Goal: Task Accomplishment & Management: Manage account settings

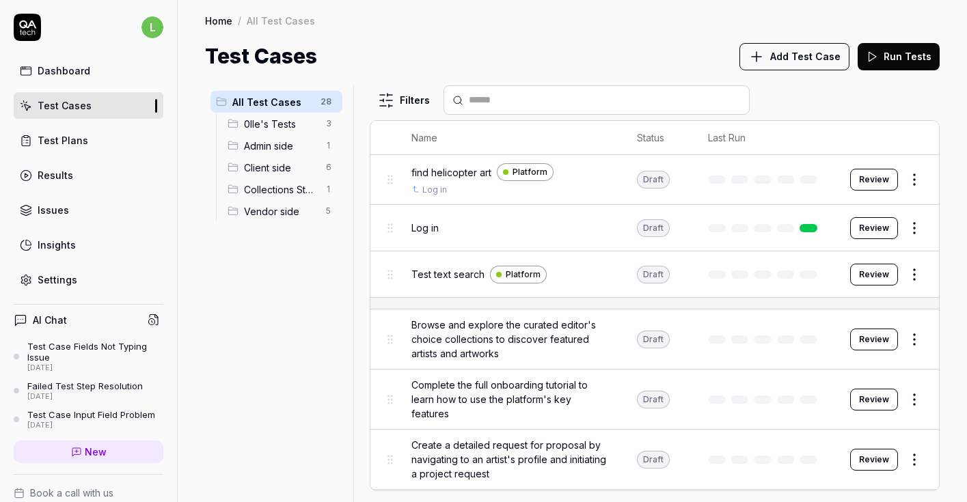
click at [74, 145] on div "Test Plans" at bounding box center [63, 140] width 51 height 14
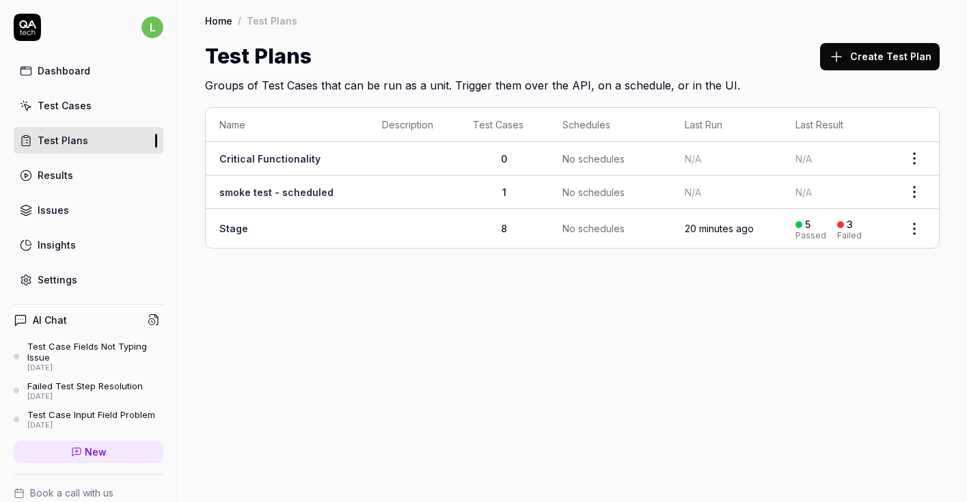
click at [234, 225] on link "Stage" at bounding box center [233, 229] width 29 height 12
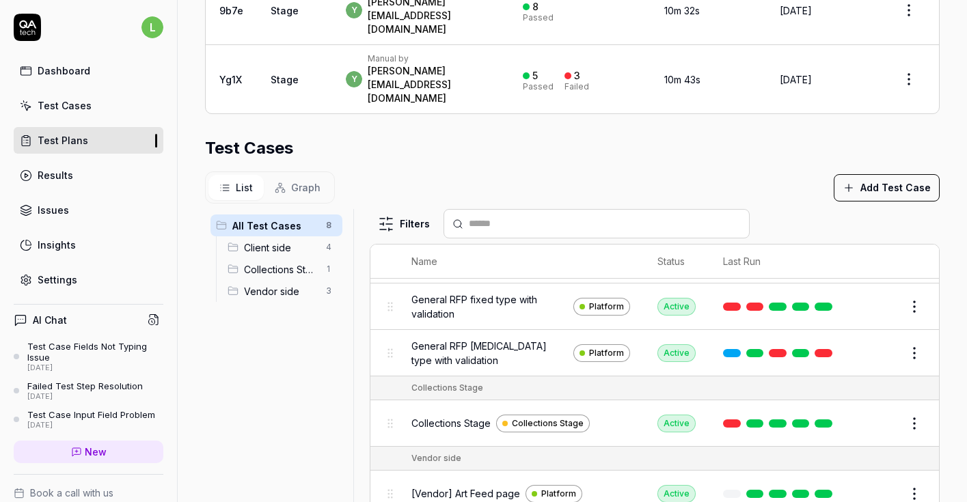
scroll to position [177, 0]
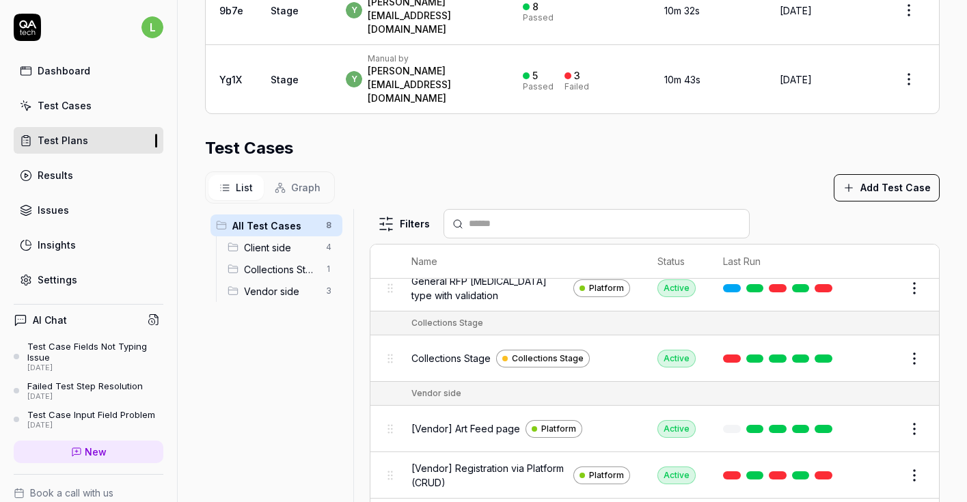
click at [525, 461] on span "[Vendor] Registration via Platform (CRUD)" at bounding box center [489, 475] width 156 height 29
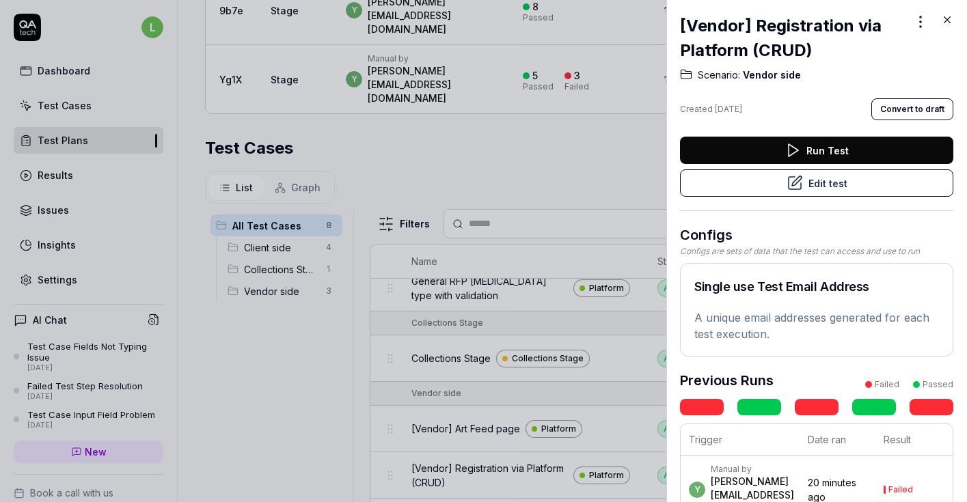
click at [920, 408] on link at bounding box center [931, 407] width 44 height 16
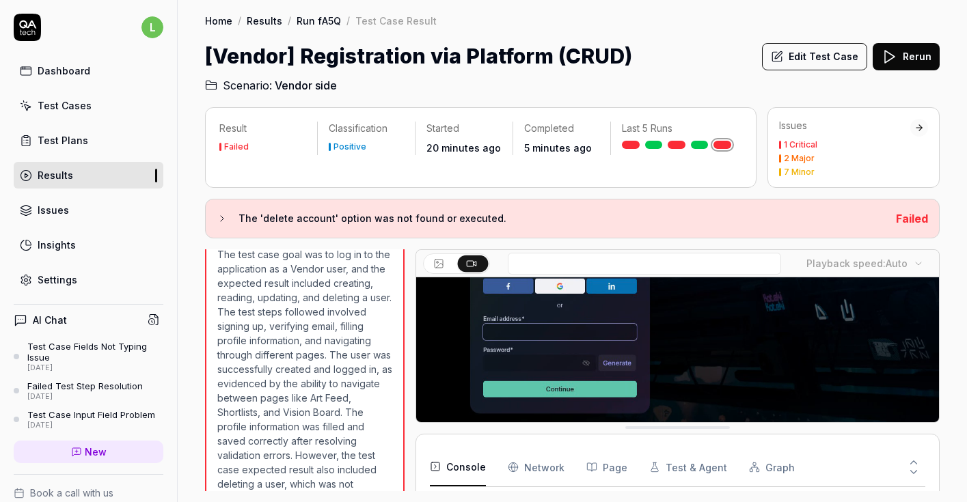
scroll to position [181, 0]
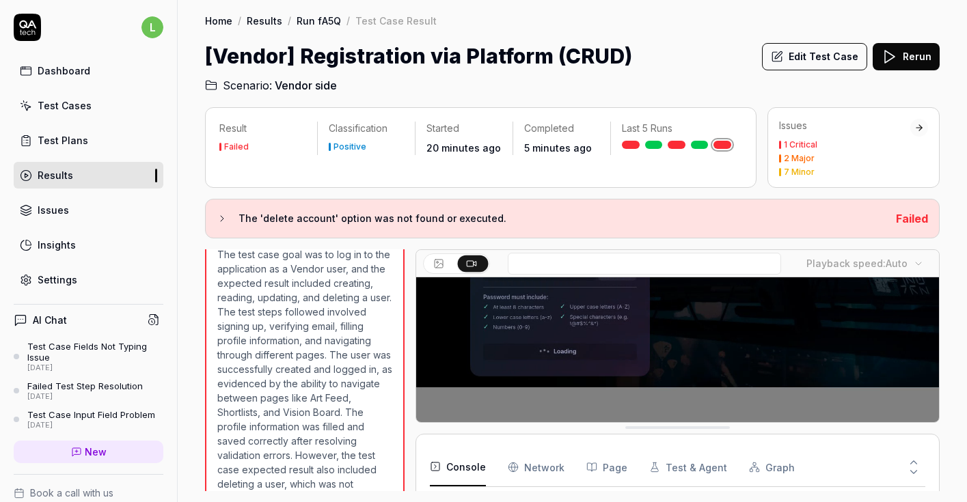
click at [728, 27] on div "Home / Results / Run fA5Q / Test Case Result" at bounding box center [572, 21] width 734 height 14
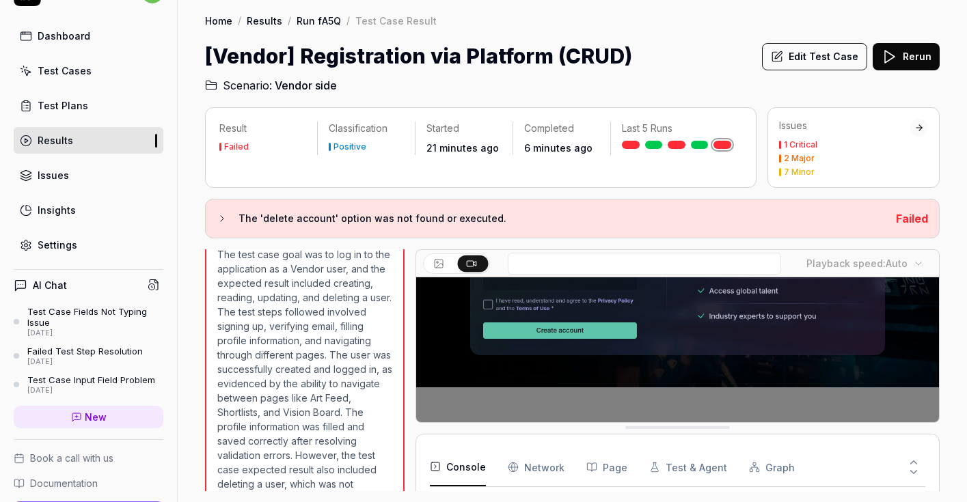
scroll to position [0, 0]
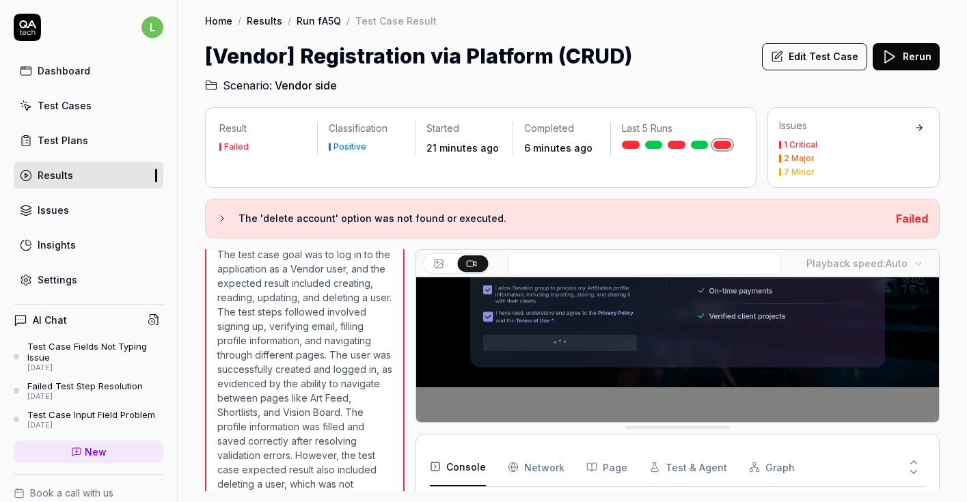
click at [80, 106] on div "Test Cases" at bounding box center [65, 105] width 54 height 14
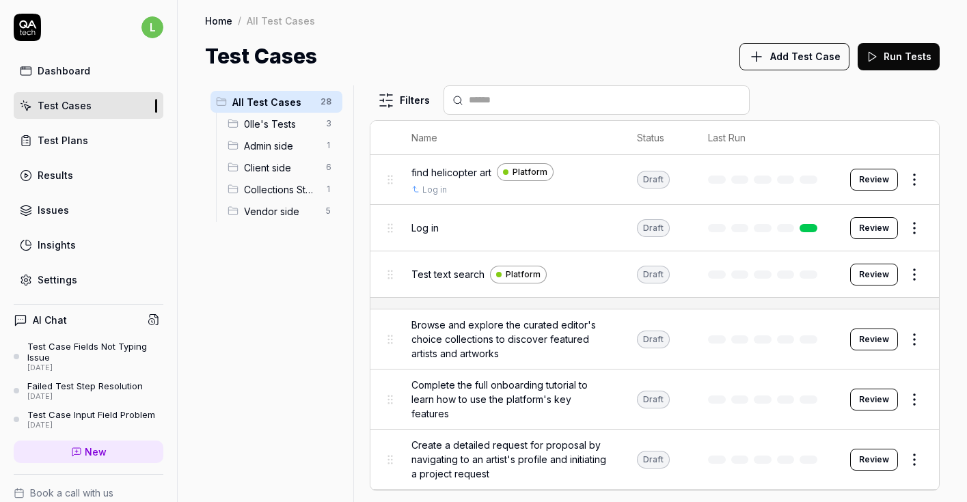
click at [281, 211] on span "Vendor side" at bounding box center [281, 211] width 74 height 14
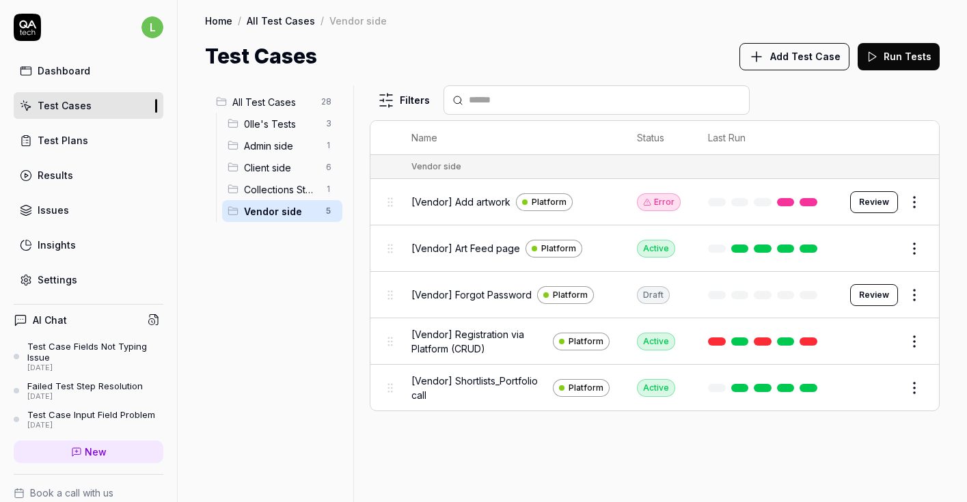
click at [915, 340] on html "l Dashboard Test Cases Test Plans Results Issues Insights Settings AI Chat Test…" at bounding box center [483, 251] width 967 height 502
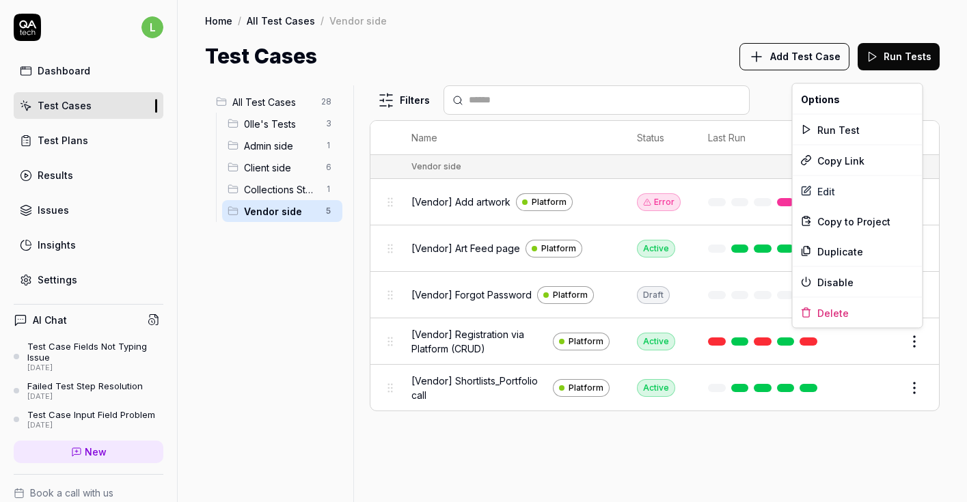
click at [917, 340] on html "l Dashboard Test Cases Test Plans Results Issues Insights Settings AI Chat Test…" at bounding box center [483, 251] width 967 height 502
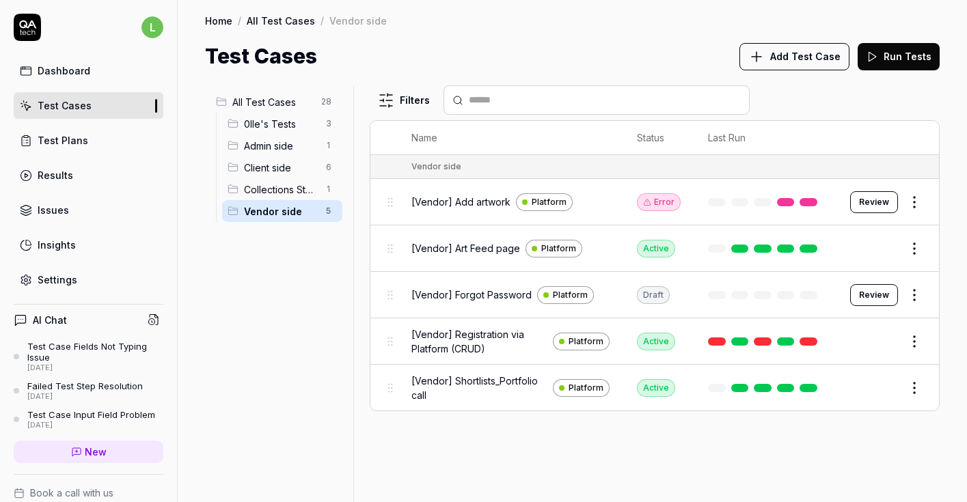
click at [883, 340] on button "Edit" at bounding box center [881, 342] width 33 height 22
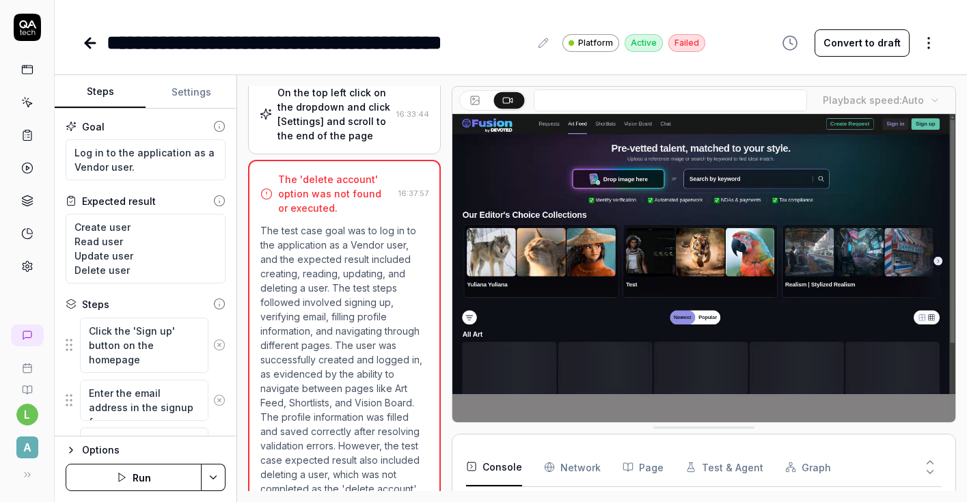
scroll to position [1917, 0]
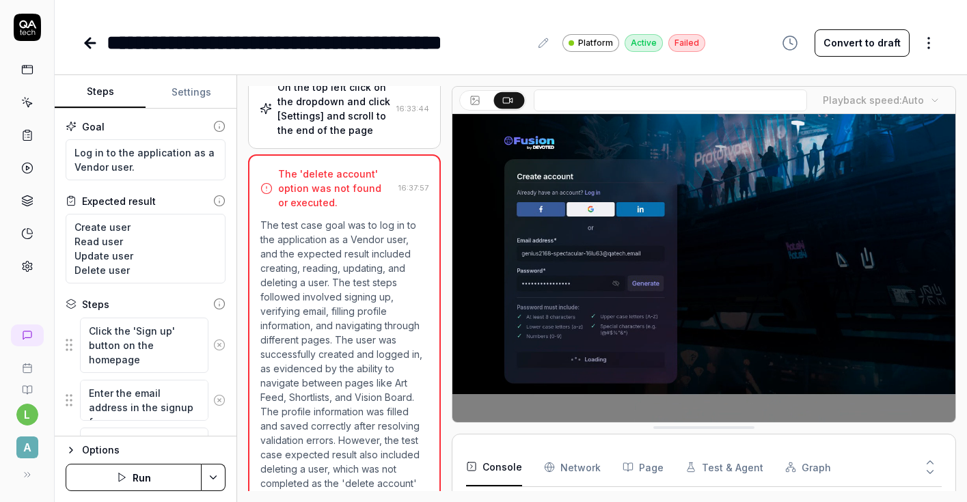
click at [866, 40] on button "Convert to draft" at bounding box center [861, 42] width 95 height 27
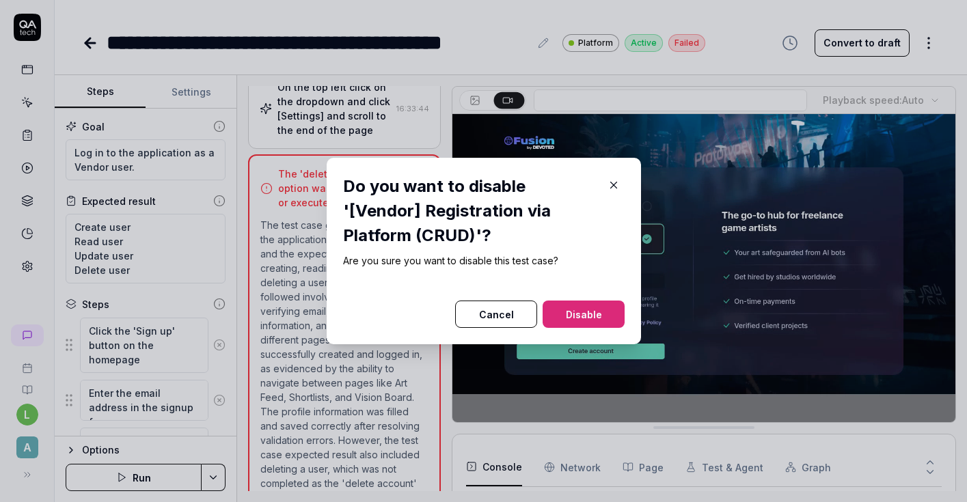
click at [593, 317] on button "Disable" at bounding box center [583, 314] width 82 height 27
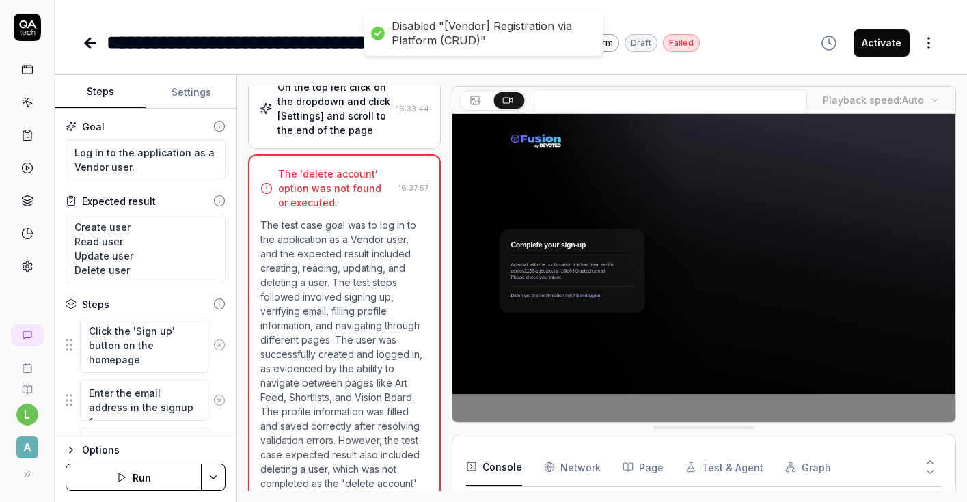
type textarea "*"
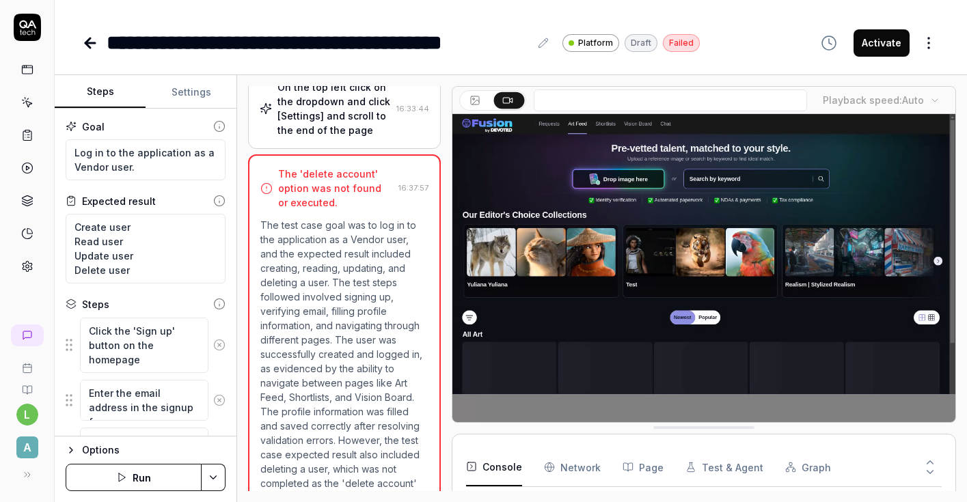
click at [356, 282] on p "The test case goal was to log in to the application as a Vendor user, and the e…" at bounding box center [344, 390] width 168 height 344
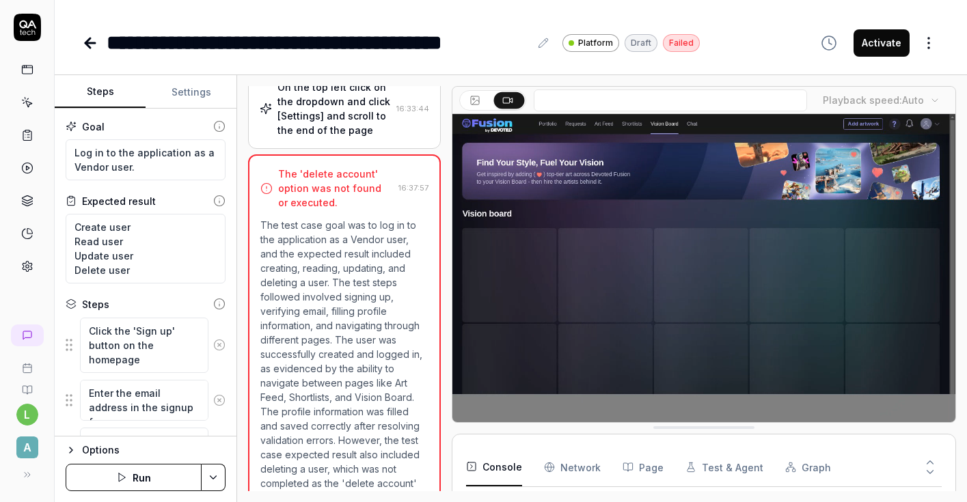
click at [468, 107] on button at bounding box center [476, 100] width 30 height 16
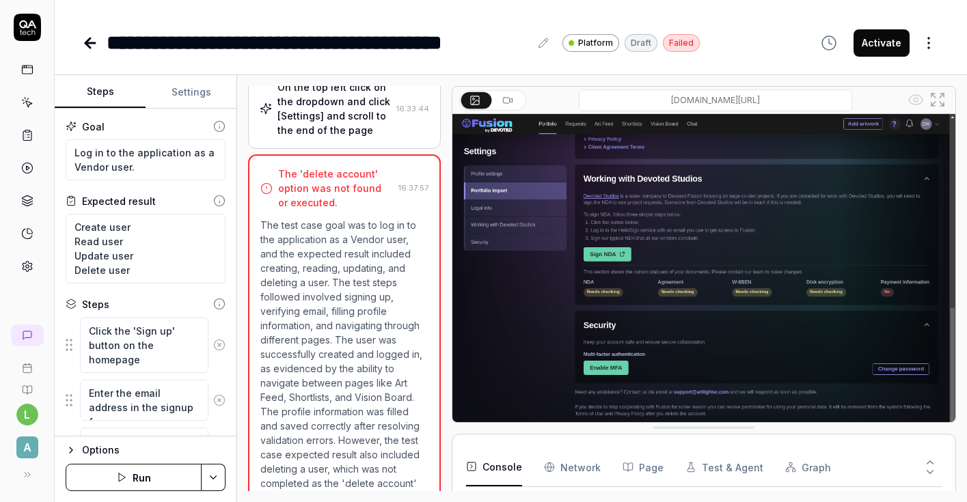
click at [294, 361] on p "The test case goal was to log in to the application as a Vendor user, and the e…" at bounding box center [344, 390] width 168 height 344
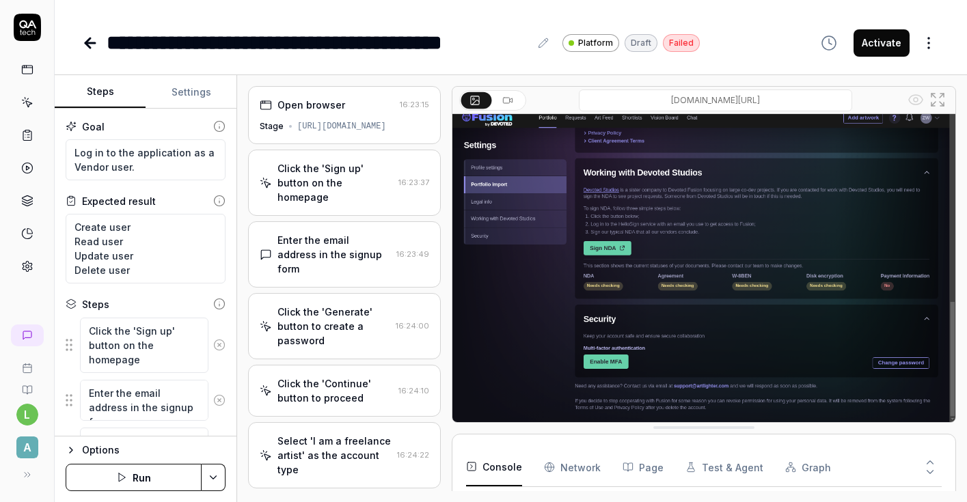
click at [345, 376] on div "Click the 'Continue' button to proceed" at bounding box center [334, 390] width 115 height 29
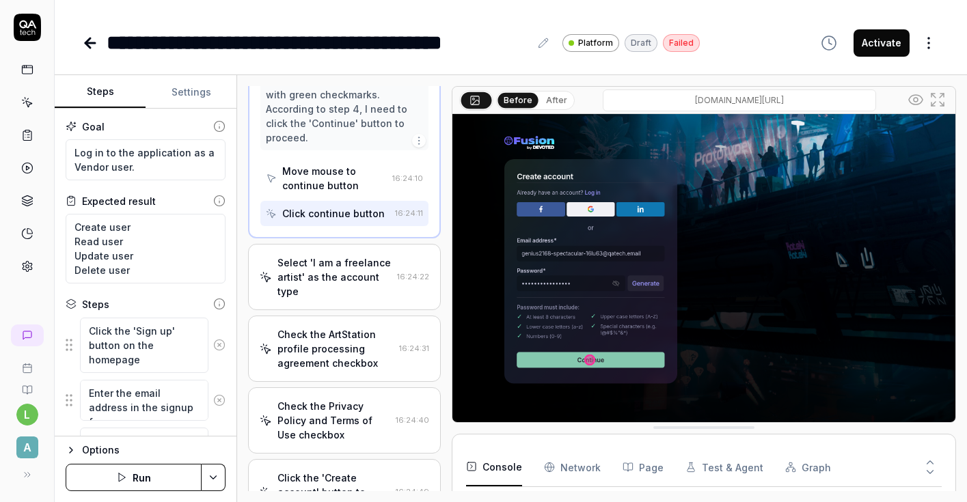
click at [348, 399] on div "Check the Privacy Policy and Terms of Use checkbox" at bounding box center [333, 420] width 113 height 43
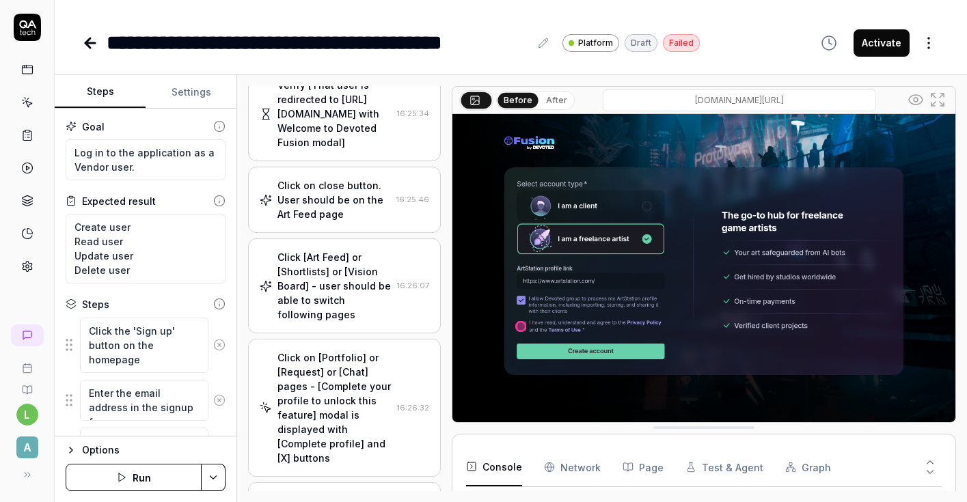
click at [335, 350] on div "Click on [Portfolio] or [Request] or [Chat] pages - [Complete your profile to u…" at bounding box center [334, 407] width 114 height 115
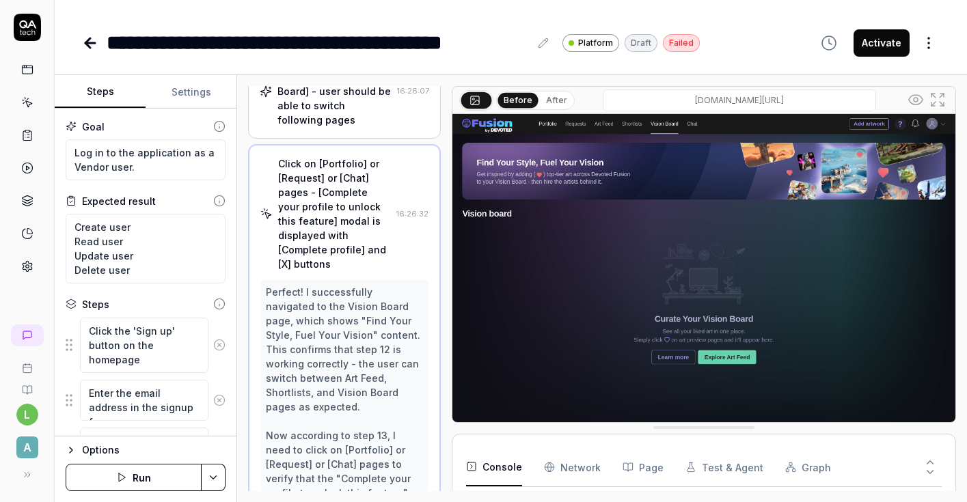
scroll to position [954, 0]
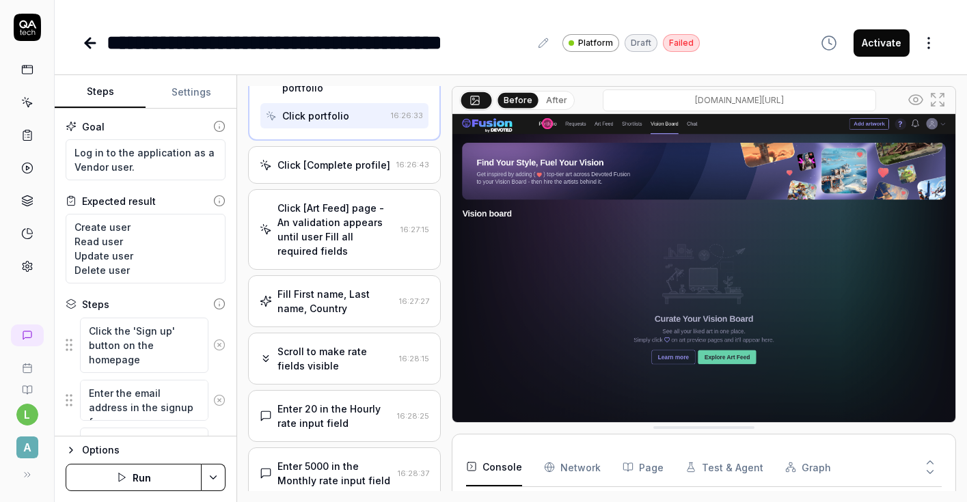
click at [342, 287] on div "Fill First name, Last name, Country" at bounding box center [335, 301] width 116 height 29
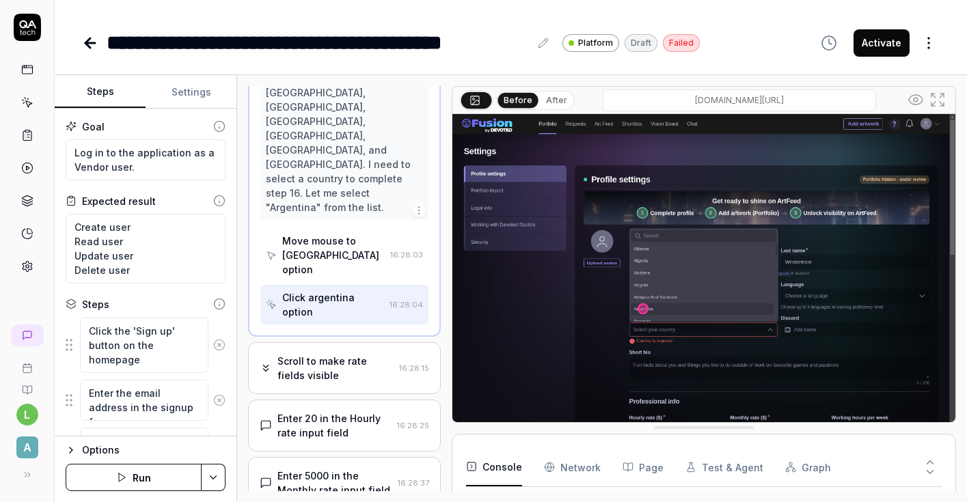
scroll to position [2323, 0]
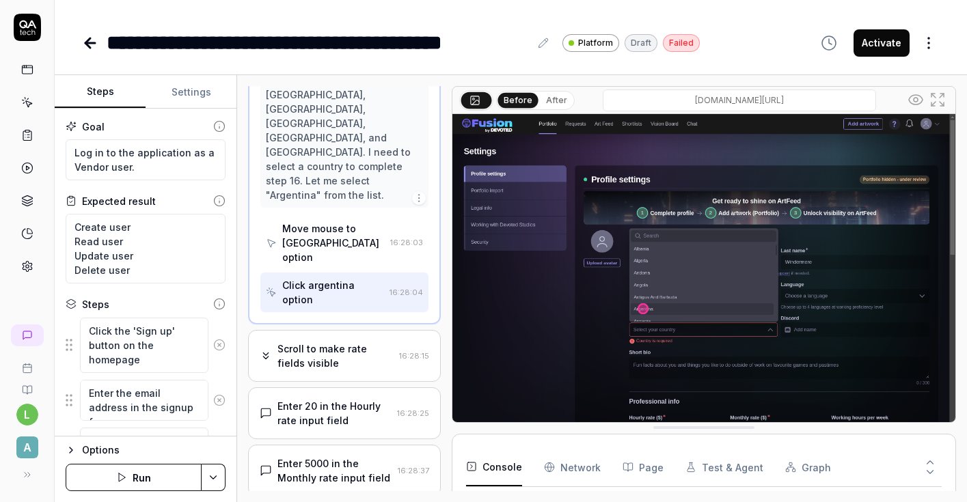
click at [355, 399] on div "Enter 20 in the Hourly rate input field" at bounding box center [334, 413] width 114 height 29
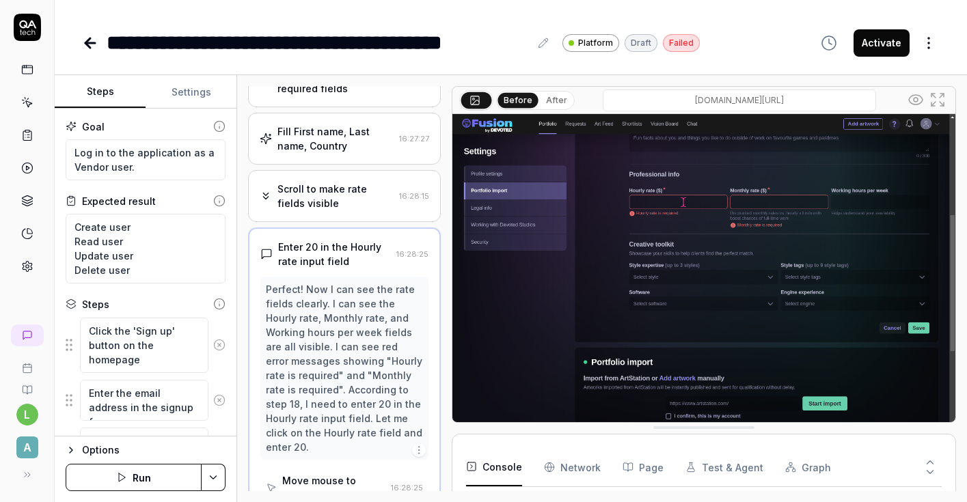
scroll to position [1226, 0]
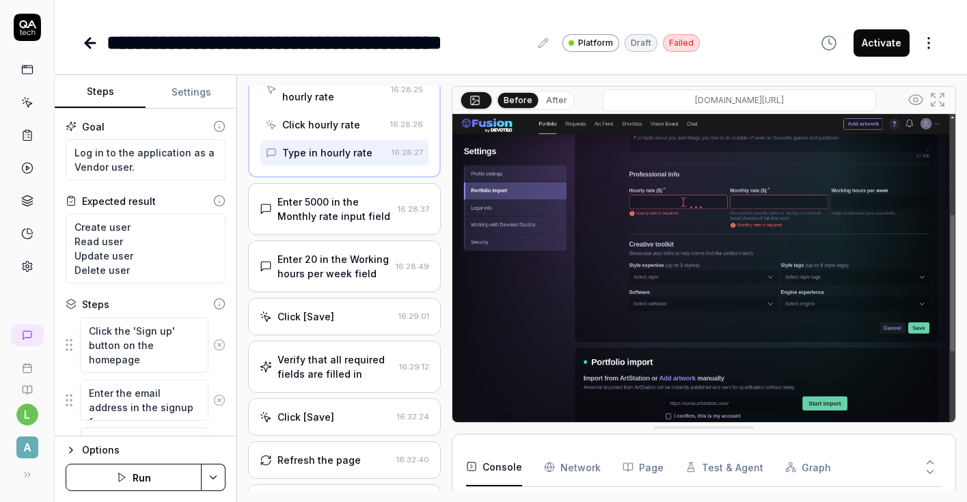
click at [341, 240] on div "Enter 20 in the Working hours per week field 16:28:49" at bounding box center [344, 266] width 193 height 52
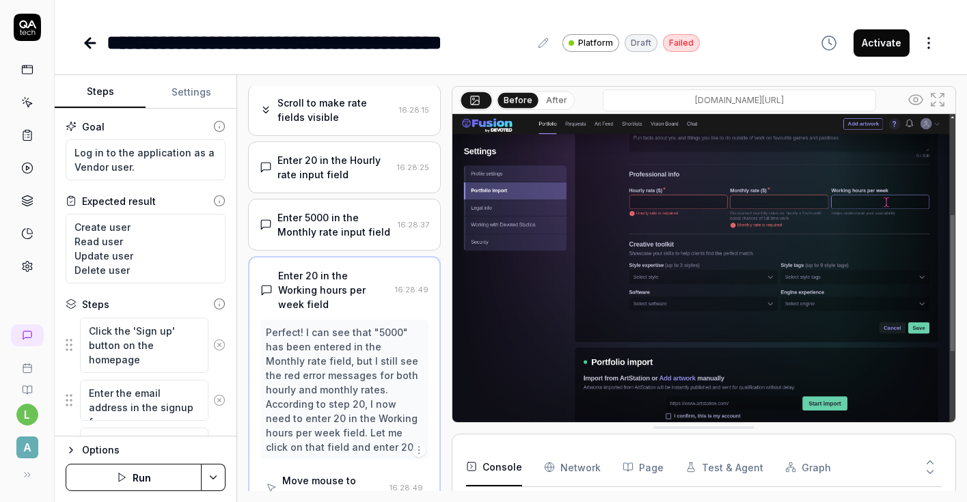
scroll to position [1312, 0]
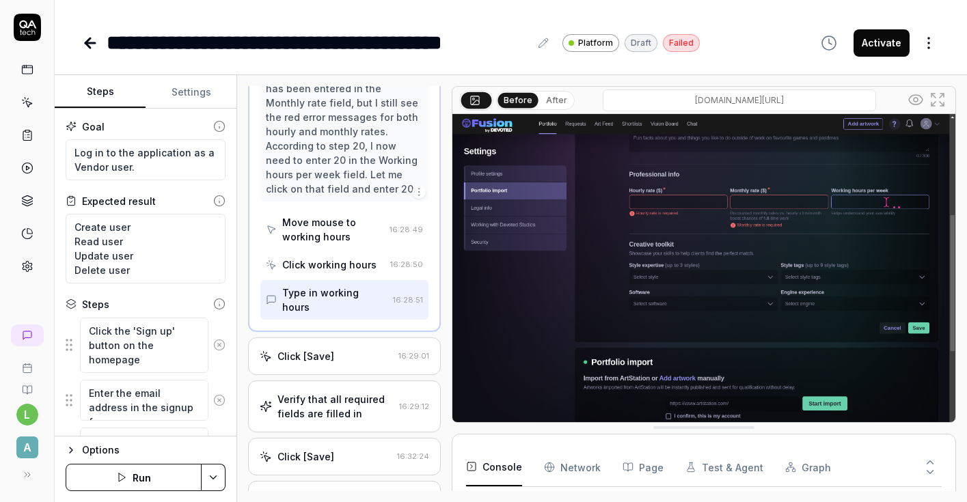
click at [351, 392] on div "Verify that all required fields are filled in" at bounding box center [335, 406] width 116 height 29
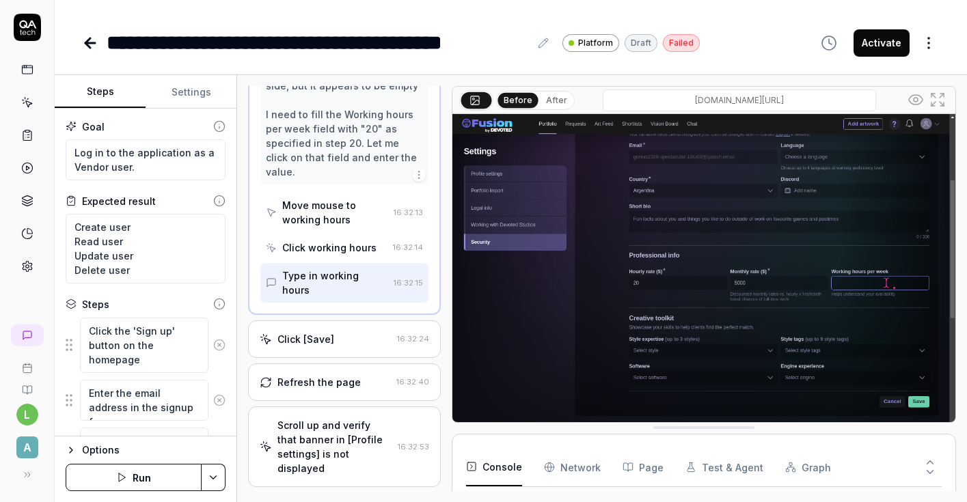
scroll to position [3663, 0]
click at [352, 361] on div "Refresh the page 16:32:40" at bounding box center [344, 380] width 193 height 38
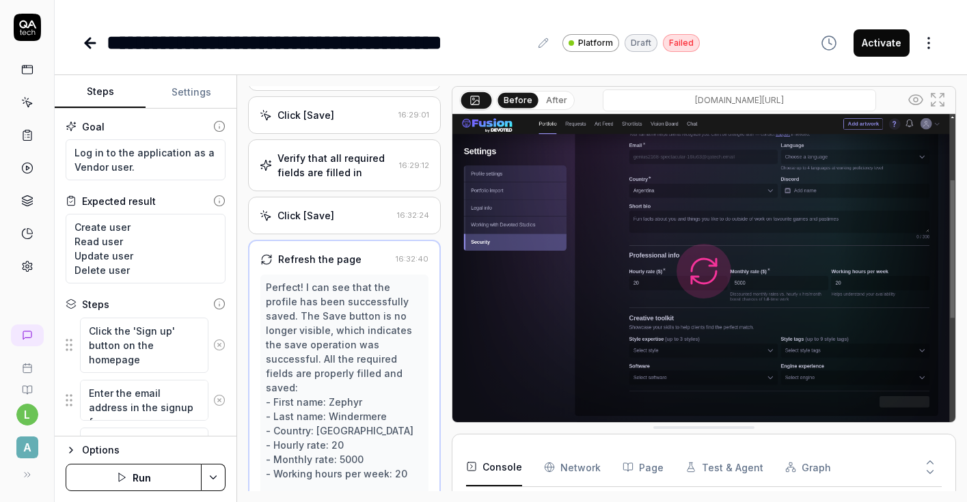
scroll to position [1529, 0]
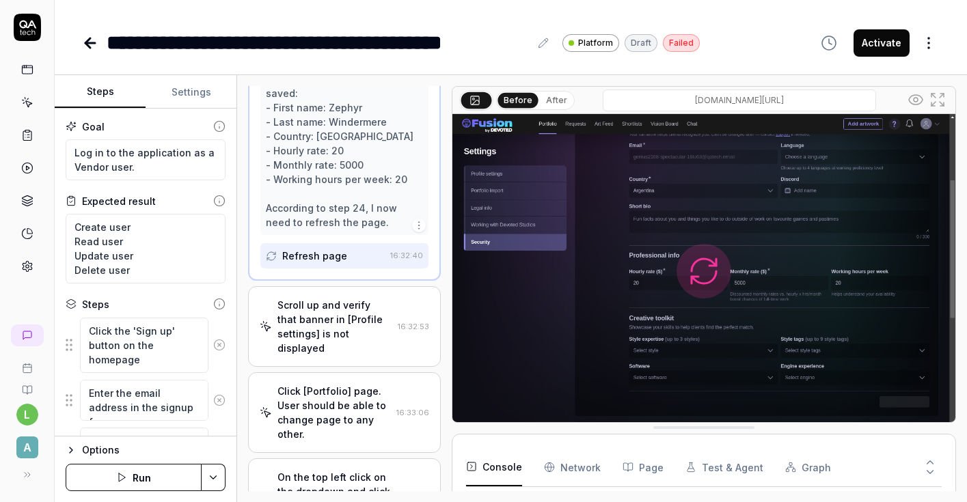
click at [354, 298] on div "Scroll up and verify that banner in [Profile settings] is not displayed" at bounding box center [334, 326] width 115 height 57
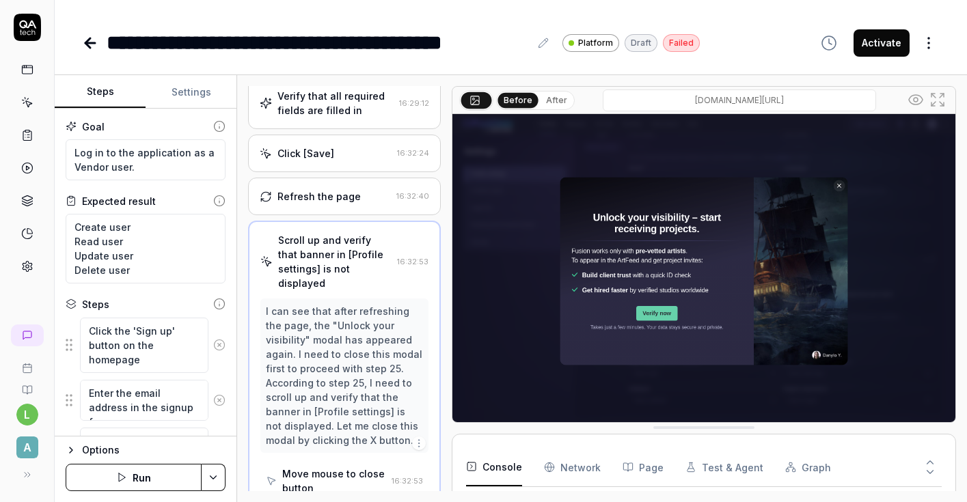
scroll to position [1557, 0]
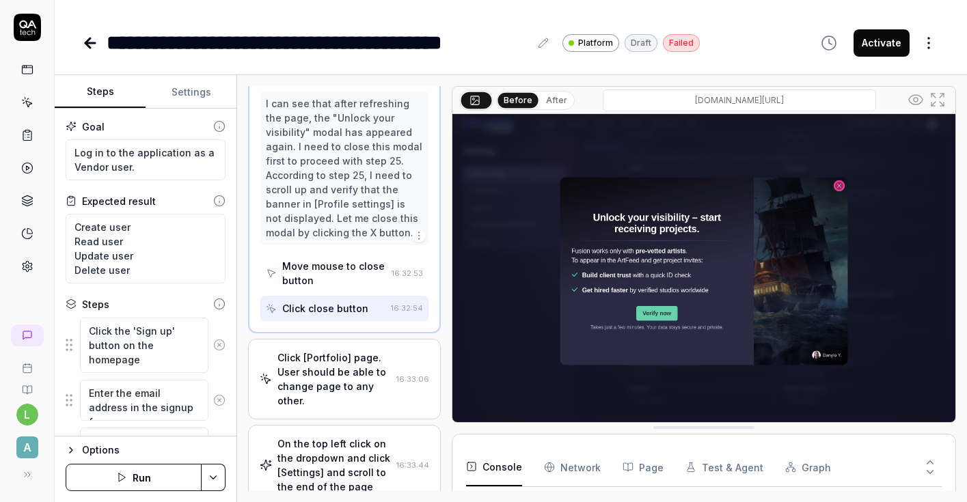
click at [359, 350] on div "Click [Portfolio] page. User should be able to change page to any other." at bounding box center [333, 378] width 113 height 57
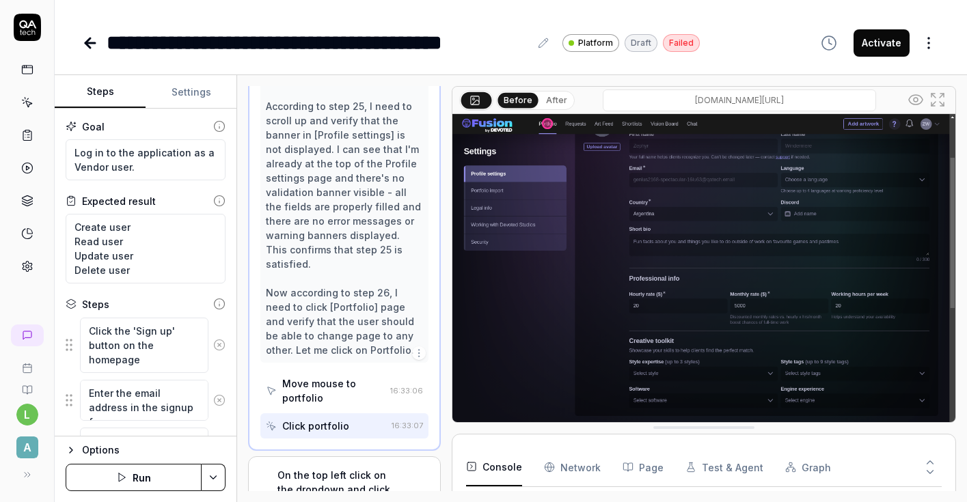
scroll to position [2116, 0]
click at [351, 465] on div "On the top left click on the dropdown and click [Settings] and scroll to the en…" at bounding box center [333, 493] width 113 height 57
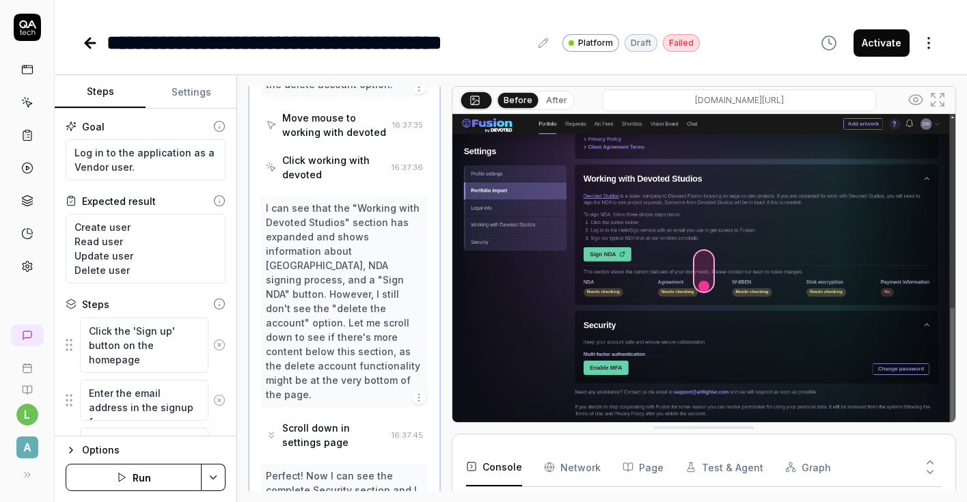
scroll to position [5360, 0]
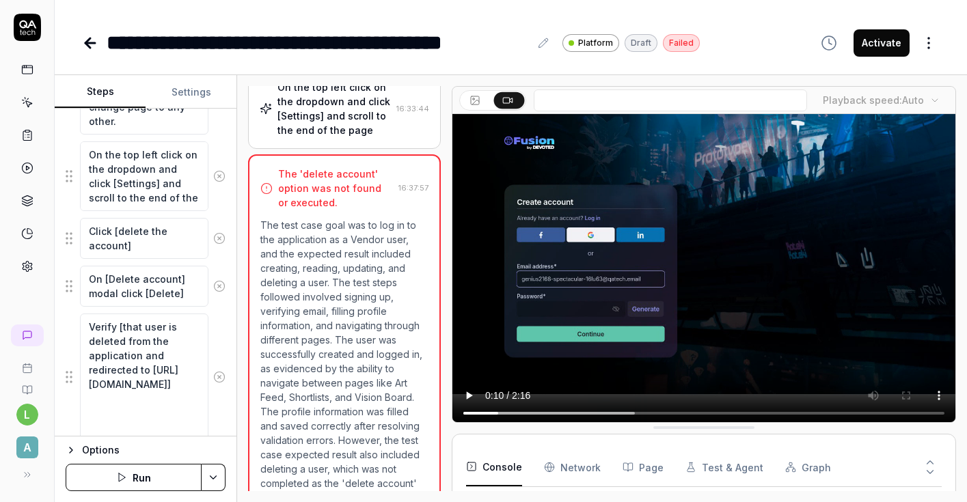
scroll to position [1814, 0]
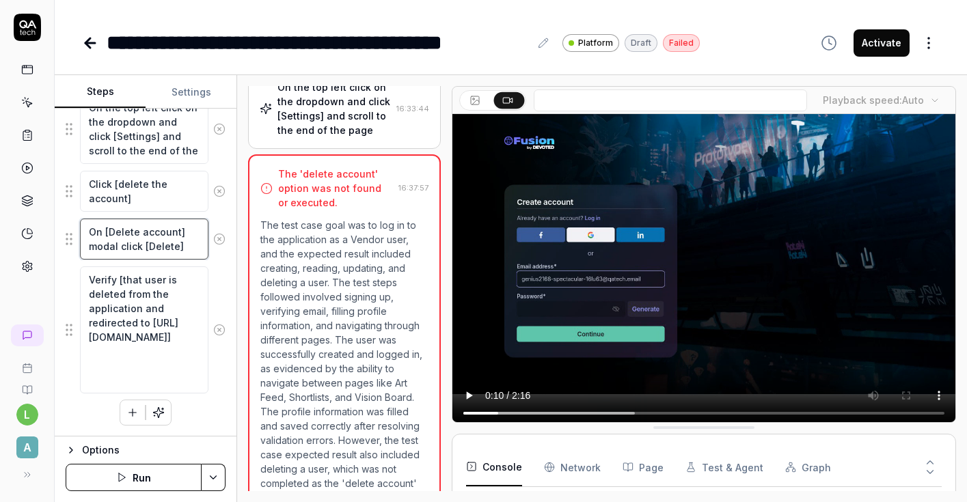
click at [139, 244] on textarea "On [Delete account] modal click [Delete]" at bounding box center [144, 239] width 128 height 41
click at [128, 199] on textarea "Click [delete the account]" at bounding box center [144, 191] width 128 height 41
click at [169, 157] on textarea "On the top left click on the dropdown and click [Settings] and scroll to the en…" at bounding box center [144, 129] width 128 height 70
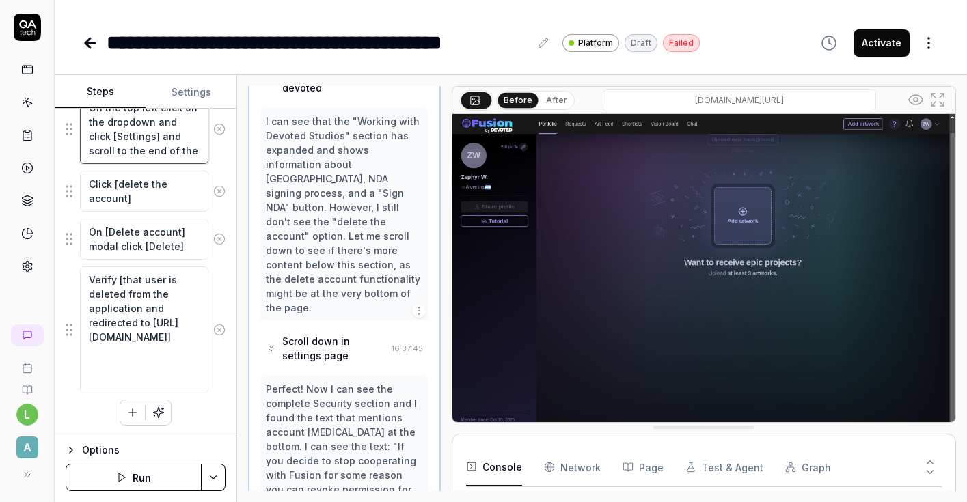
scroll to position [5289, 0]
click at [135, 202] on textarea "Click [delete the account]" at bounding box center [144, 191] width 128 height 41
click at [159, 147] on textarea "On the top left click on the dropdown and click [Settings] and scroll to the en…" at bounding box center [144, 129] width 128 height 70
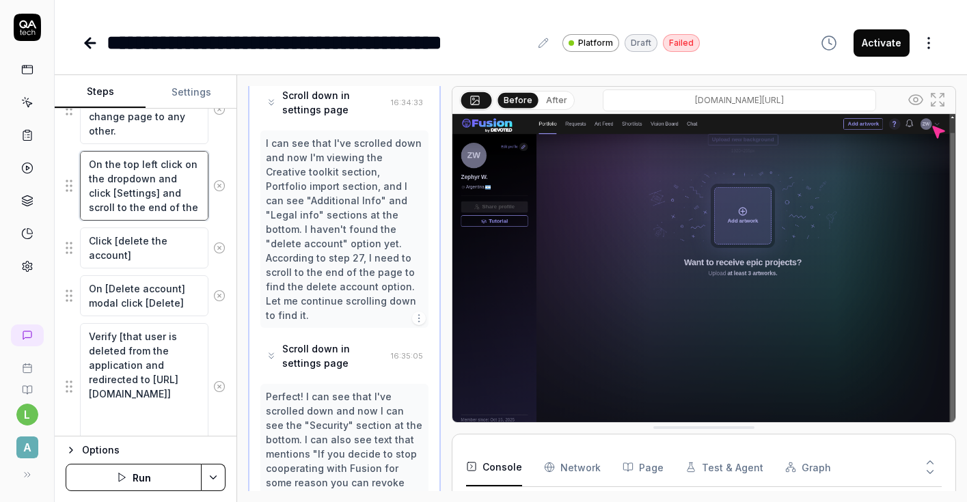
scroll to position [2949, 0]
click at [154, 184] on textarea "On the top left click on the dropdown and click [Settings] and scroll to the en…" at bounding box center [144, 186] width 128 height 70
click at [148, 126] on textarea "Click [Portfolio] page. User should be able to change page to any other." at bounding box center [144, 109] width 128 height 70
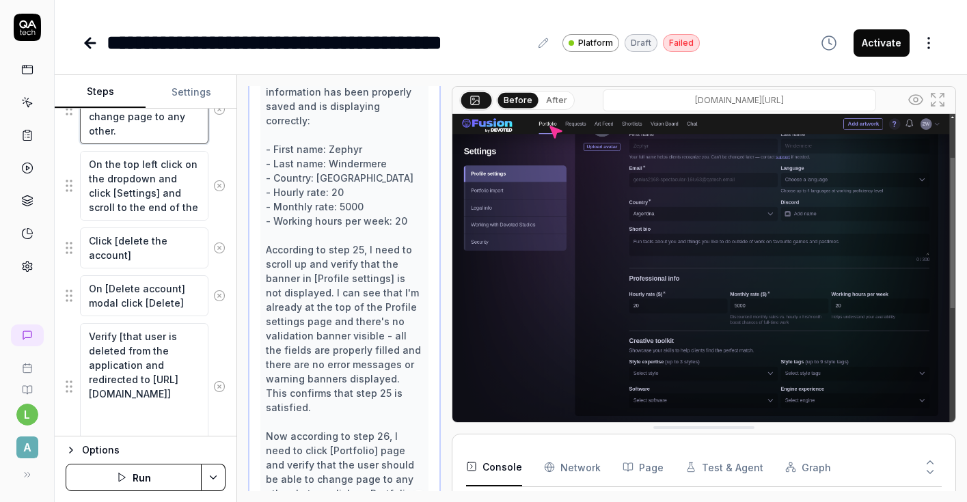
scroll to position [1958, 0]
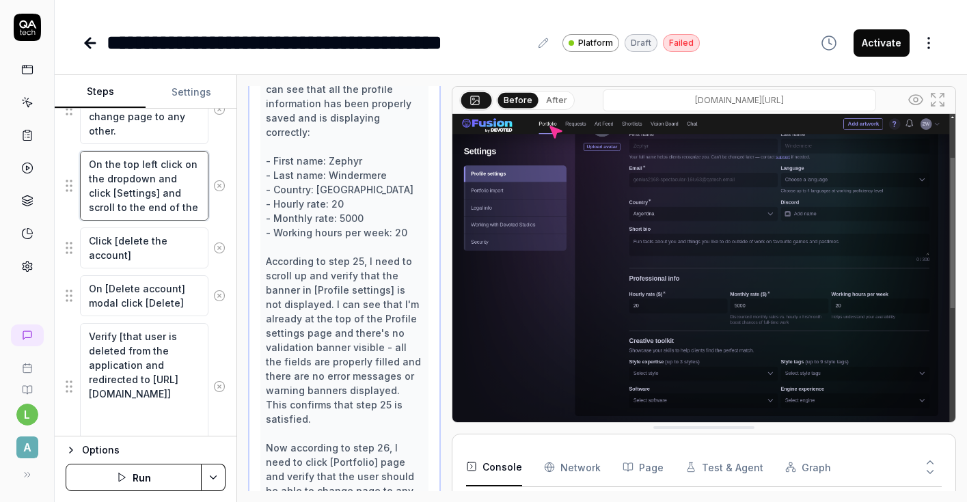
click at [167, 190] on textarea "On the top left click on the dropdown and click [Settings] and scroll to the en…" at bounding box center [144, 186] width 128 height 70
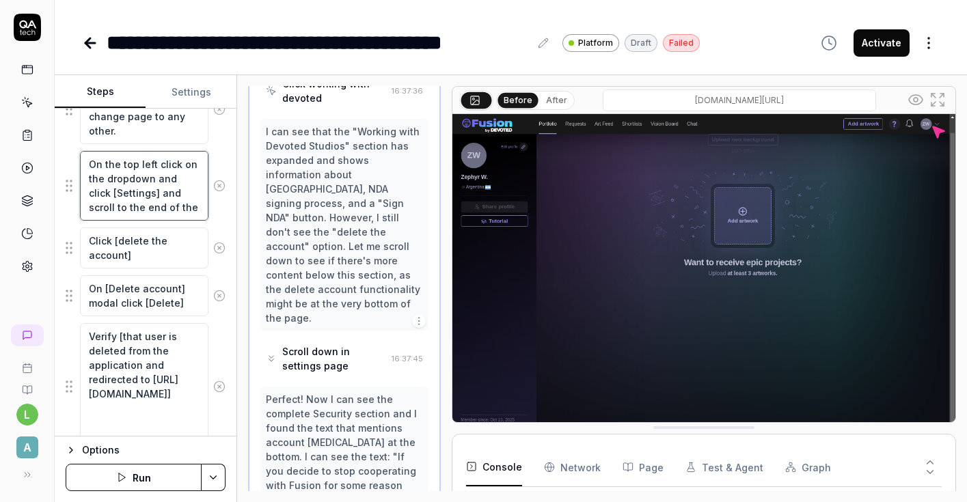
scroll to position [5289, 0]
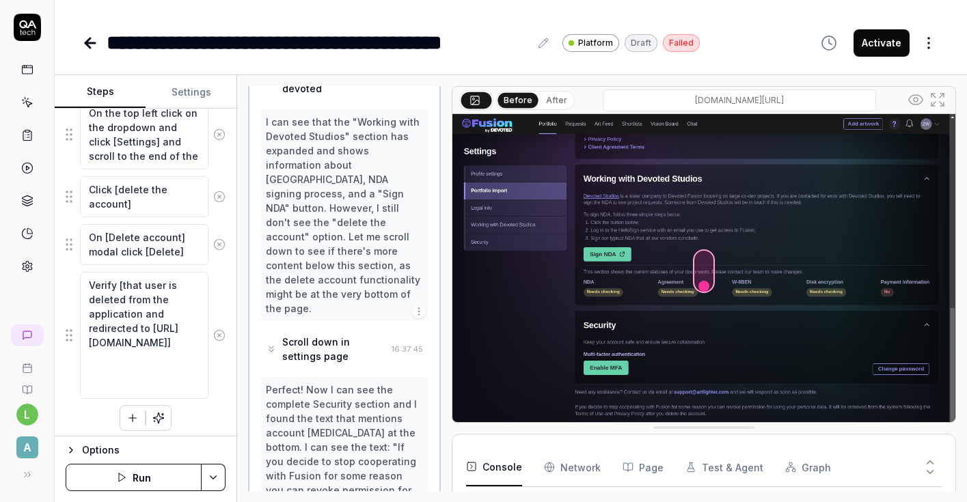
scroll to position [1814, 0]
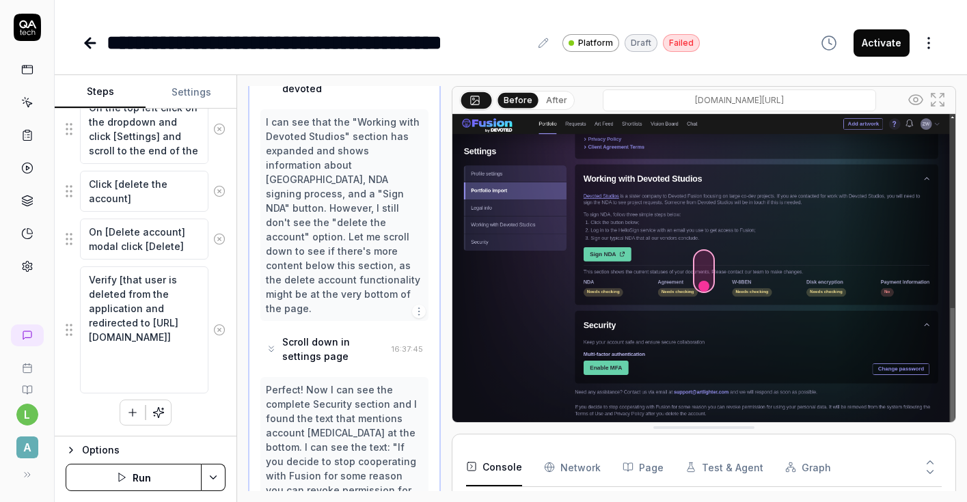
click at [133, 411] on icon "button" at bounding box center [132, 412] width 12 height 12
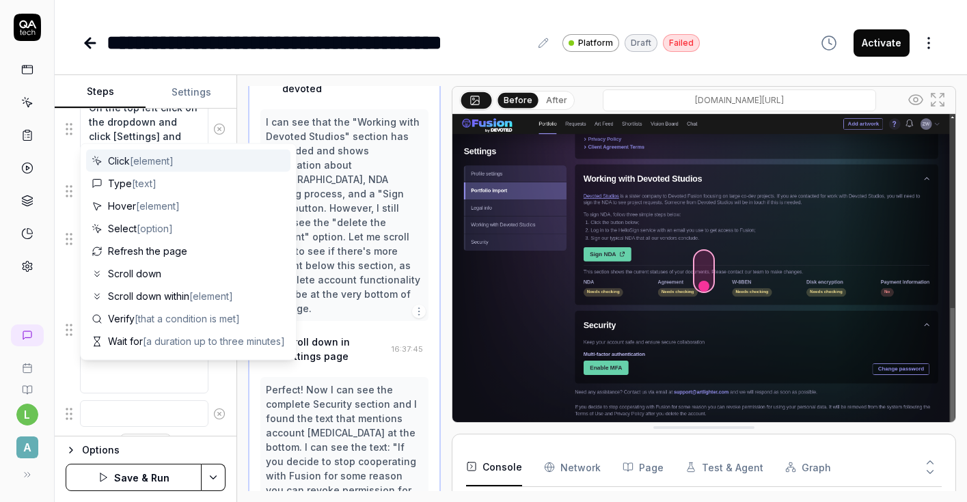
scroll to position [1848, 0]
click at [142, 373] on textarea at bounding box center [144, 379] width 128 height 27
type textarea "*"
type textarea "М"
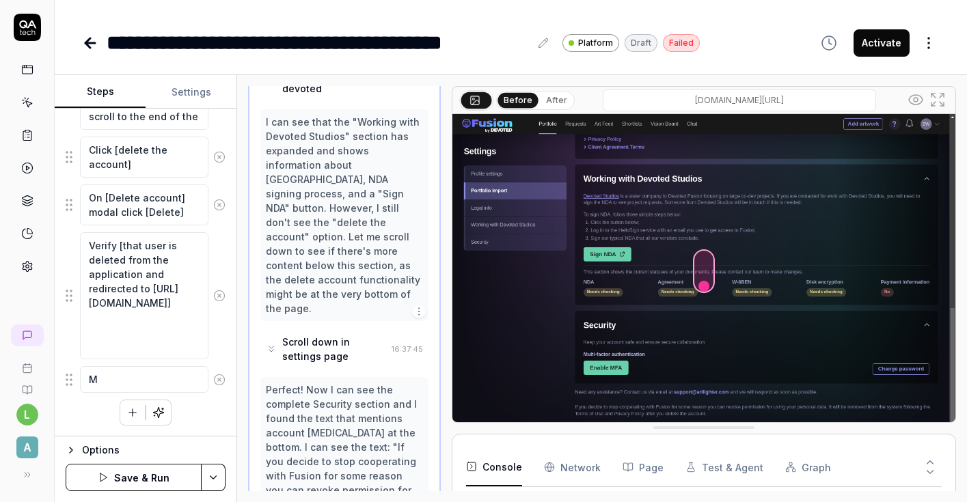
type textarea "*"
type textarea "Му"
type textarea "*"
type textarea "М"
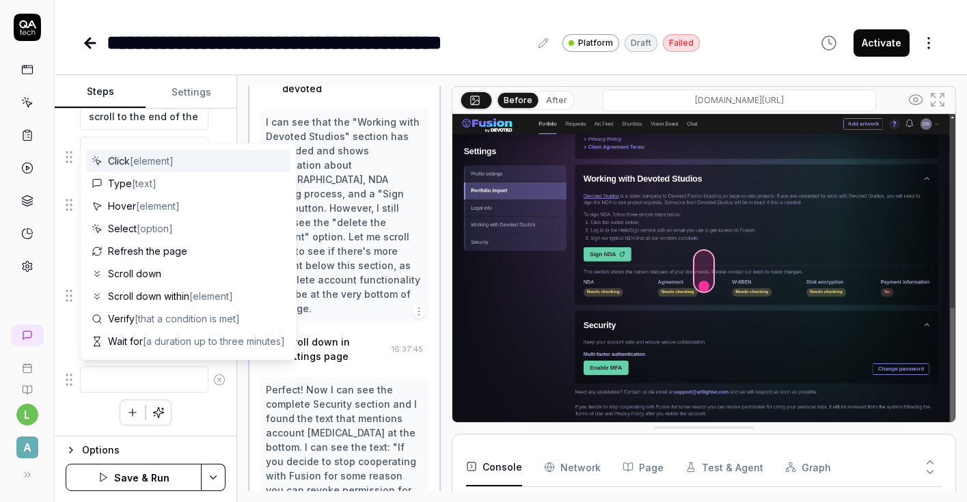
type textarea "*"
type textarea "V"
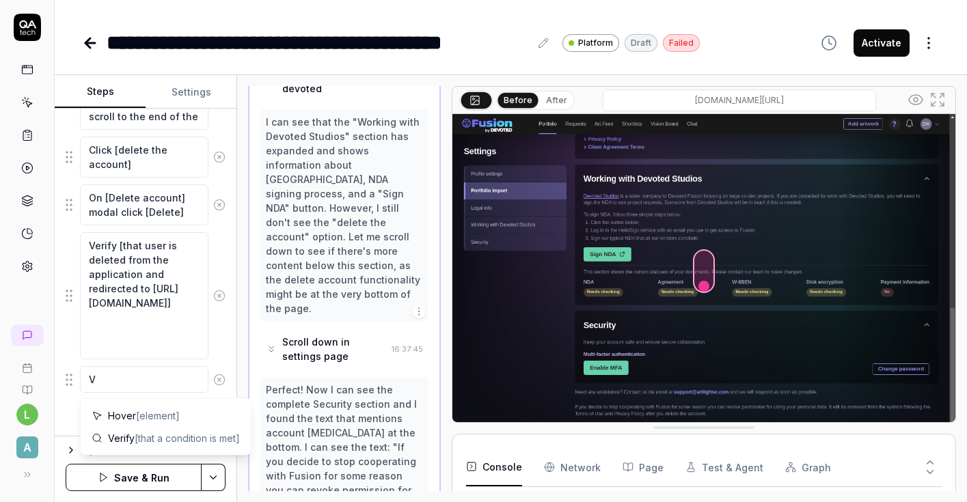
type textarea "*"
type textarea "Ve"
type textarea "*"
type textarea "Ver"
type textarea "*"
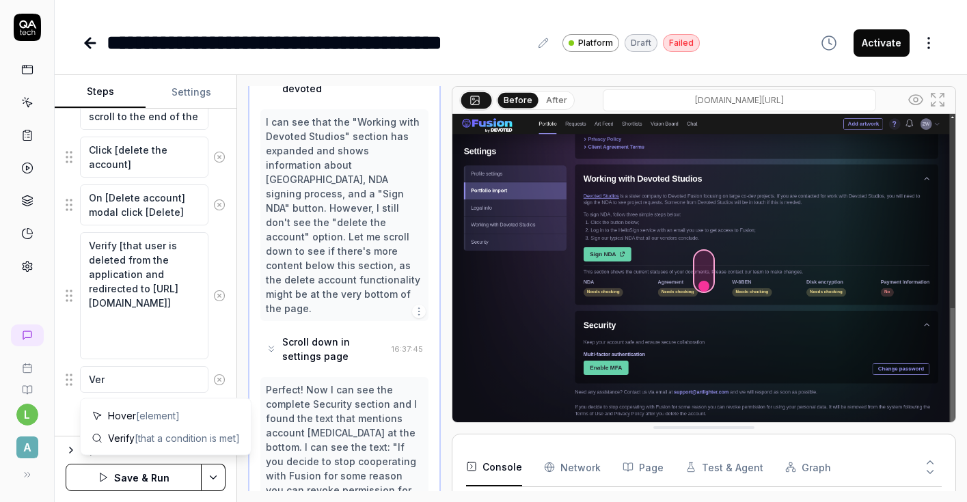
type textarea "Veri"
type textarea "*"
type textarea "Verit"
type textarea "*"
type textarea "Verity"
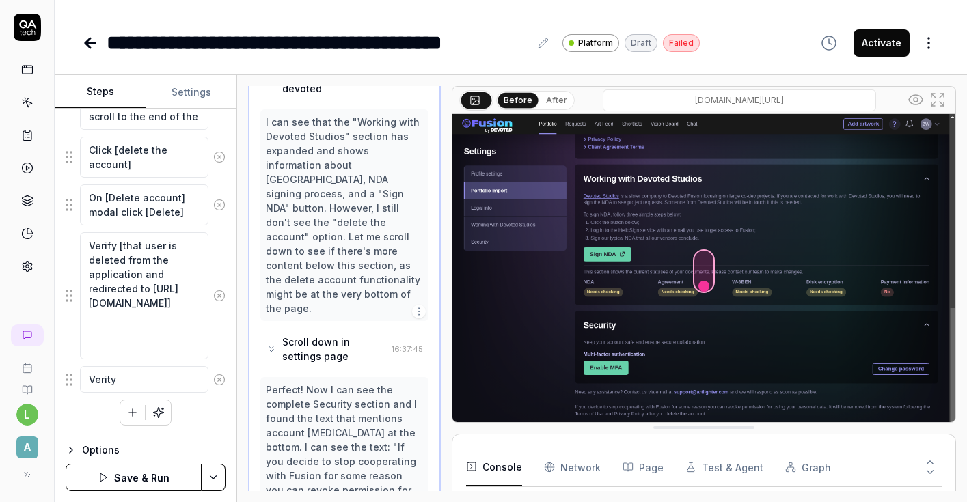
type textarea "*"
type textarea "Verity"
type textarea "*"
type textarea "Verity ["
type textarea "*"
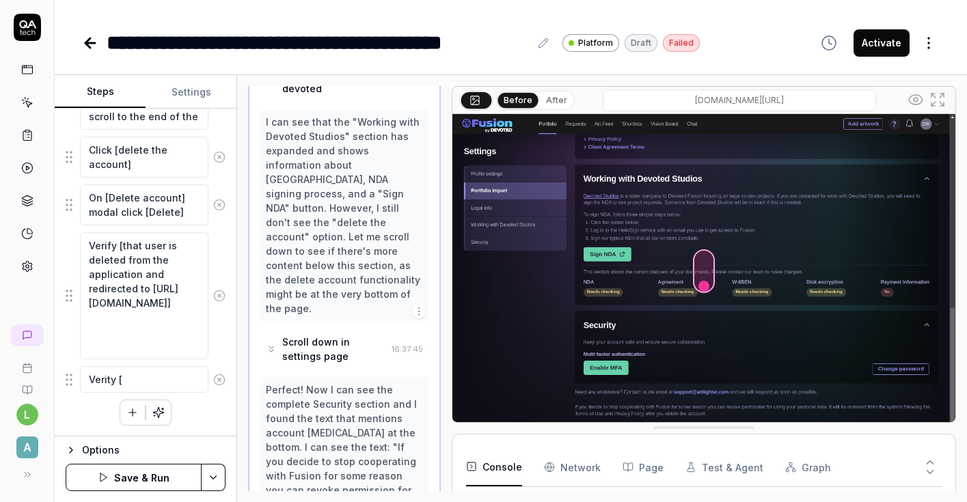
type textarea "Verity []"
type textarea "*"
type textarea "Verity [t]"
type textarea "*"
type textarea "Verity [th]"
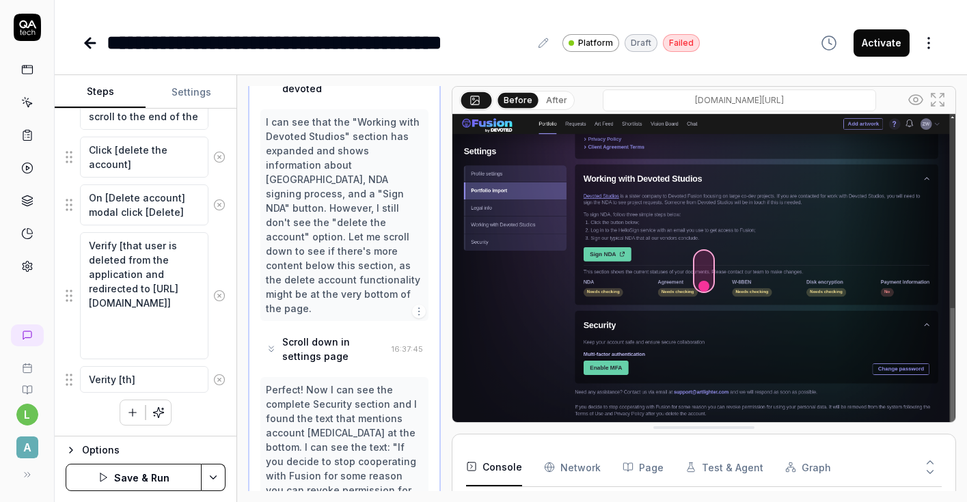
type textarea "*"
type textarea "Verity [tha]"
type textarea "*"
type textarea "Verity [that]"
type textarea "*"
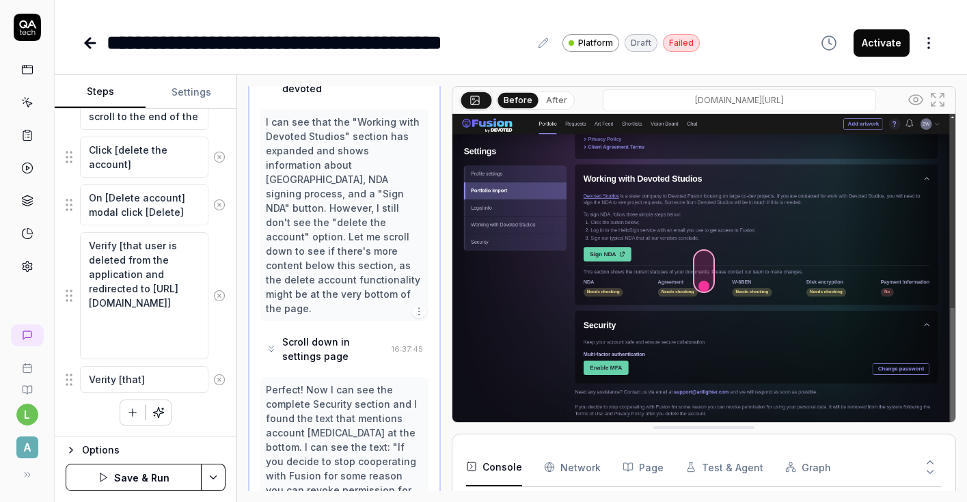
type textarea "Verity [that ]"
type textarea "*"
type textarea "Verity [that o]"
type textarea "*"
type textarea "Verity [that on]"
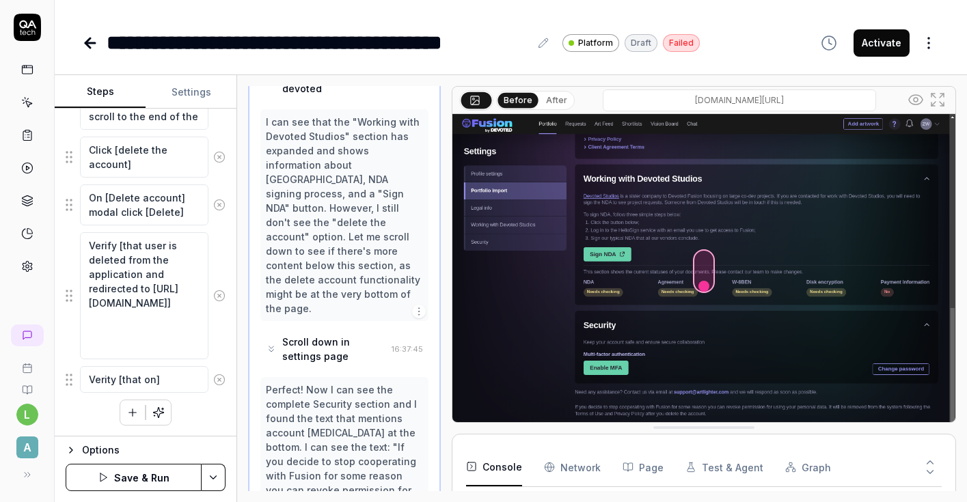
type textarea "*"
type textarea "Verity [that on ]"
type textarea "*"
type textarea "Verity [that on t]"
type textarea "*"
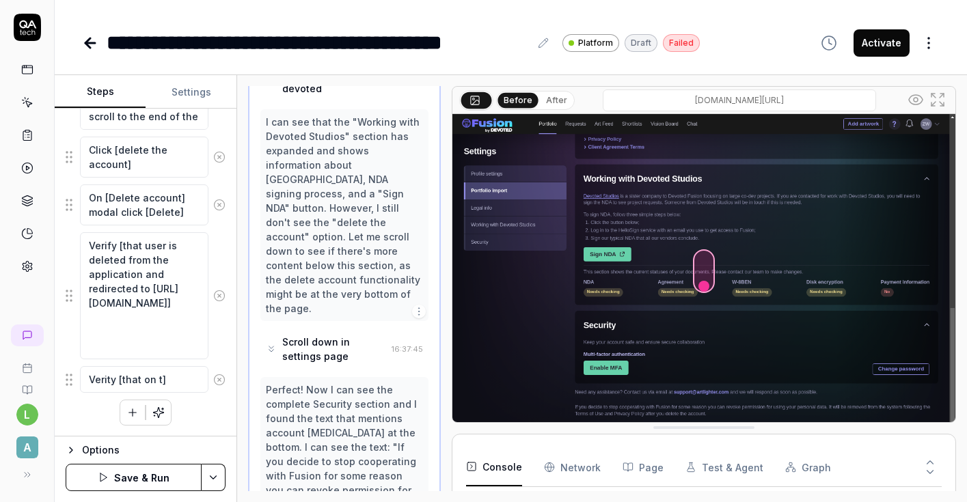
type textarea "Verity [that on th]"
type textarea "*"
type textarea "Verity [that on the]"
type textarea "*"
type textarea "Verity [that on the ]"
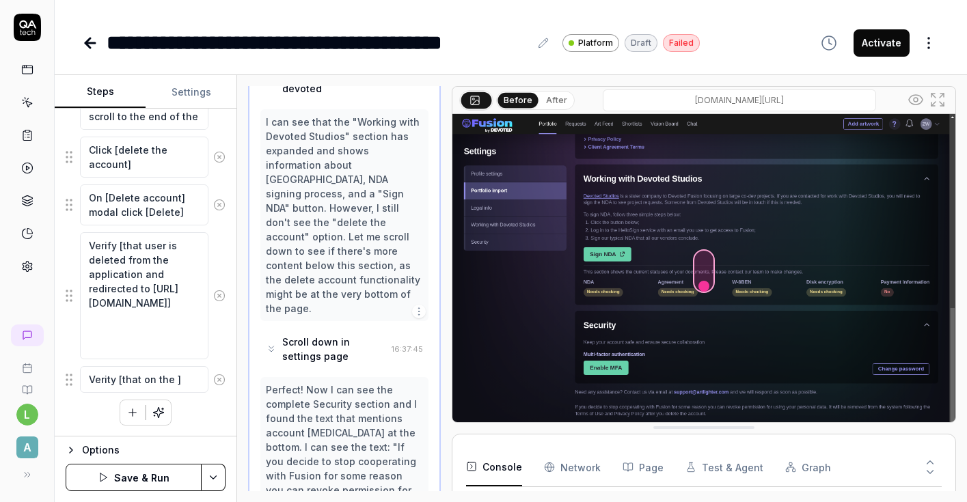
type textarea "*"
type textarea "Verity [that on the e]"
type textarea "*"
type textarea "Verity [that on the en]"
type textarea "*"
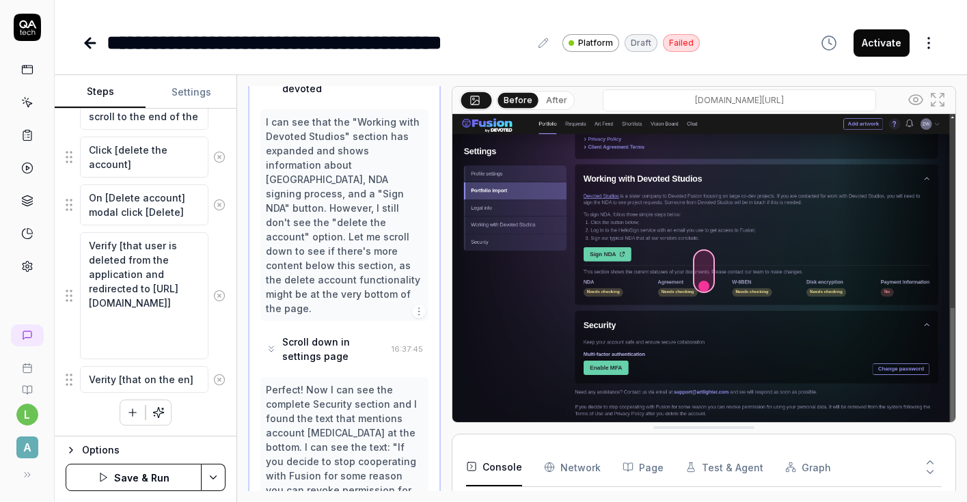
type textarea "Verity [that on the end]"
type textarea "*"
type textarea "Verity [that on the end ]"
type textarea "*"
type textarea "Verity [that on the end o]"
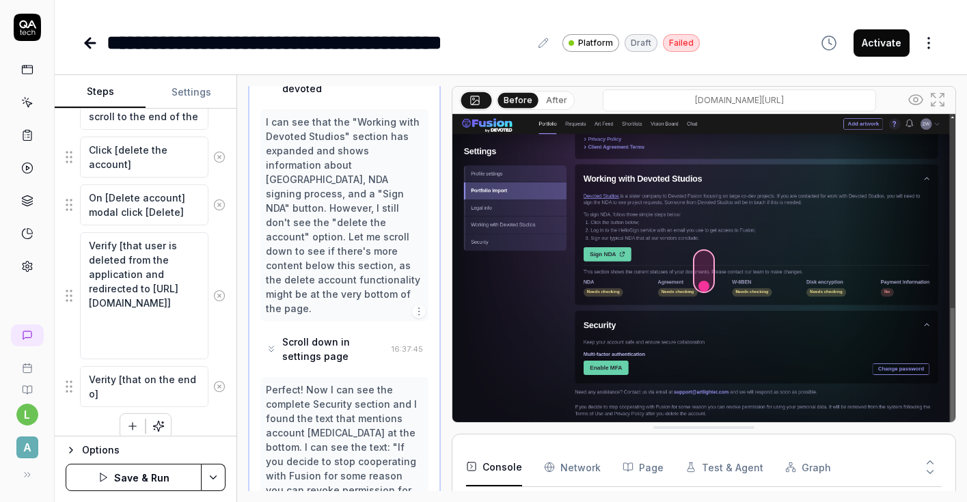
type textarea "*"
type textarea "Verity [that on the end of]"
type textarea "*"
type textarea "Verity [that on the end of ]"
type textarea "*"
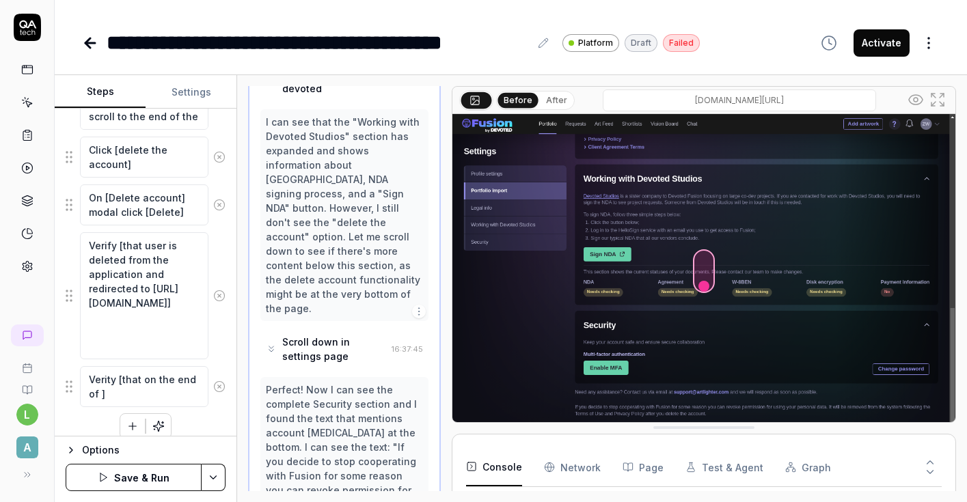
type textarea "Verity [that on the end of t]"
type textarea "*"
type textarea "Verity [that on the end of th]"
type textarea "*"
type textarea "Verity [that on the end of the]"
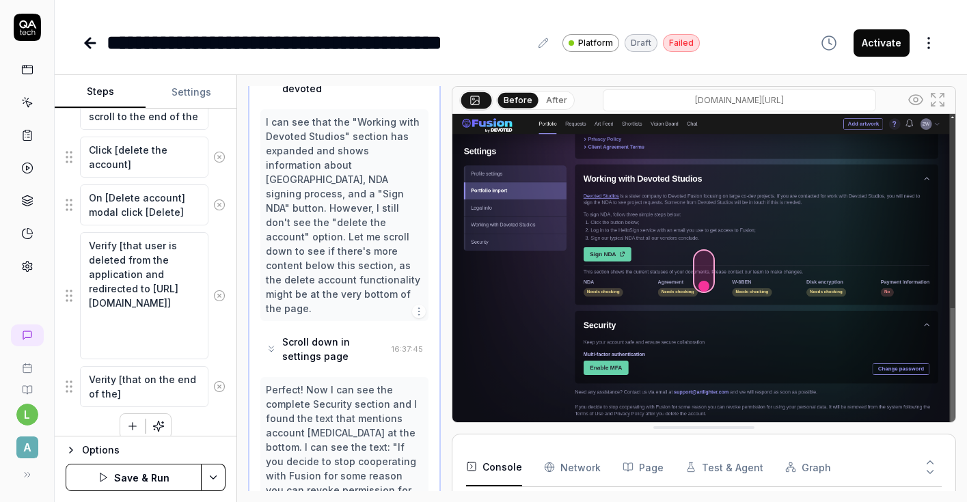
type textarea "*"
type textarea "Verity [that on the end of the ]"
type textarea "*"
type textarea "Verity [that on the end of the p]"
type textarea "*"
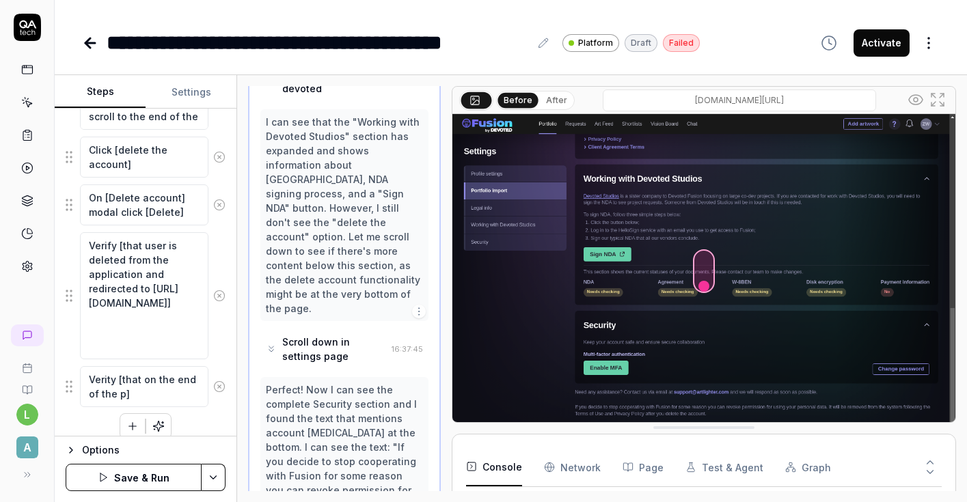
type textarea "Verity [that on the end of the pa]"
type textarea "*"
type textarea "Verity [that on the end of the pag]"
type textarea "*"
type textarea "Verity [that on the end of the page]"
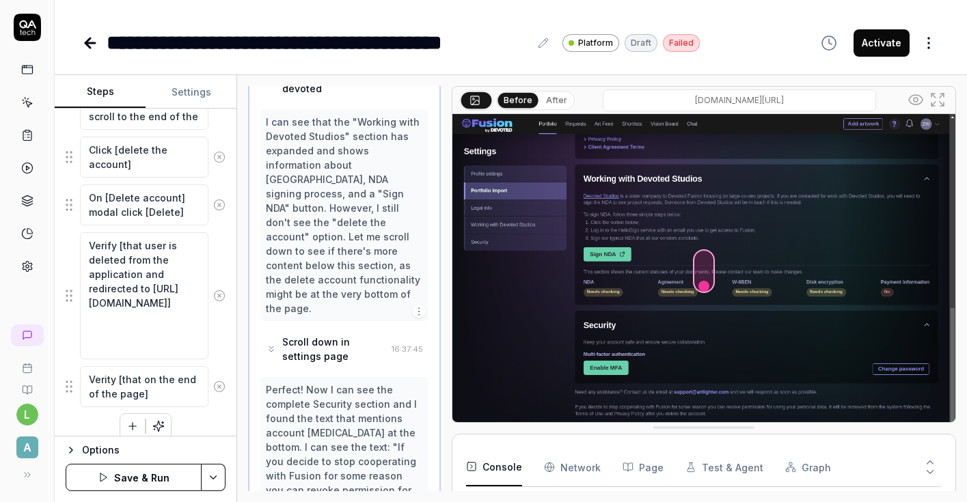
type textarea "*"
type textarea "Verity [that on the end of the page ]"
type textarea "*"
type textarea "Verity [that on the end of the page a]"
type textarea "*"
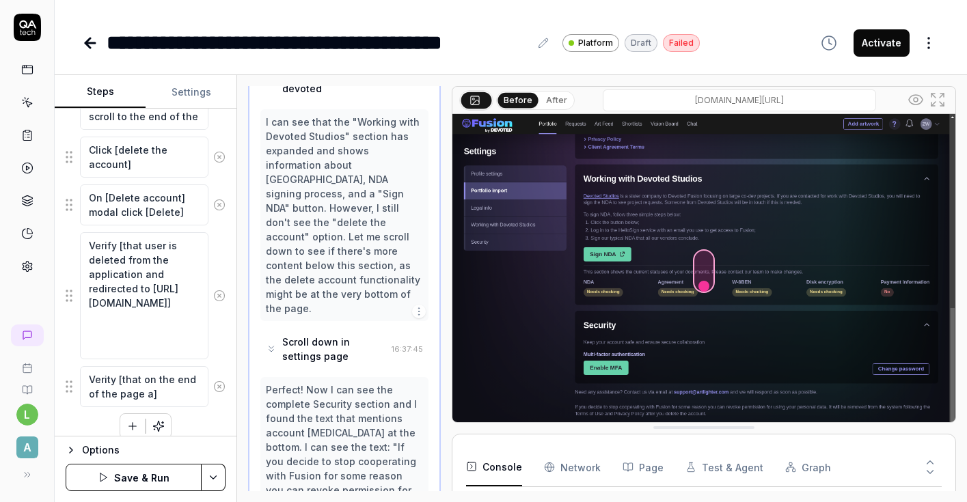
type textarea "Verity [that on the end of the page ar]"
type textarea "*"
type textarea "Verity [that on the end of the page are]"
type textarea "*"
type textarea "Verity [that on the end of the page are ]"
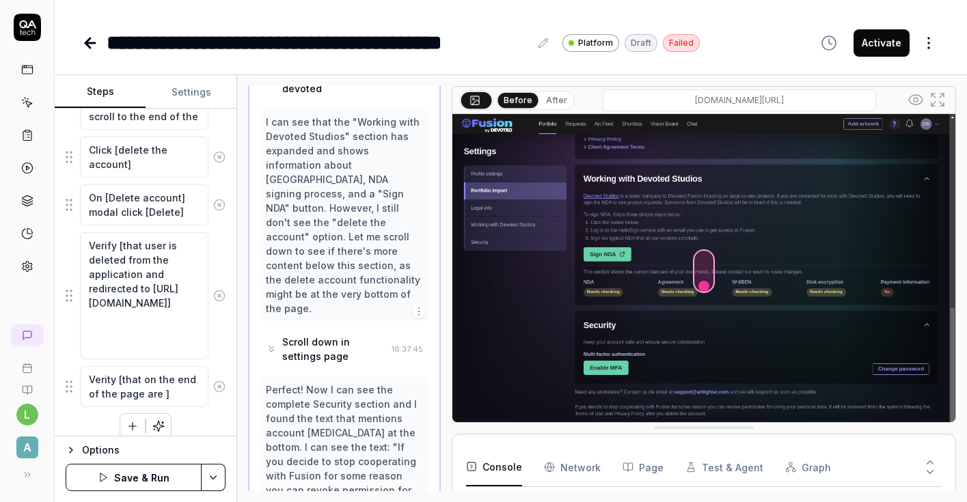
type textarea "*"
type textarea "Verity [that on the end of the page are d]"
type textarea "*"
type textarea "Verity [that on the end of the page are de]"
type textarea "*"
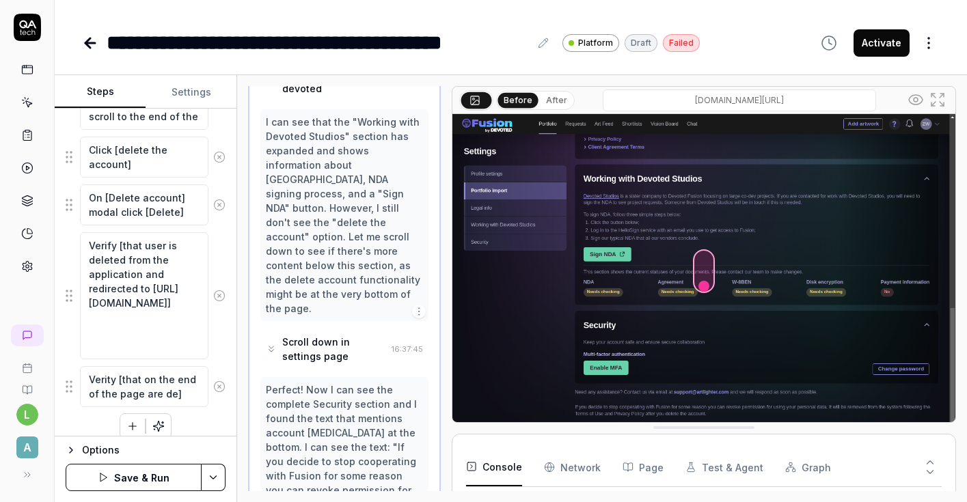
type textarea "Verity [that on the end of the page are del]"
type textarea "*"
type textarea "Verity [that on the end of the page are dele]"
type textarea "*"
type textarea "Verity [that on the end of the page are delet]"
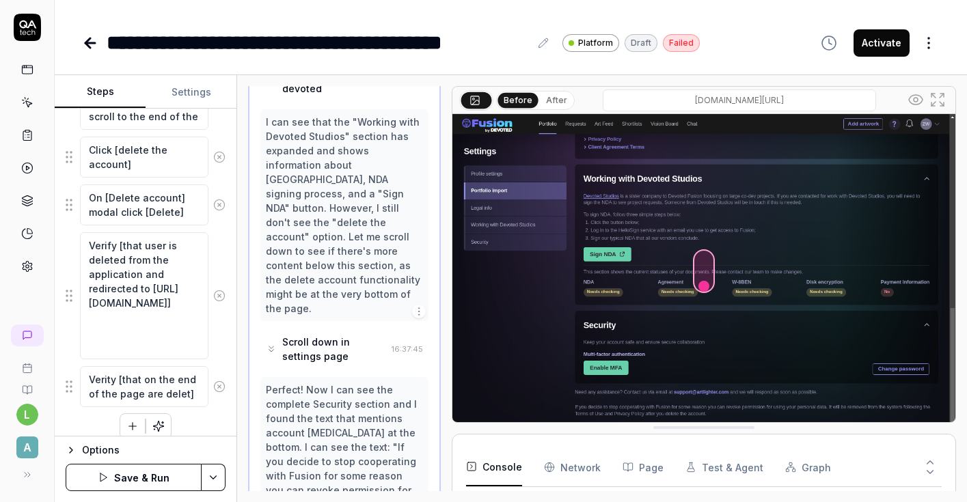
type textarea "*"
type textarea "Verity [that on the end of the page are delete]"
type textarea "*"
type textarea "Verity [that on the end of the page are delete ]"
type textarea "*"
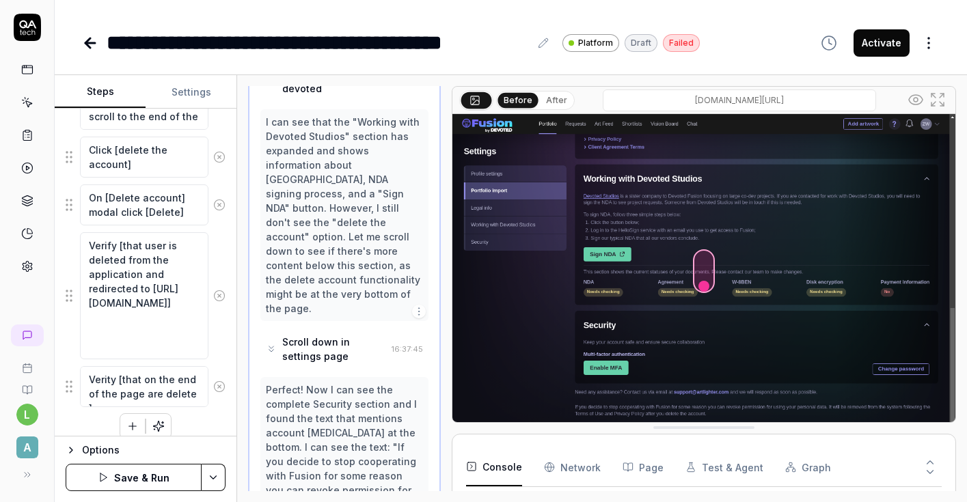
type textarea "Verity [that on the end of the page are delete r]"
type textarea "*"
type textarea "Verity [that on the end of the page are delete ]"
type textarea "*"
type textarea "Verity [that on the end of the page are delete t]"
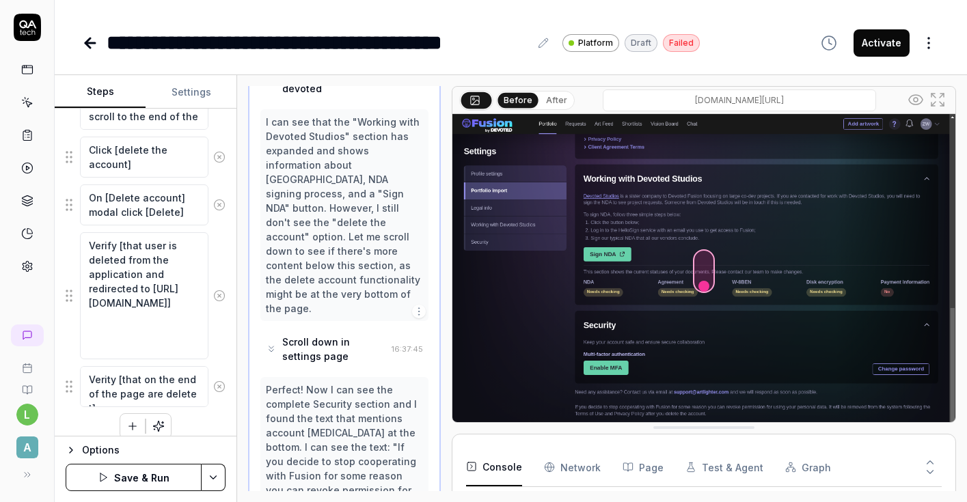
type textarea "*"
type textarea "Verity [that on the end of the page are delete th]"
type textarea "*"
type textarea "Verity [that on the end of the page are delete the]"
type textarea "*"
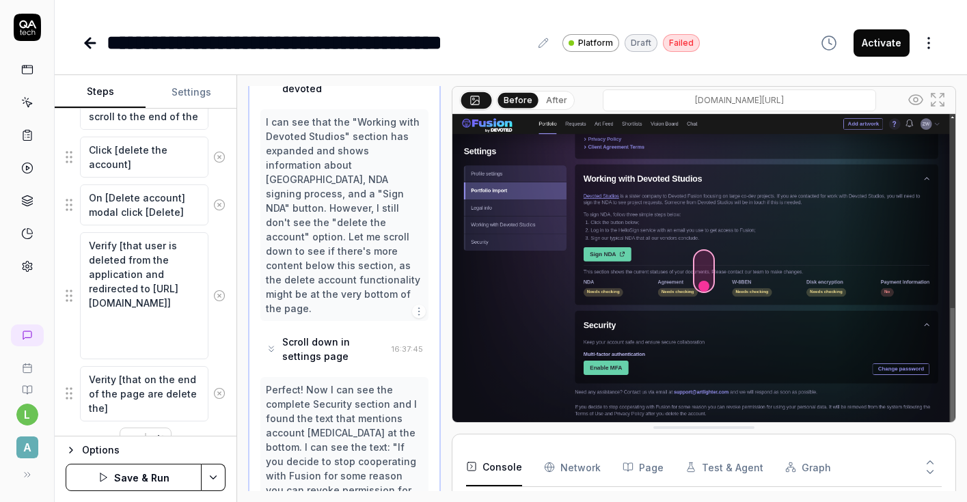
type textarea "Verity [that on the end of the page are delete the ]"
type textarea "*"
type textarea "Verity [that on the end of the page are delete the a]"
type textarea "*"
type textarea "Verity [that on the end of the page are delete the ac]"
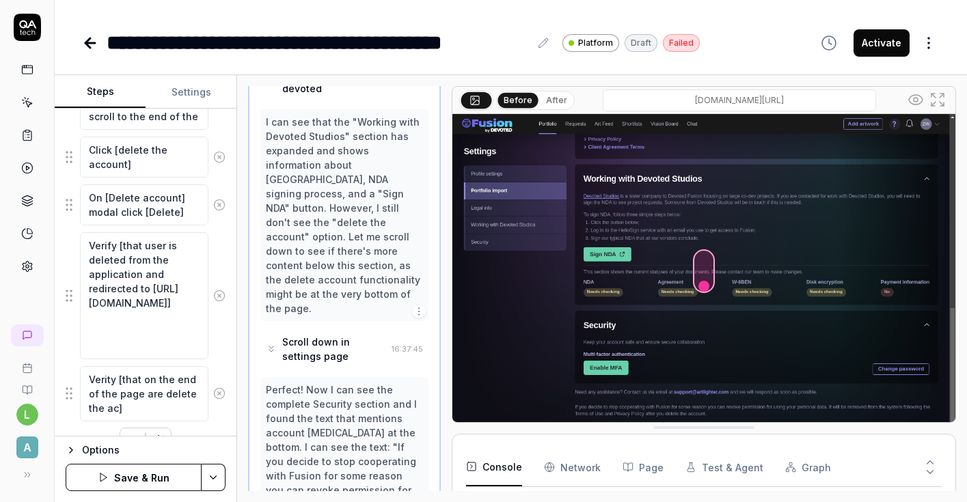
type textarea "*"
type textarea "Verity [that on the end of the page are delete the acc]"
type textarea "*"
type textarea "Verity [that on the end of the page are delete the acco]"
type textarea "*"
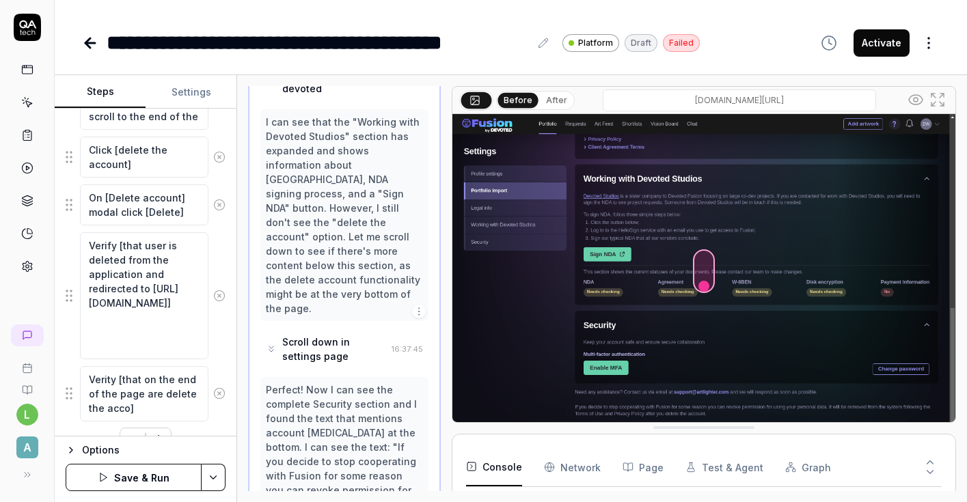
type textarea "Verity [that on the end of the page are delete the accou]"
type textarea "*"
type textarea "Verity [that on the end of the page are delete the accoun]"
type textarea "*"
type textarea "Verity [that on the end of the page are delete the account]"
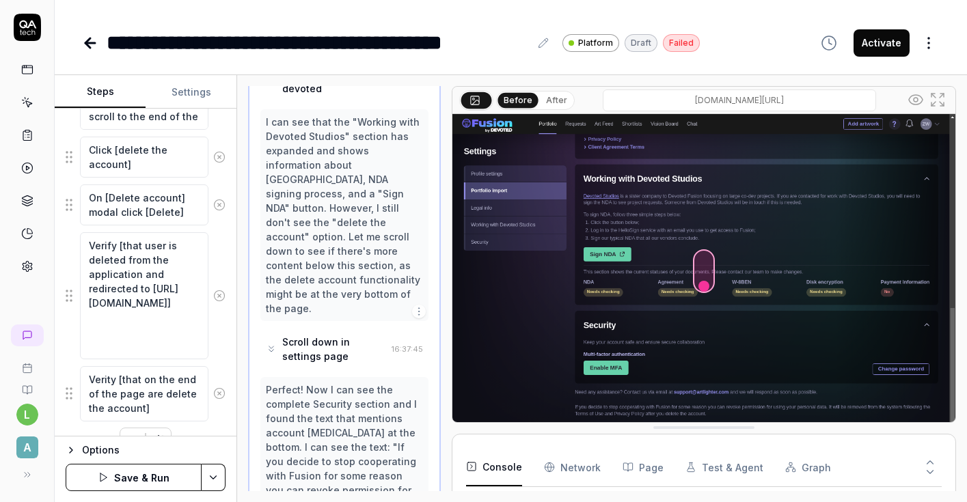
type textarea "*"
type textarea "Verity [that on the end of the page are delete the account ]"
type textarea "*"
type textarea "Verity [that on the end of the page are delete the account t]"
type textarea "*"
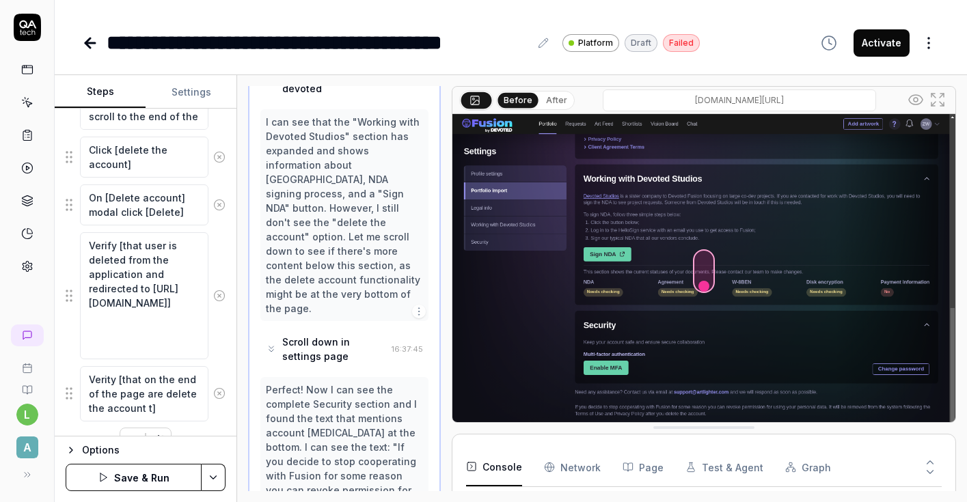
type textarea "Verity [that on the end of the page are delete the account te]"
type textarea "*"
type textarea "Verity [that on the end of the page are delete the account tex]"
type textarea "*"
type textarea "Verity [that on the end of the page are delete the account text]"
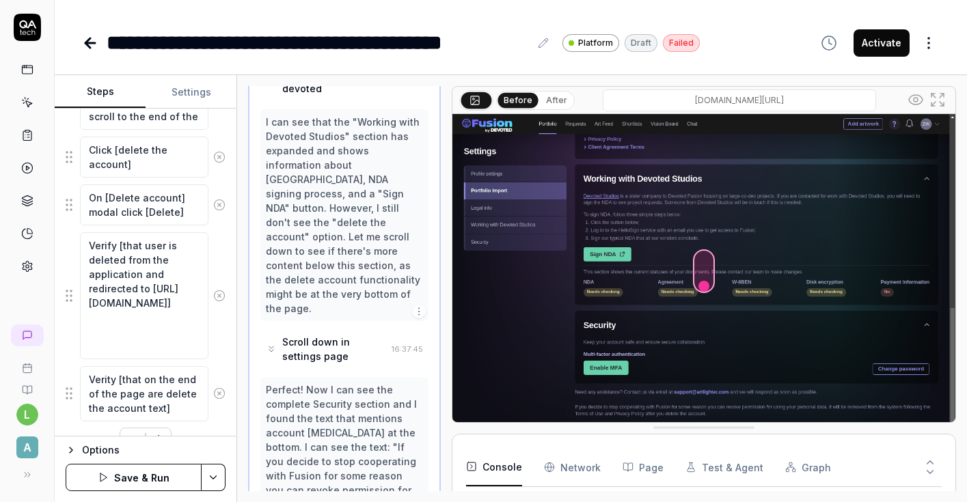
type textarea "*"
type textarea "Verity [that on the end of the page are delete the account text ]"
type textarea "*"
type textarea "Verity [that on the end of the page are delete the account text p]"
type textarea "*"
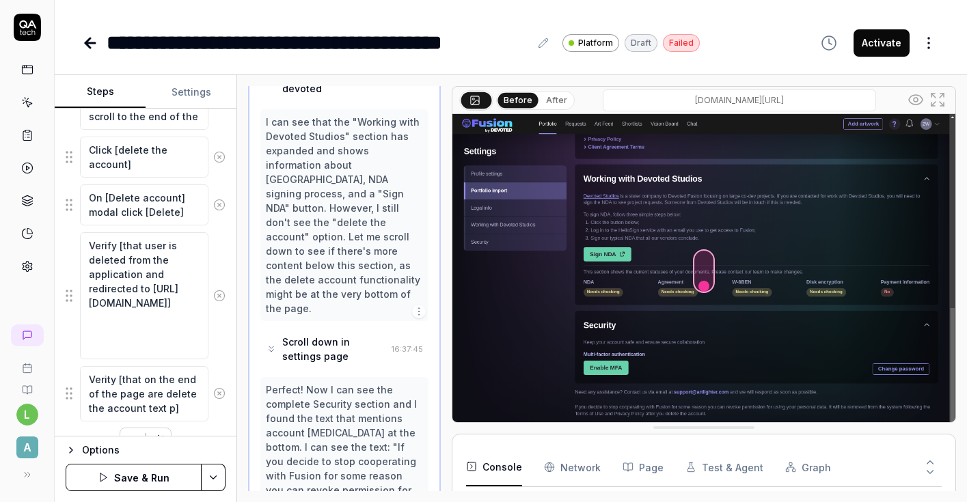
type textarea "Verity [that on the end of the page are delete the account text pr]"
type textarea "*"
type textarea "Verity [that on the end of the page are delete the account text pro]"
type textarea "*"
type textarea "Verity [that on the end of the page are delete the account text prov]"
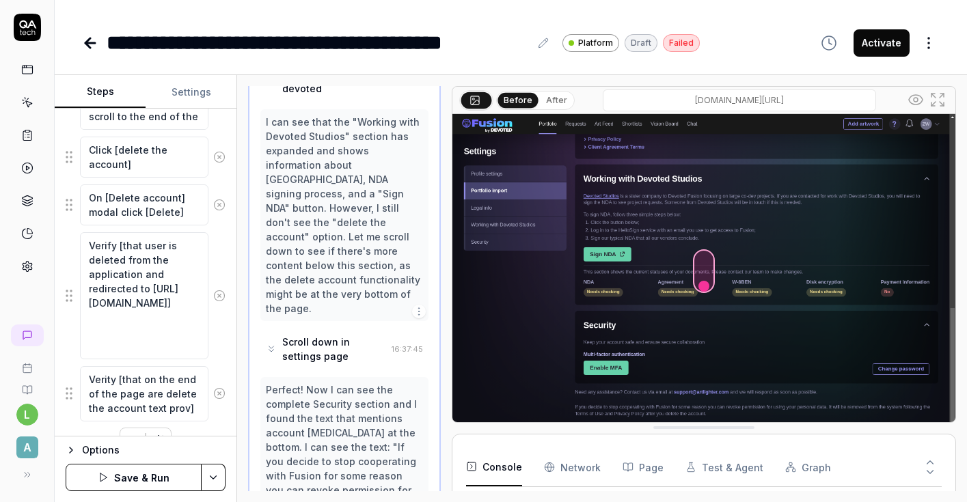
type textarea "*"
type textarea "Verity [that on the end of the page are delete the account text provi]"
type textarea "*"
type textarea "Verity [that on the end of the page are delete the account text provid]"
type textarea "*"
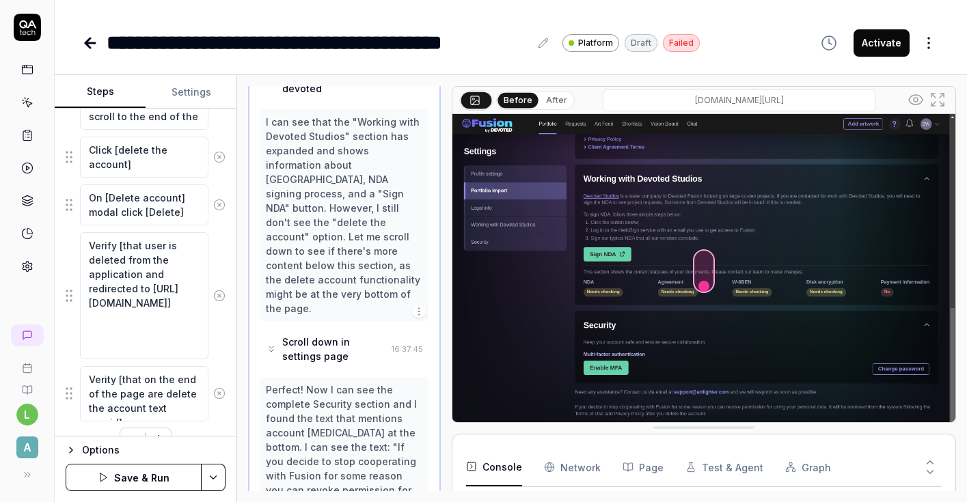
type textarea "Verity [that on the end of the page are delete the account text provide]"
type textarea "*"
type textarea "Verity [that on the end of the page are delete the account text provided]"
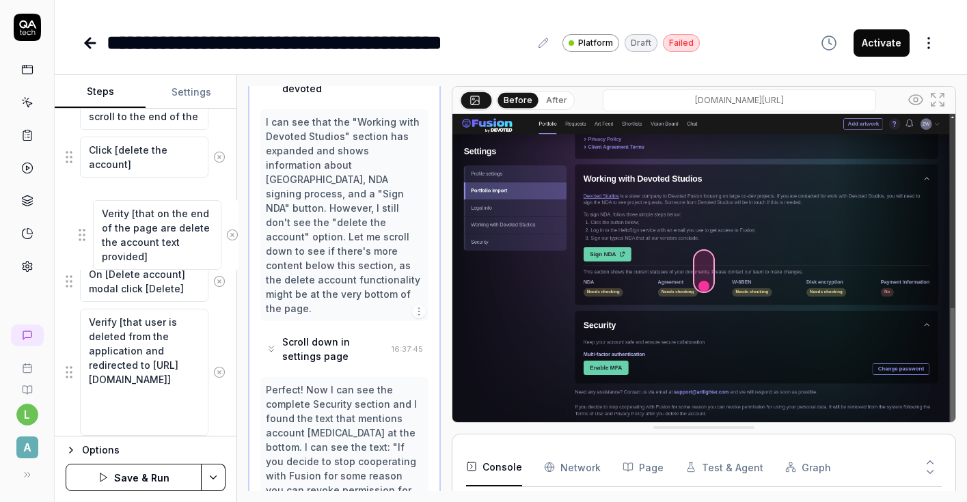
drag, startPoint x: 68, startPoint y: 402, endPoint x: 81, endPoint y: 236, distance: 165.9
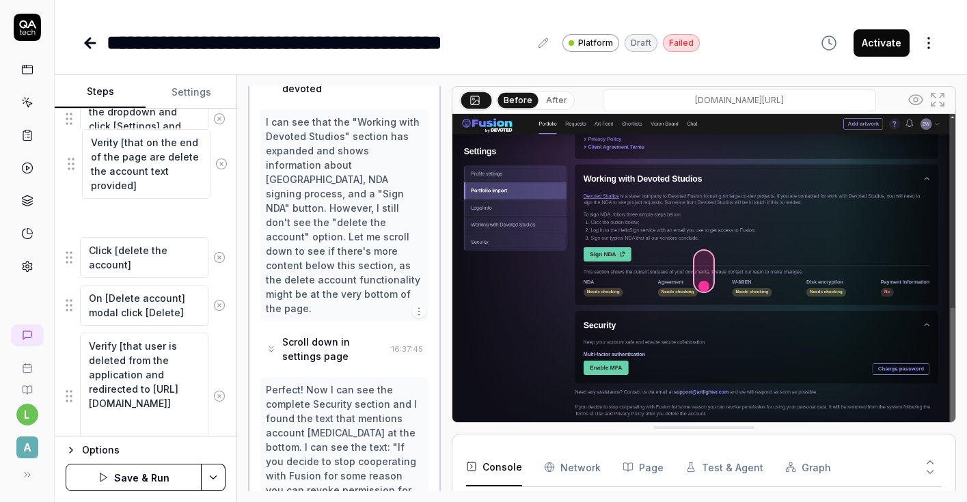
drag, startPoint x: 68, startPoint y: 221, endPoint x: 71, endPoint y: 169, distance: 52.0
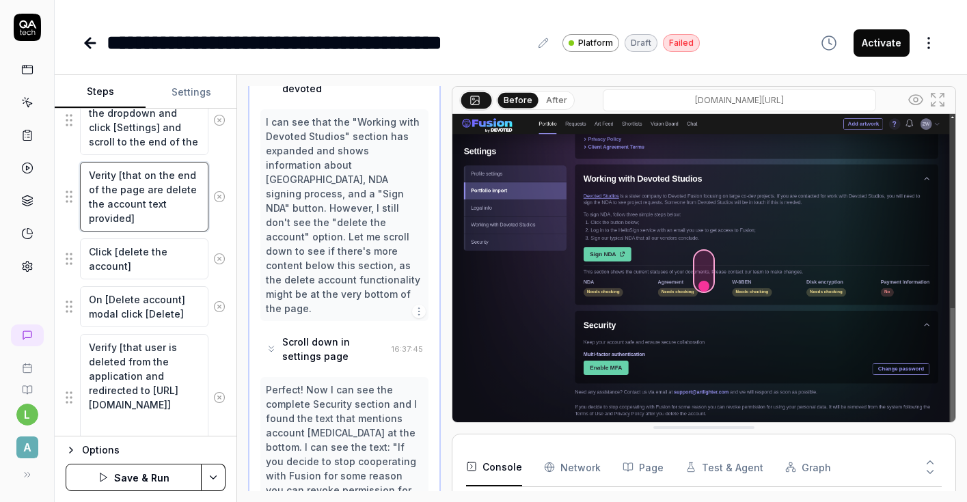
click at [159, 189] on textarea "Verity [that on the end of the page are delete the account text provided]" at bounding box center [144, 197] width 128 height 70
type textarea "*"
type textarea "Verity [that on the end of the page aredelete the account text provided]"
type textarea "*"
type textarea "Verity [that on the end of the page ardelete the account text provided]"
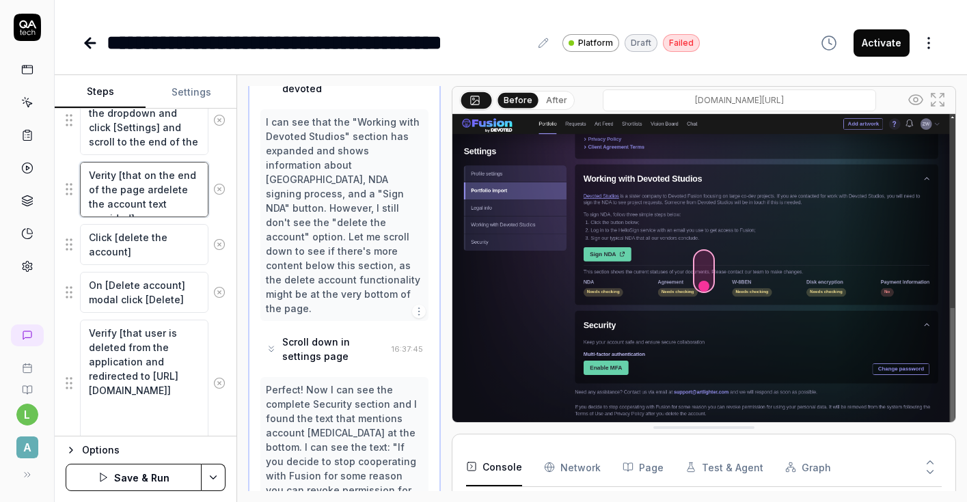
type textarea "*"
type textarea "Verity [that on the end of the page adelete the account text provided]"
type textarea "*"
type textarea "Verity [that on the end of the page delete the account text provided]"
type textarea "*"
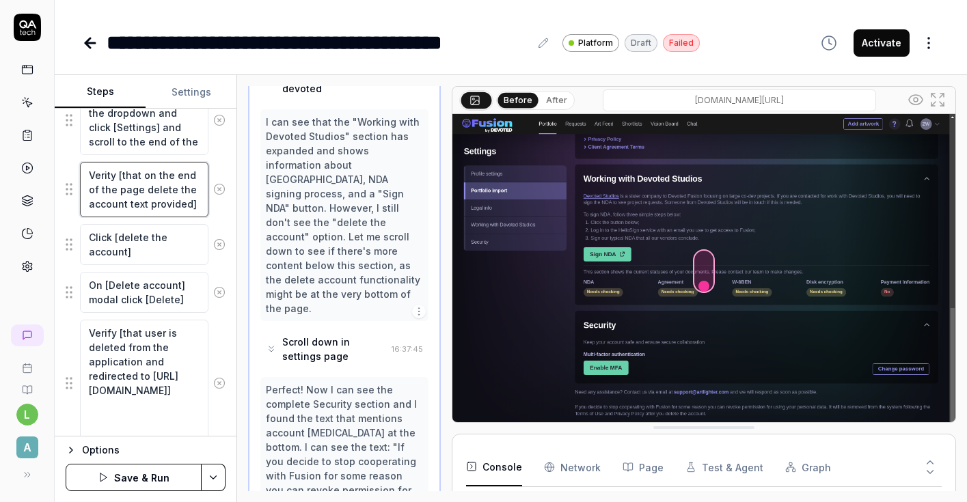
type textarea "Verity [that on the end of the page idelete the account text provided]"
type textarea "*"
type textarea "Verity [that on the end of the page isdelete the account text provided]"
type textarea "*"
type textarea "Verity [that on the end of the page is delete the account text provided]"
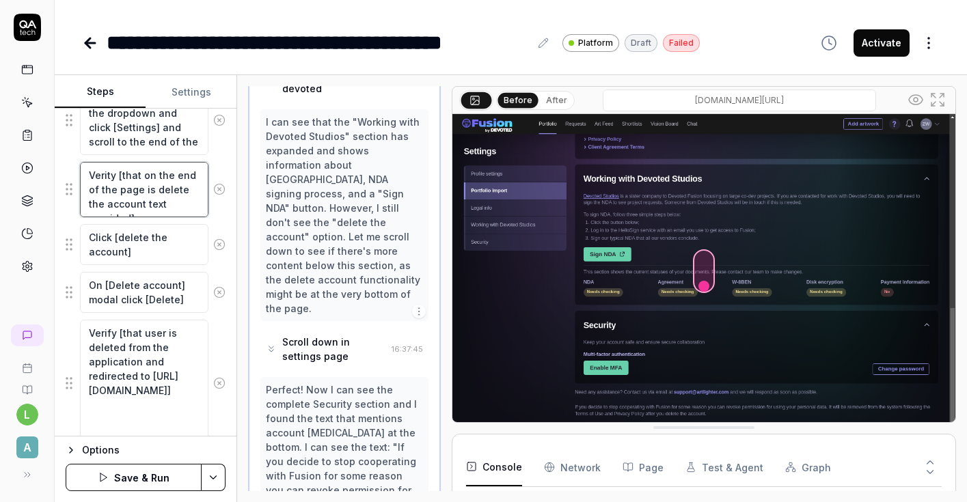
click at [122, 174] on textarea "Verity [that on the end of the page is delete the account text provided]" at bounding box center [144, 189] width 128 height 55
type textarea "*"
type textarea "Verity that on the end of the page is delete the account text provided]"
click at [143, 189] on textarea "Verity that on the end of the page is delete the account text provided]" at bounding box center [144, 189] width 128 height 55
type textarea "*"
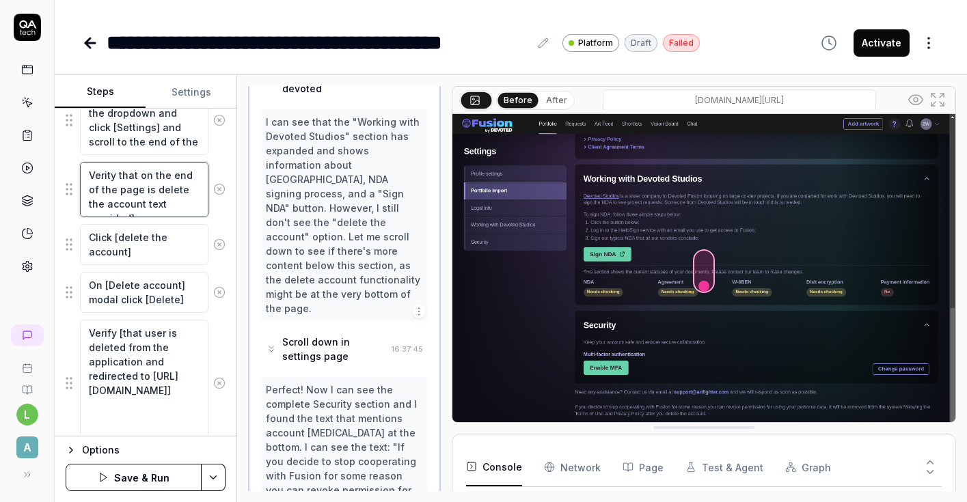
type textarea "Verity that on the end of the page is {delete the account text provided]"
type textarea "*"
type textarea "Verity that on the end of the page is delete the account text provided]"
type textarea "*"
type textarea "Verity that on the end of the page is [delete the account text provided]"
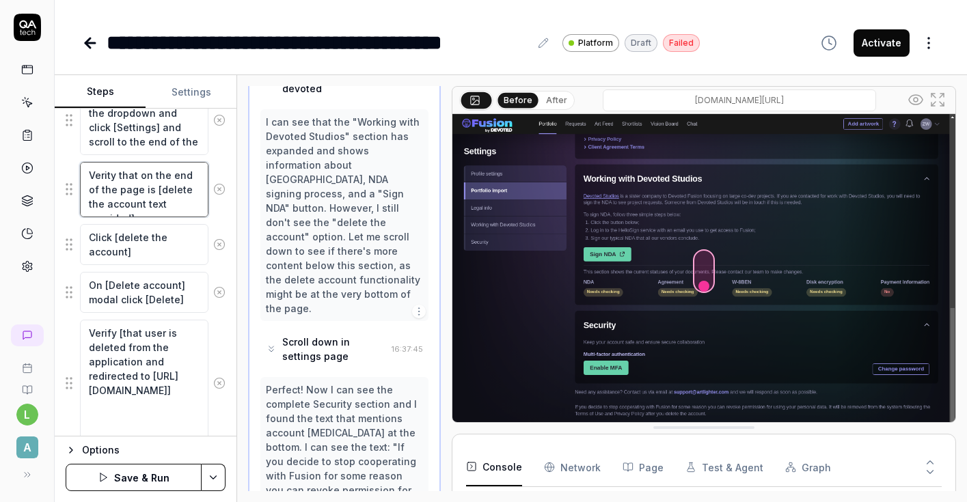
click at [126, 205] on textarea "Verity that on the end of the page is [delete the account text provided]" at bounding box center [144, 189] width 128 height 55
type textarea "*"
type textarea "Verity that on the end of the page is [delete the account] text provided]"
click at [202, 205] on textarea "Verity that on the end of the page is [delete the account] text provided]" at bounding box center [144, 189] width 128 height 55
type textarea "*"
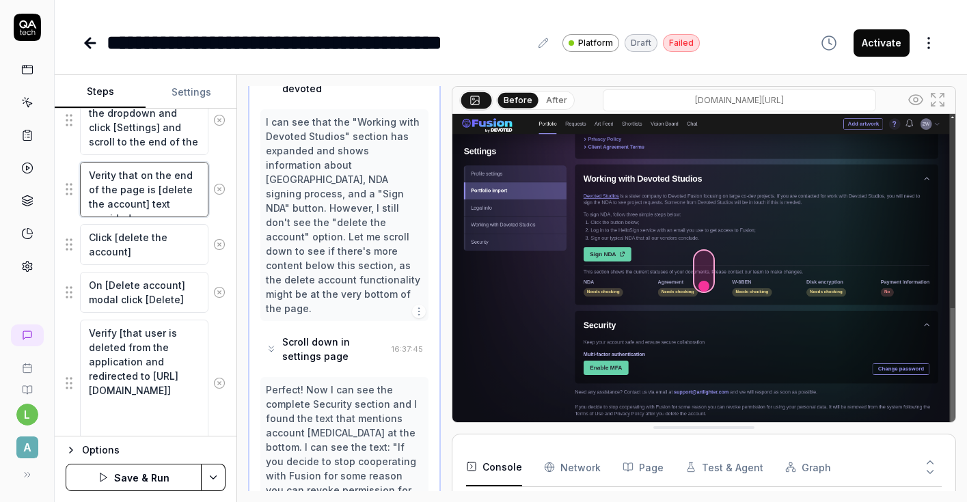
scroll to position [1876, 0]
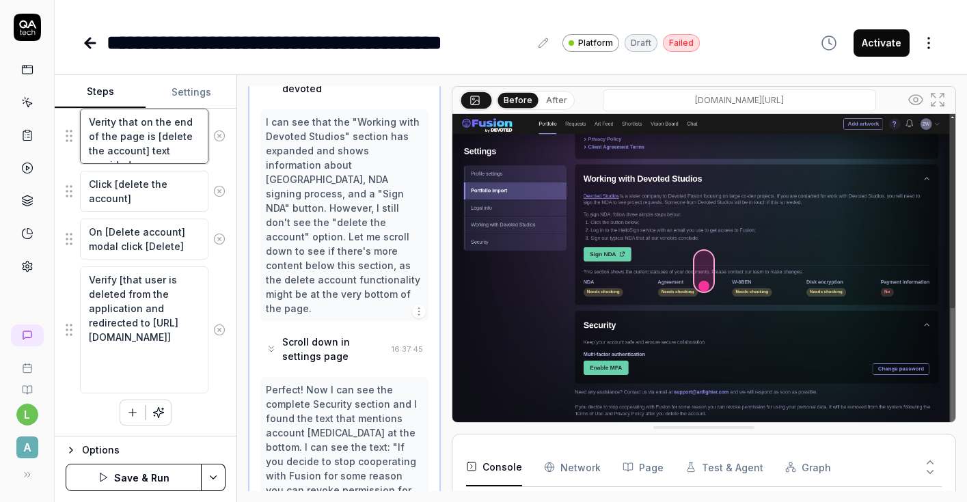
type textarea "Verity that on the end of the page is [delete the account] text provided"
click at [174, 481] on button "Save & Run" at bounding box center [134, 477] width 136 height 27
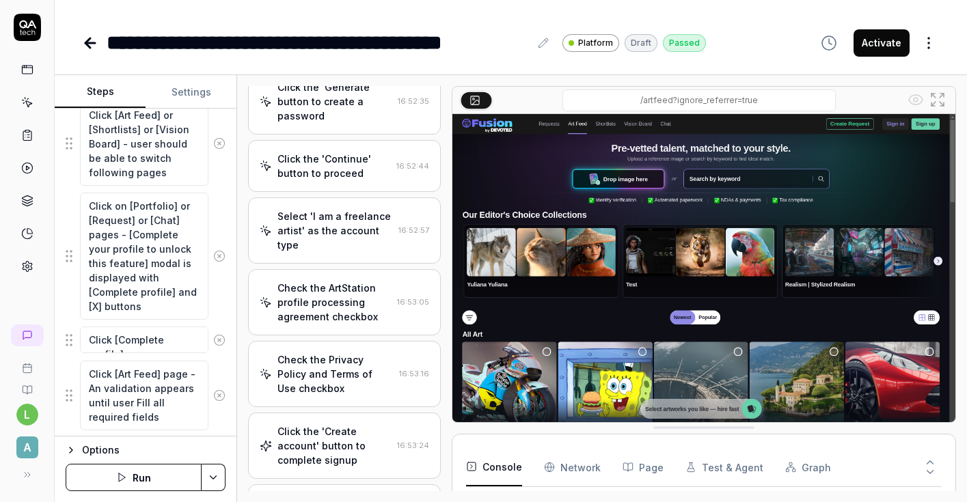
scroll to position [209, 0]
click at [359, 354] on div "Check the Privacy Policy and Terms of Use checkbox" at bounding box center [335, 375] width 116 height 43
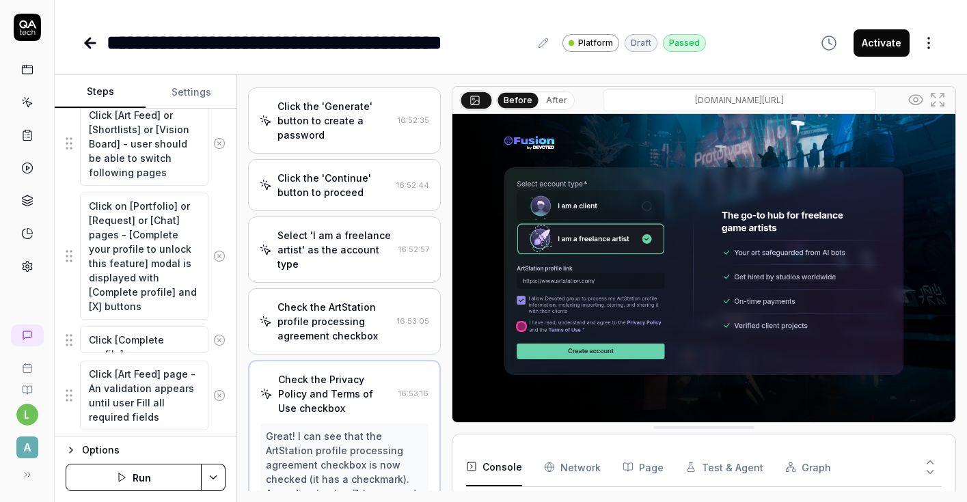
scroll to position [186, 0]
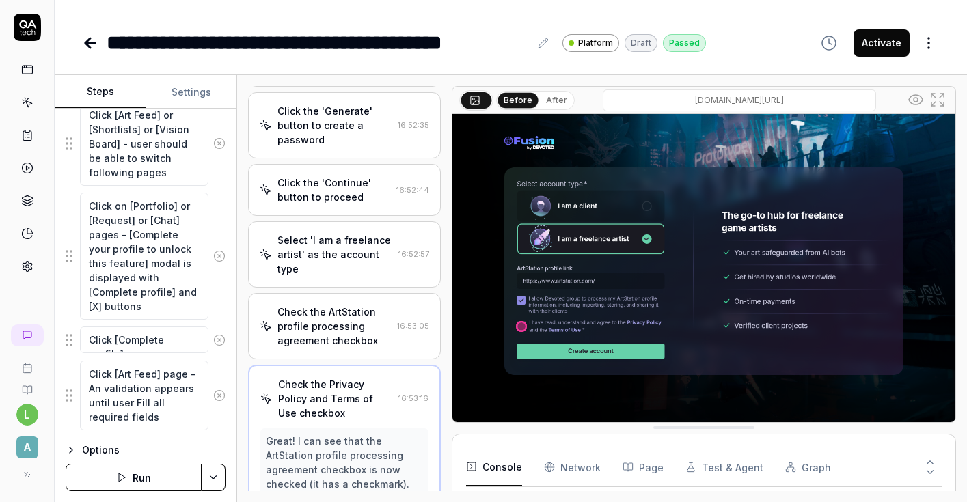
click at [365, 176] on div "Click the 'Continue' button to proceed" at bounding box center [333, 190] width 113 height 29
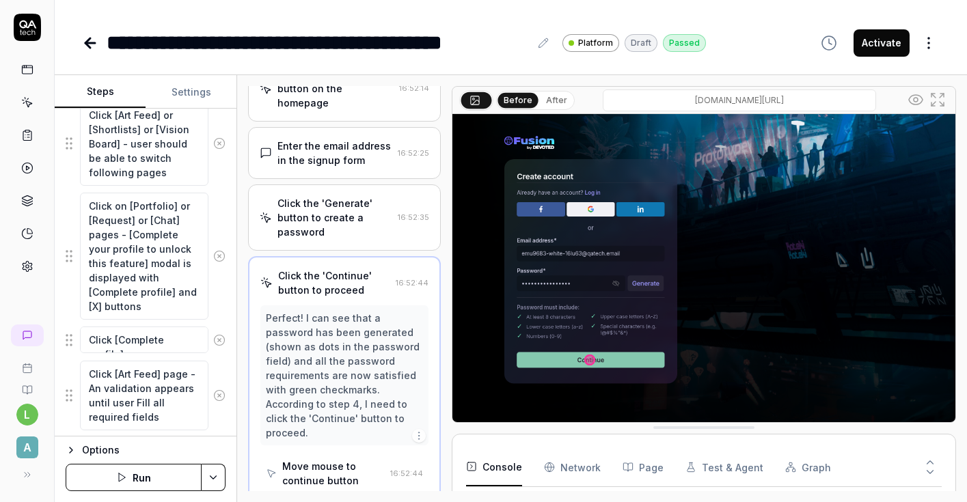
scroll to position [94, 0]
click at [887, 46] on button "Activate" at bounding box center [881, 42] width 56 height 27
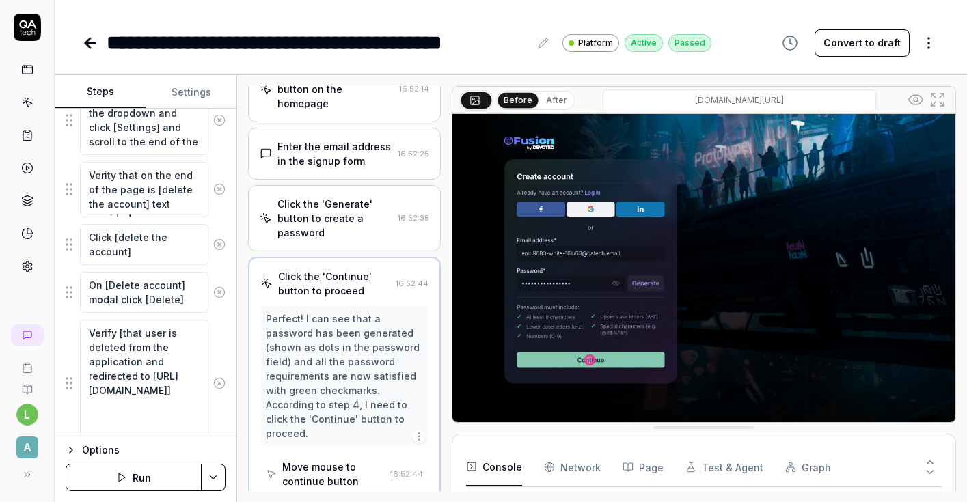
scroll to position [1821, 0]
click at [219, 473] on html "**********" at bounding box center [483, 251] width 967 height 502
click at [219, 474] on html "**********" at bounding box center [483, 251] width 967 height 502
click at [158, 479] on button "Run" at bounding box center [134, 477] width 136 height 27
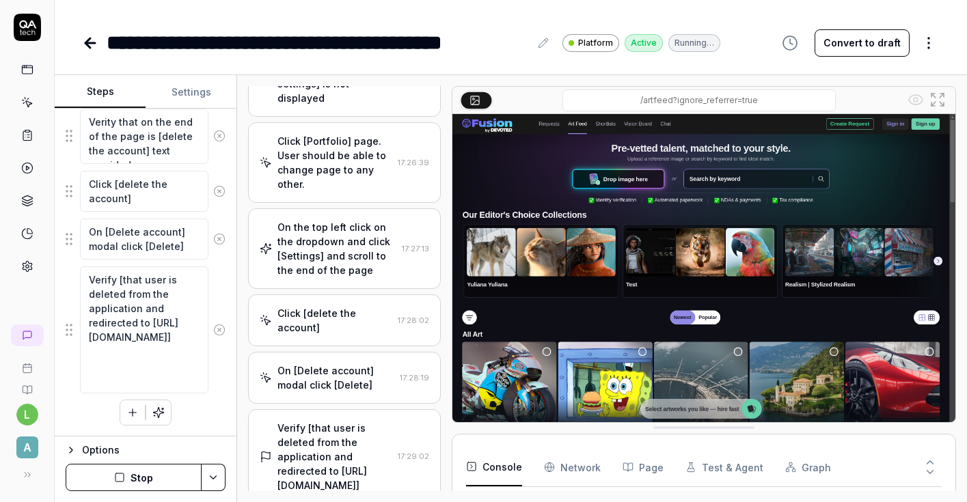
scroll to position [2060, 0]
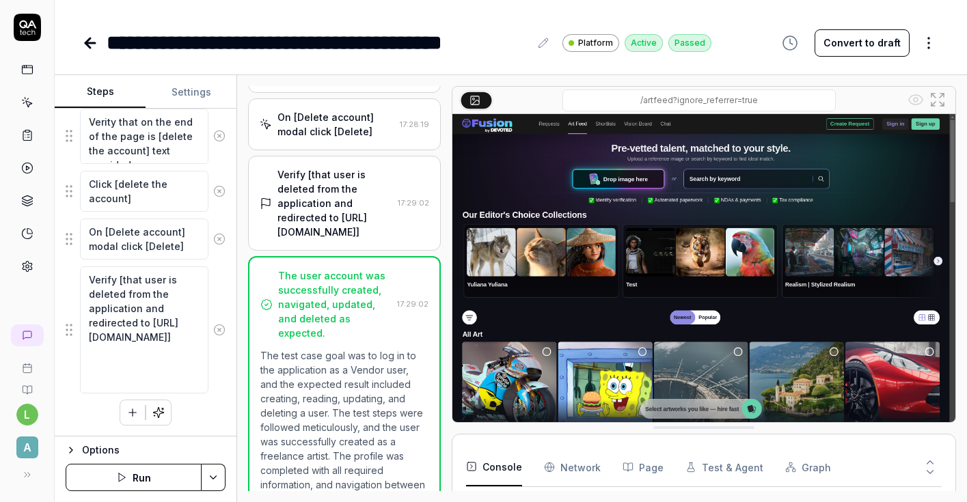
click at [83, 44] on icon at bounding box center [90, 43] width 16 height 16
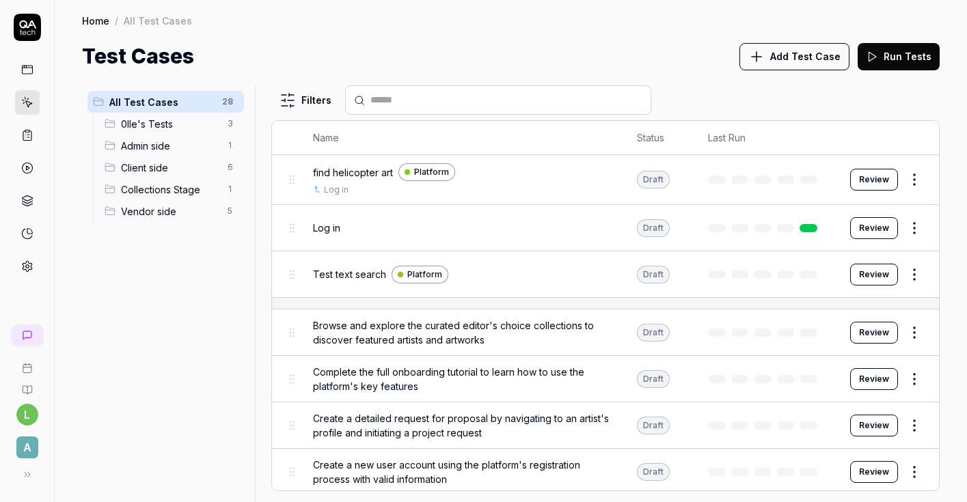
click at [165, 214] on span "Vendor side" at bounding box center [170, 211] width 98 height 14
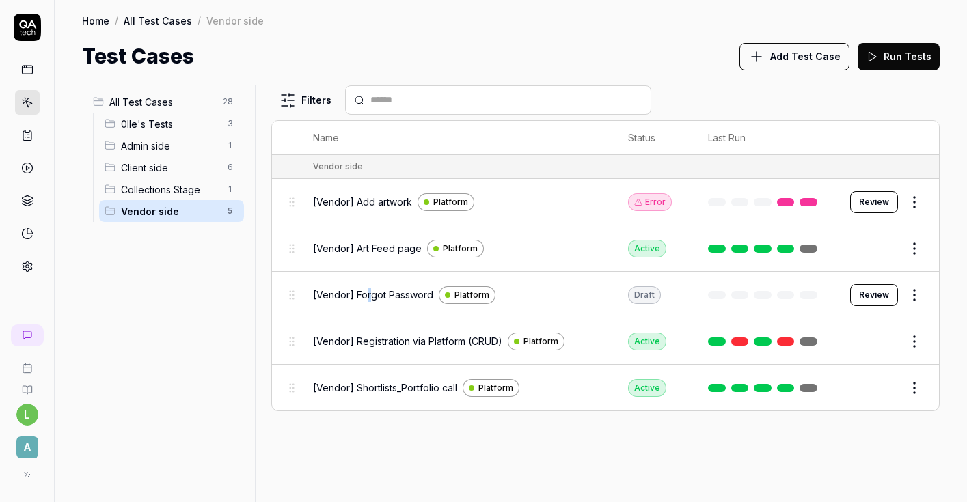
click at [367, 295] on span "[Vendor] Forgot Password" at bounding box center [373, 295] width 120 height 14
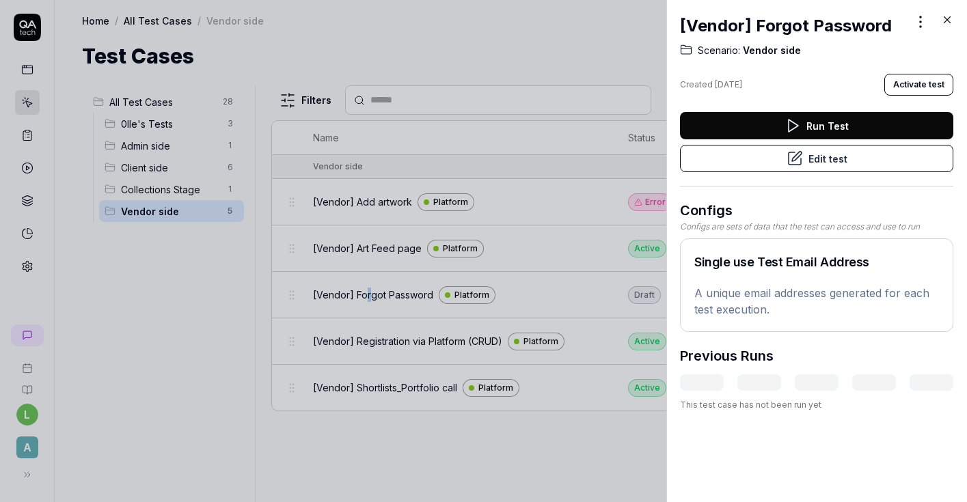
click at [745, 162] on button "Edit test" at bounding box center [816, 158] width 273 height 27
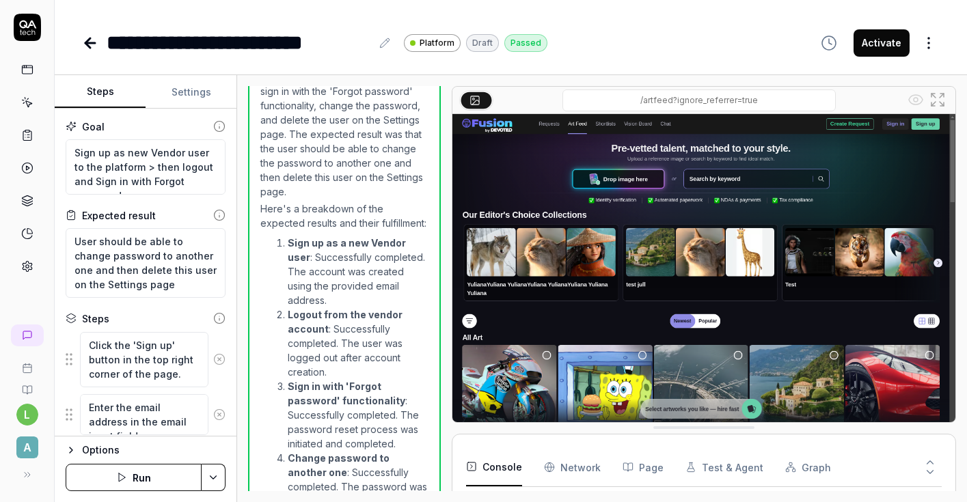
scroll to position [344, 0]
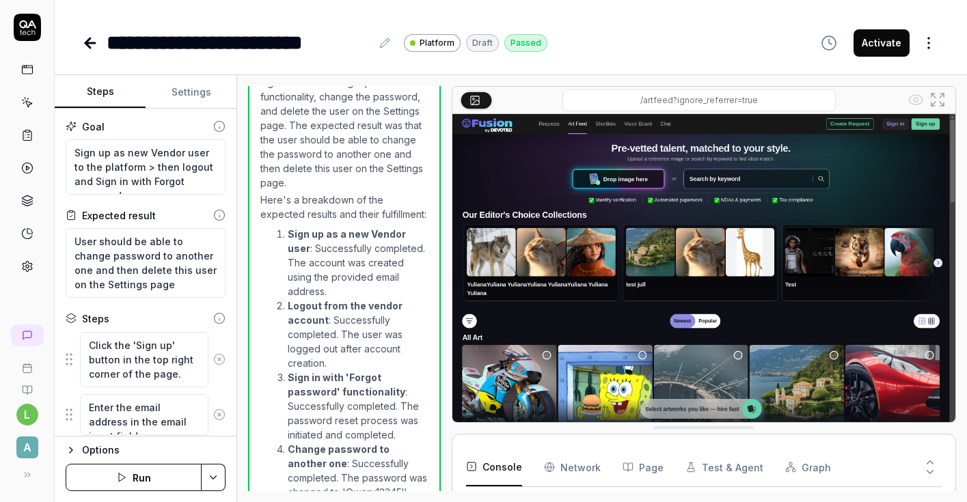
click at [147, 480] on button "Run" at bounding box center [134, 477] width 136 height 27
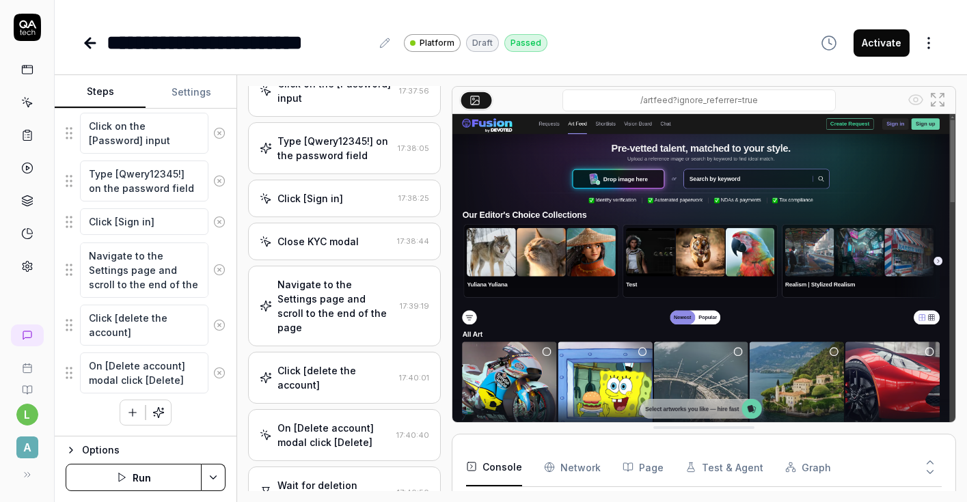
scroll to position [2107, 0]
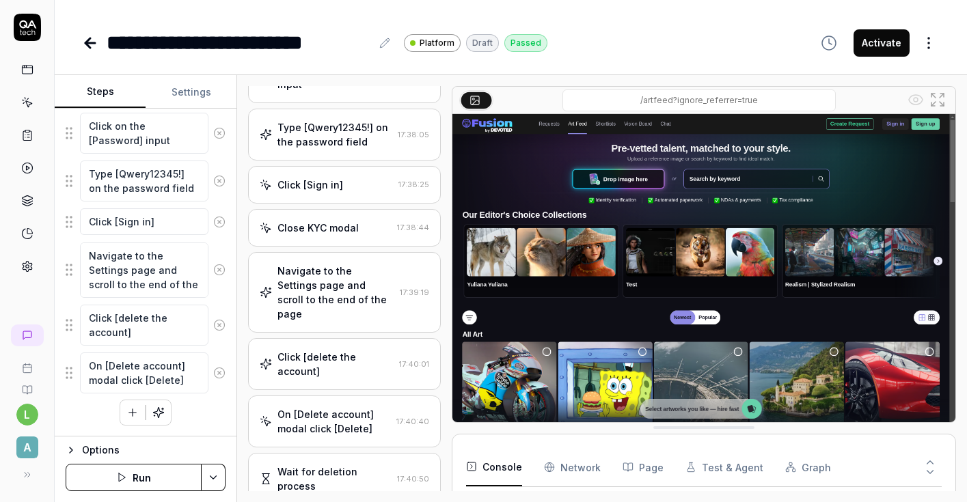
type textarea "*"
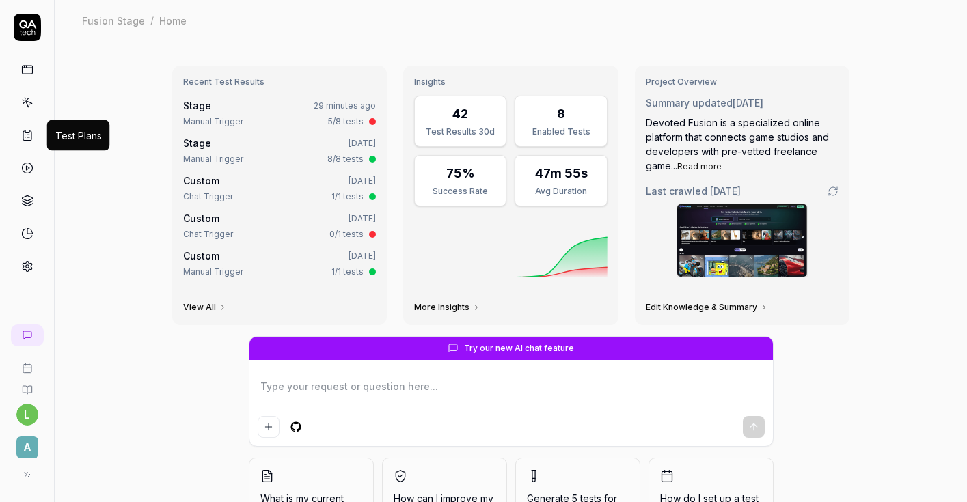
type textarea "*"
click at [27, 133] on icon at bounding box center [27, 135] width 12 height 12
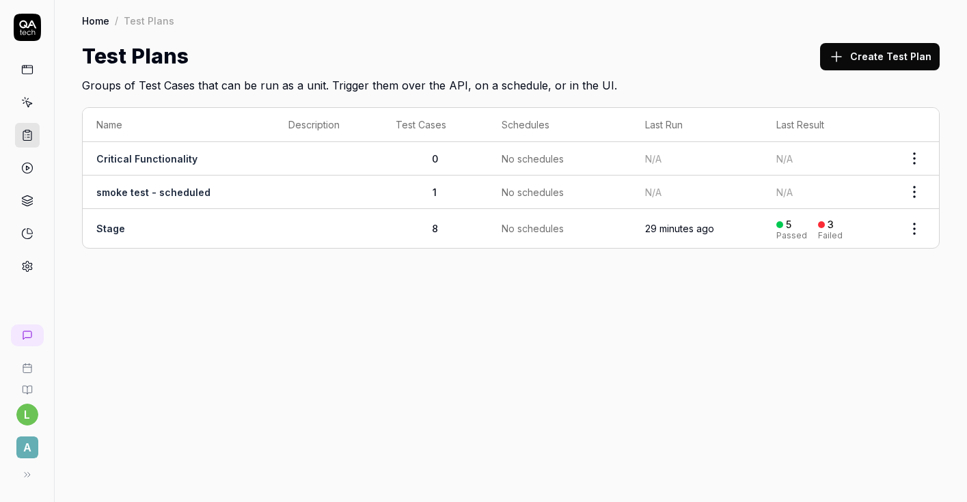
click at [116, 230] on link "Stage" at bounding box center [110, 229] width 29 height 12
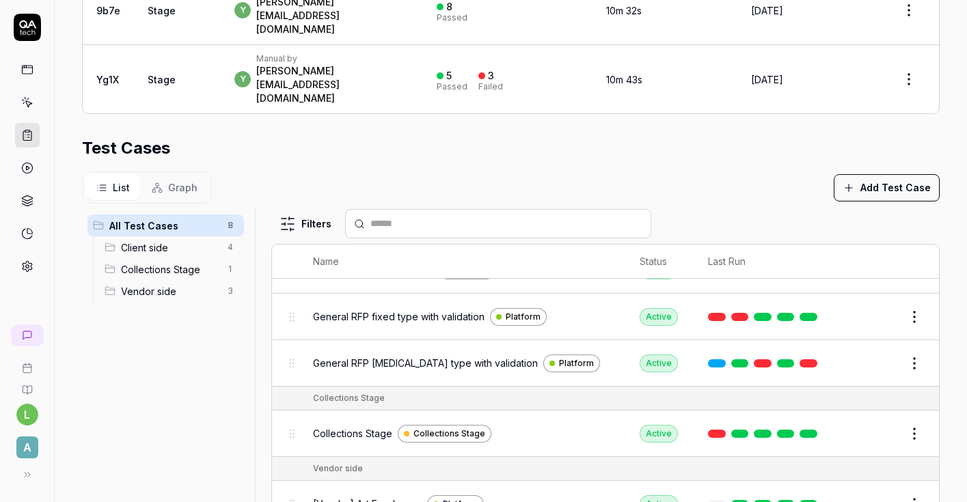
scroll to position [177, 0]
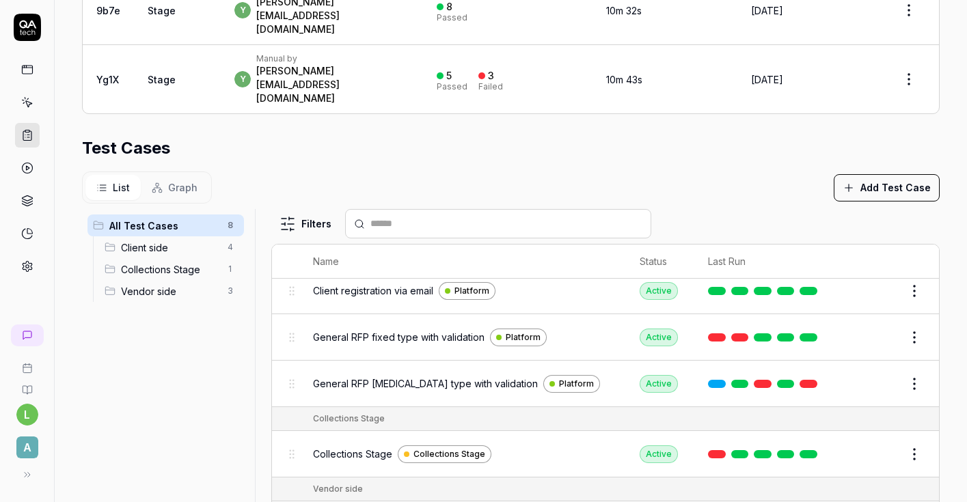
scroll to position [177, 0]
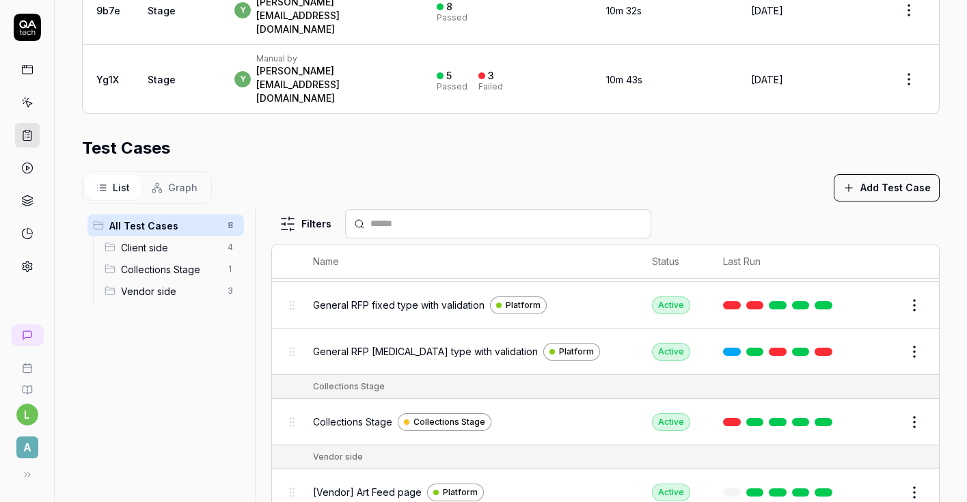
scroll to position [177, 0]
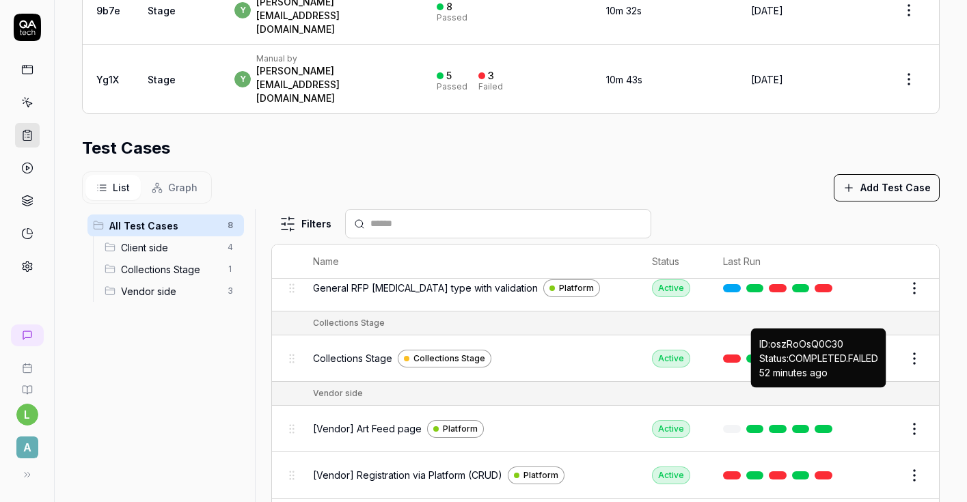
click at [823, 471] on link at bounding box center [823, 475] width 18 height 8
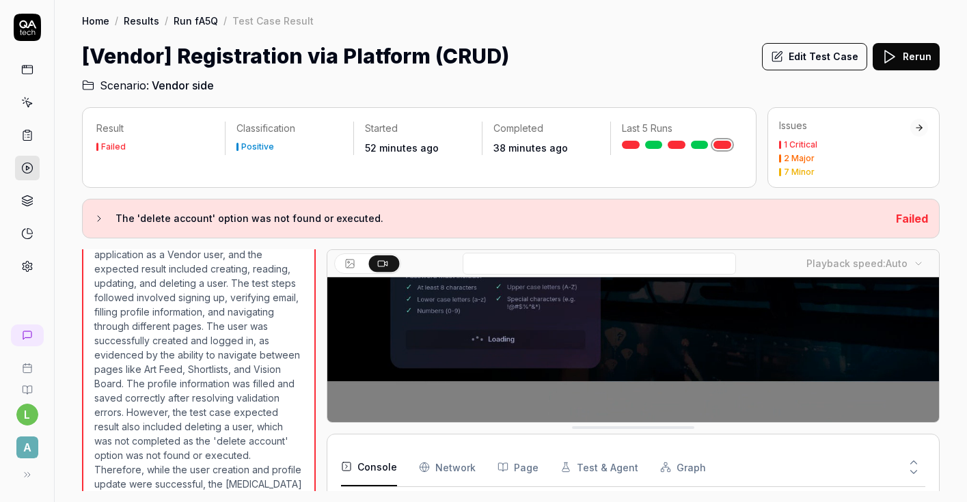
scroll to position [1785, 0]
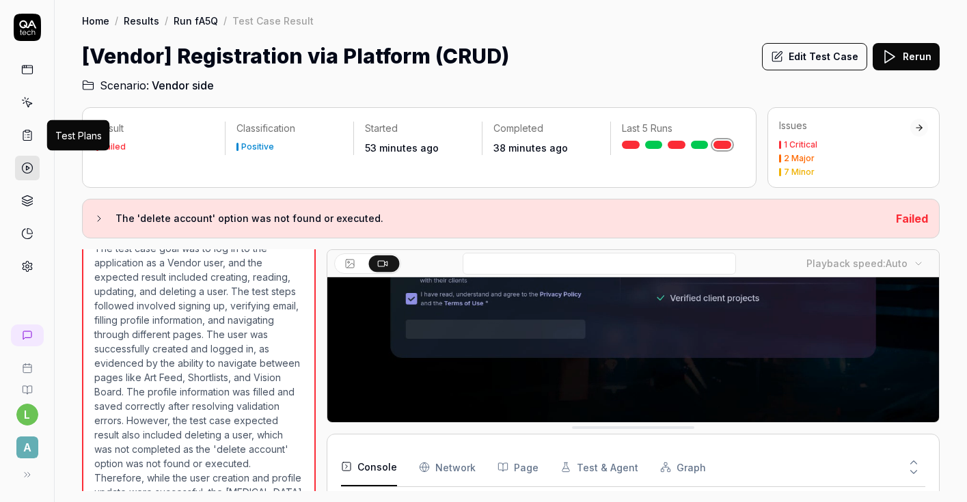
click at [27, 134] on icon at bounding box center [27, 135] width 12 height 12
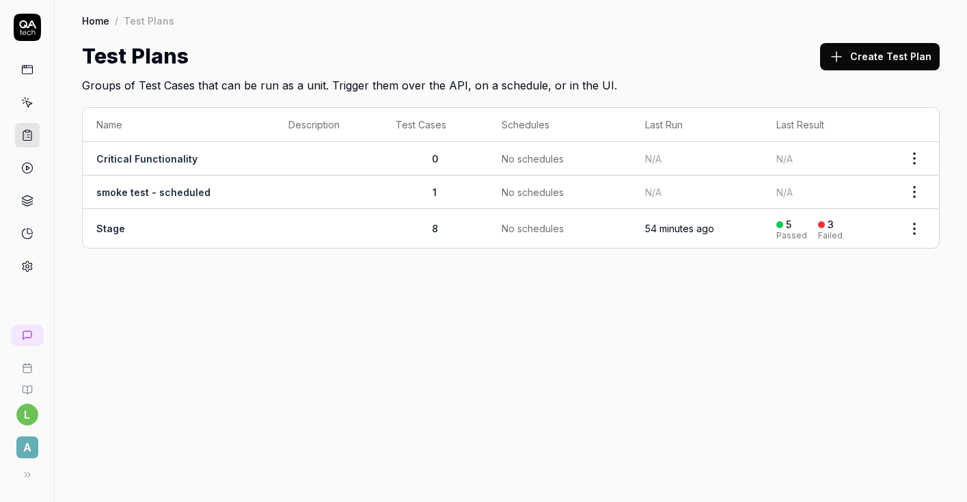
click at [109, 234] on td "Stage" at bounding box center [179, 228] width 192 height 39
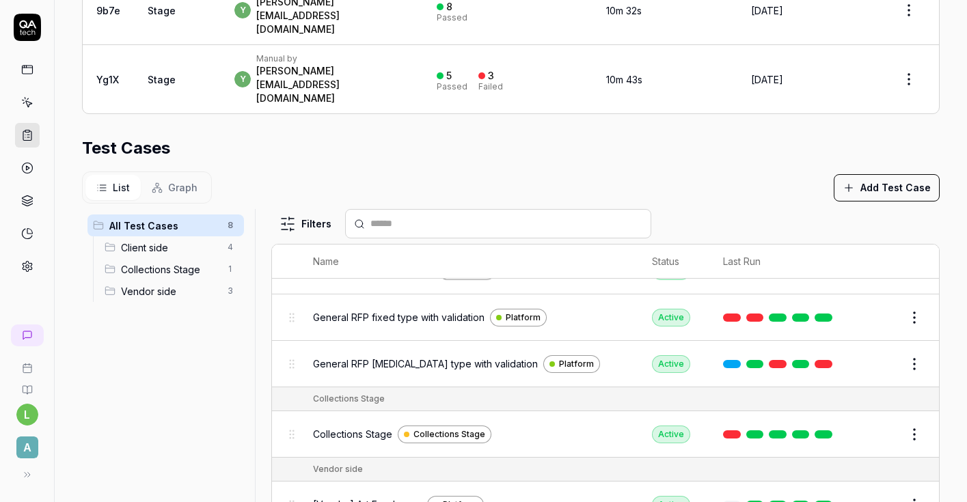
scroll to position [177, 0]
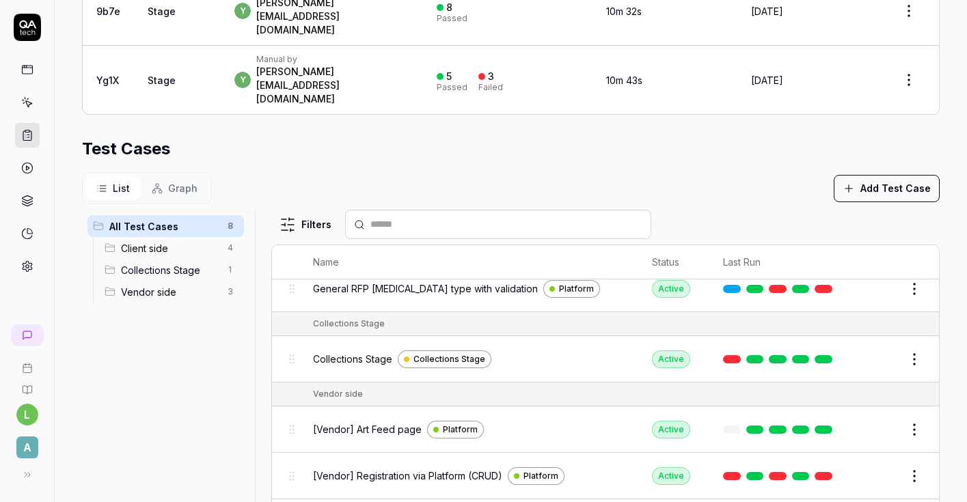
scroll to position [433, 0]
click at [146, 285] on span "Vendor side" at bounding box center [170, 292] width 98 height 14
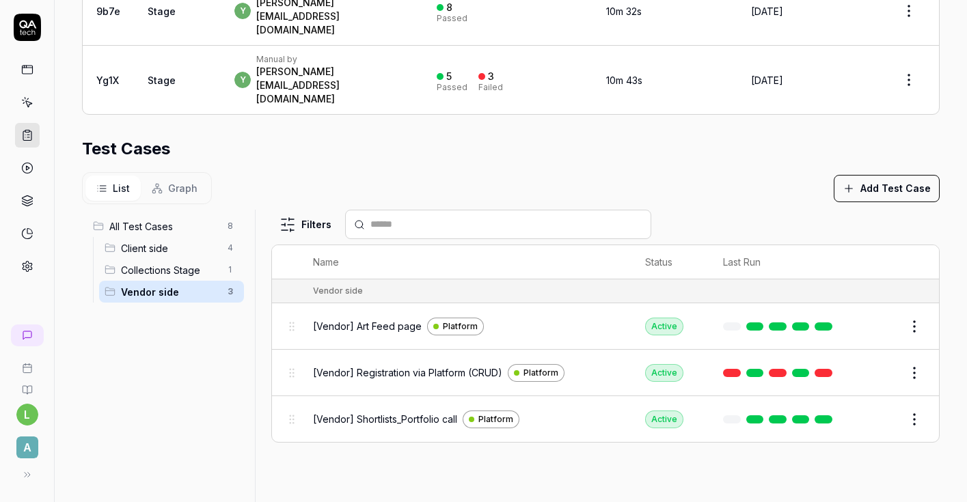
scroll to position [0, 0]
click at [917, 293] on html "l A Home / Test Plans / k9474u Home / Test Plans / k9474u ***** Short ID: k9474…" at bounding box center [483, 251] width 967 height 502
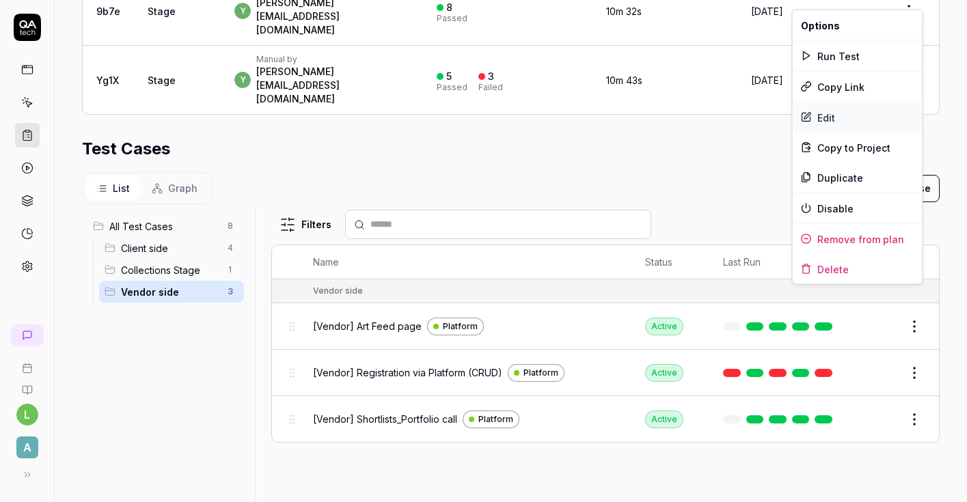
click at [815, 113] on div "Edit" at bounding box center [857, 117] width 130 height 30
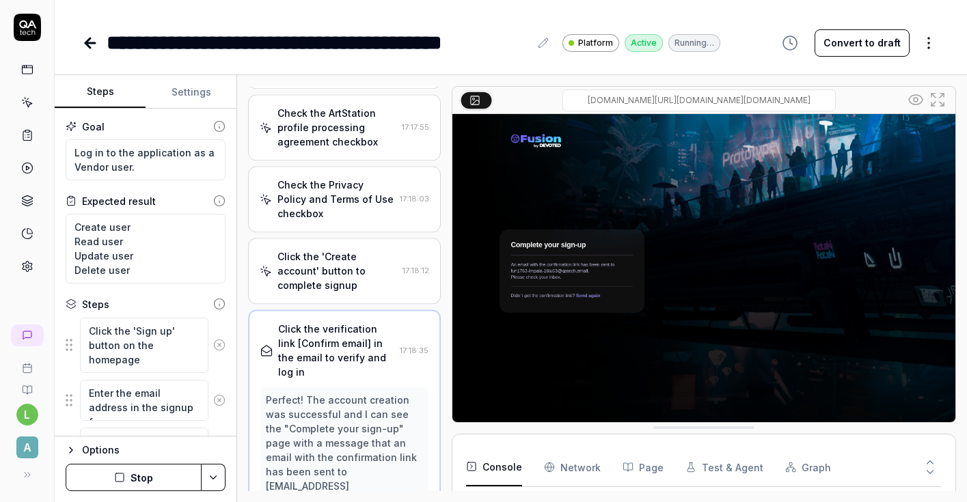
type textarea "*"
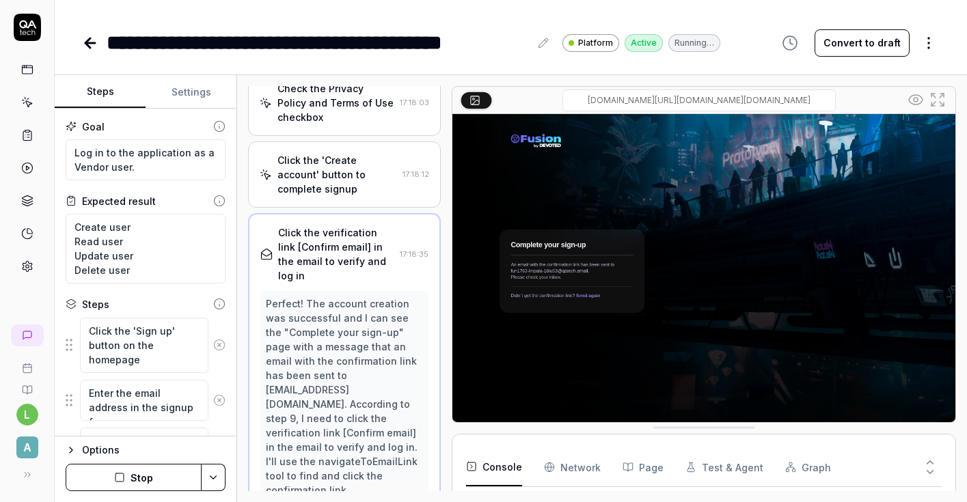
scroll to position [22, 0]
click at [21, 135] on icon at bounding box center [27, 135] width 12 height 12
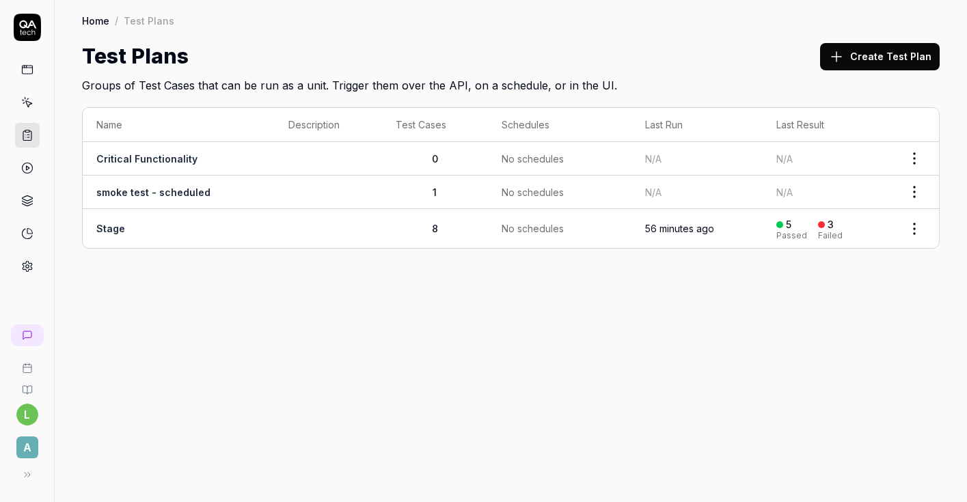
click at [113, 226] on link "Stage" at bounding box center [110, 229] width 29 height 12
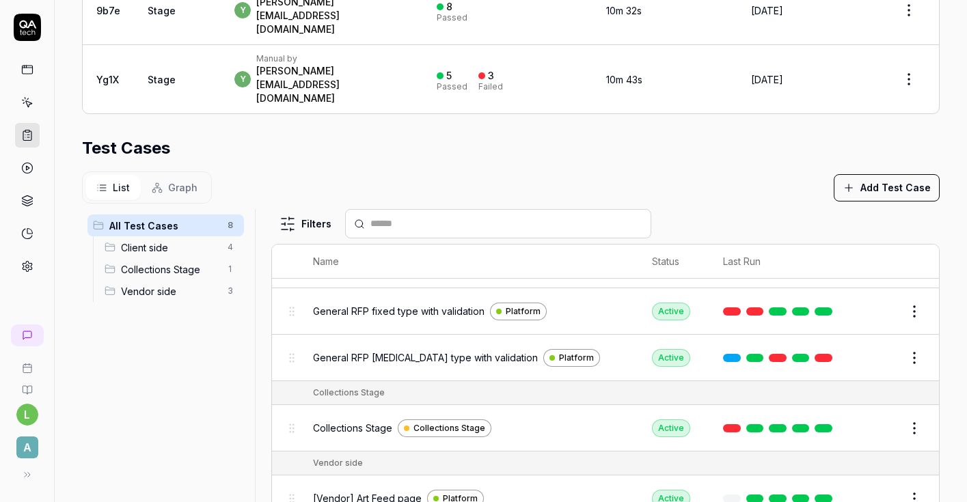
scroll to position [177, 0]
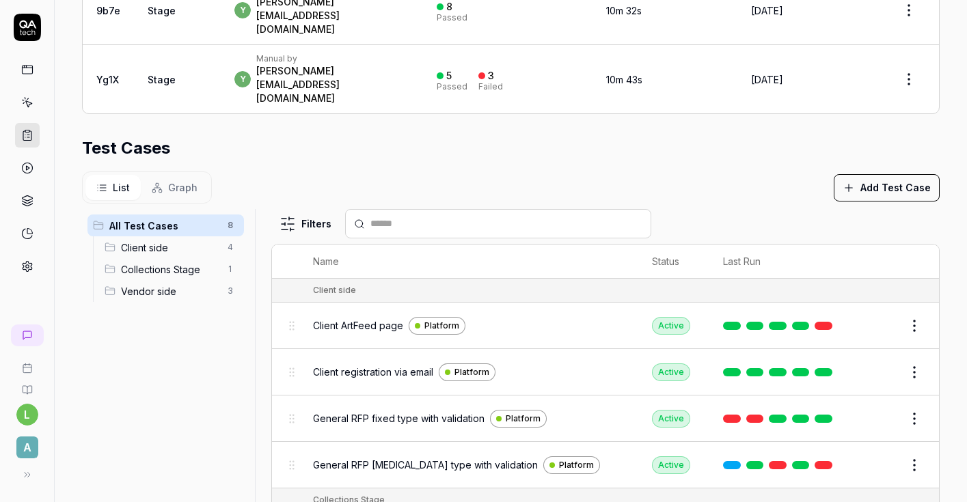
click at [159, 240] on span "Client side" at bounding box center [170, 247] width 98 height 14
click at [151, 219] on span "All Test Cases" at bounding box center [164, 226] width 110 height 14
click at [169, 284] on span "Vendor side" at bounding box center [170, 291] width 98 height 14
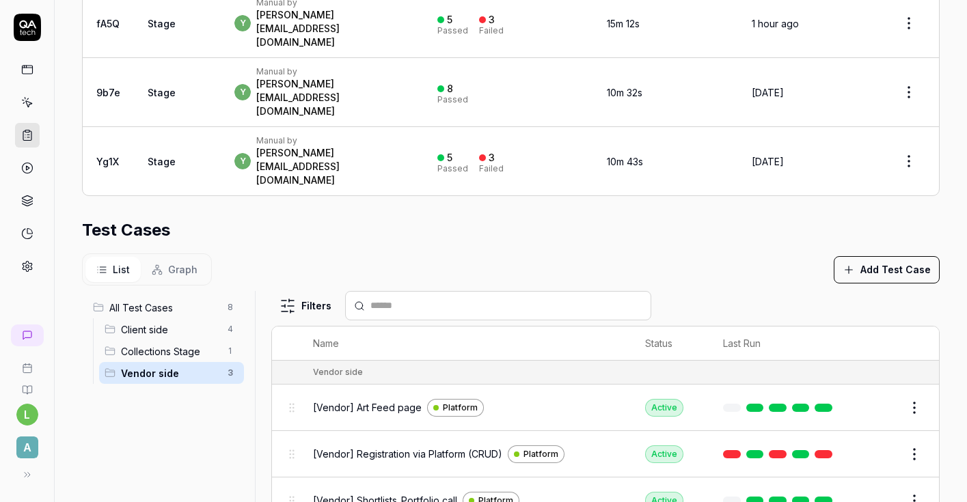
scroll to position [434, 0]
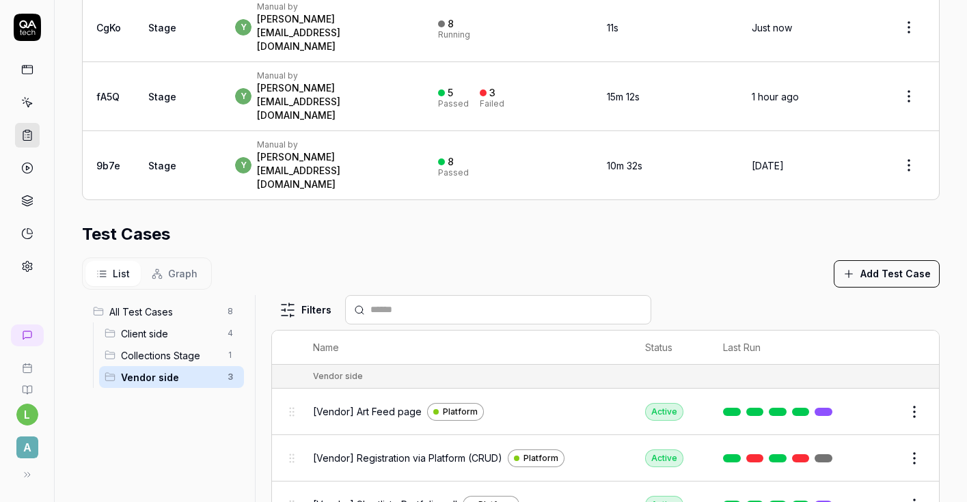
scroll to position [434, 0]
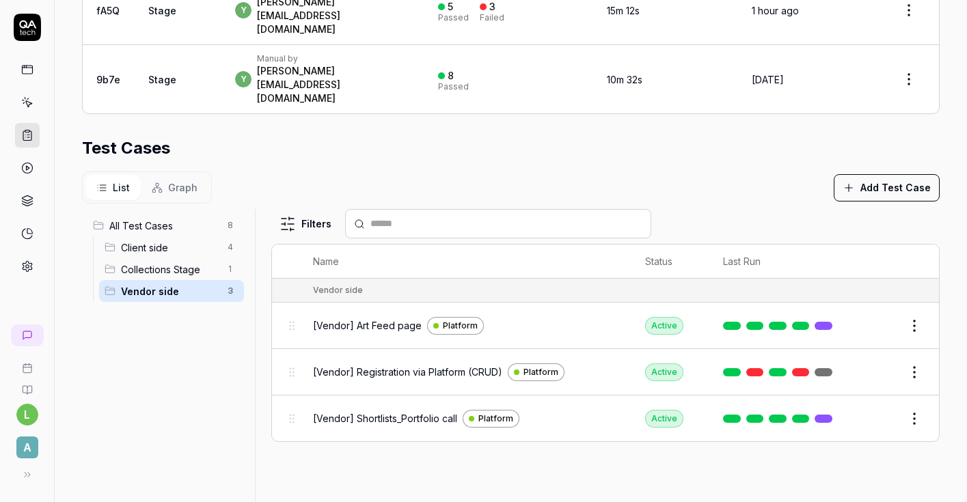
click at [184, 219] on span "All Test Cases" at bounding box center [164, 226] width 110 height 14
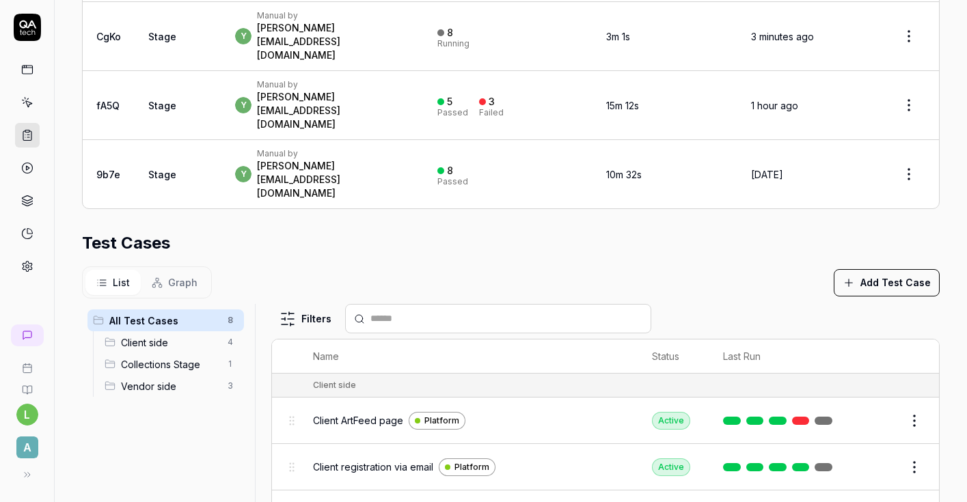
scroll to position [434, 0]
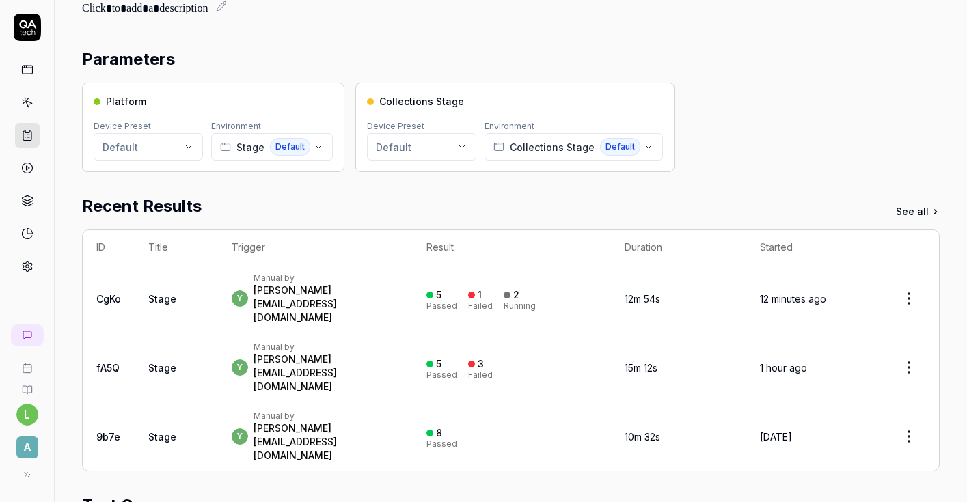
scroll to position [66, 0]
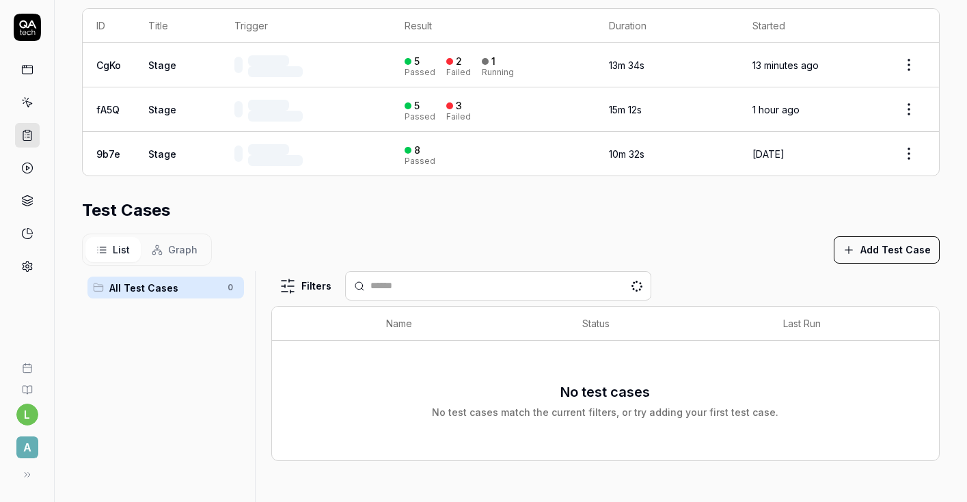
scroll to position [298, 0]
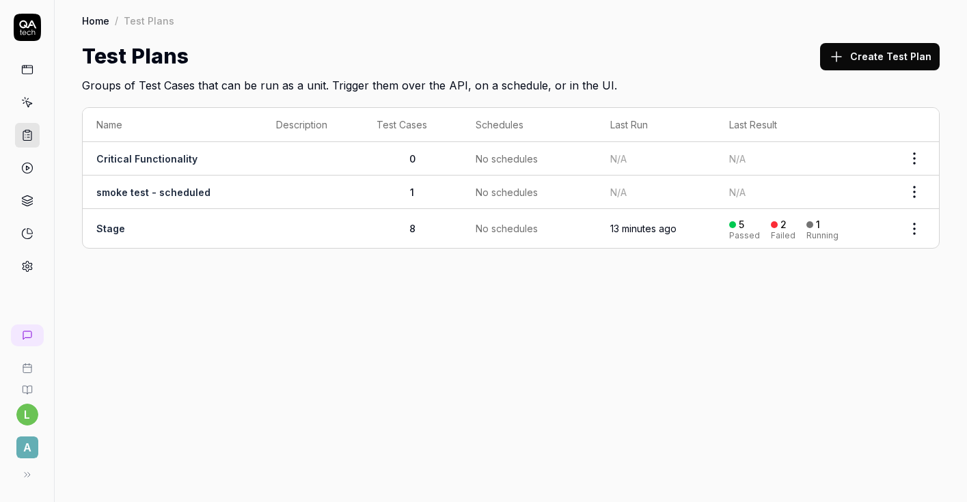
click at [241, 226] on td "Stage" at bounding box center [173, 228] width 180 height 39
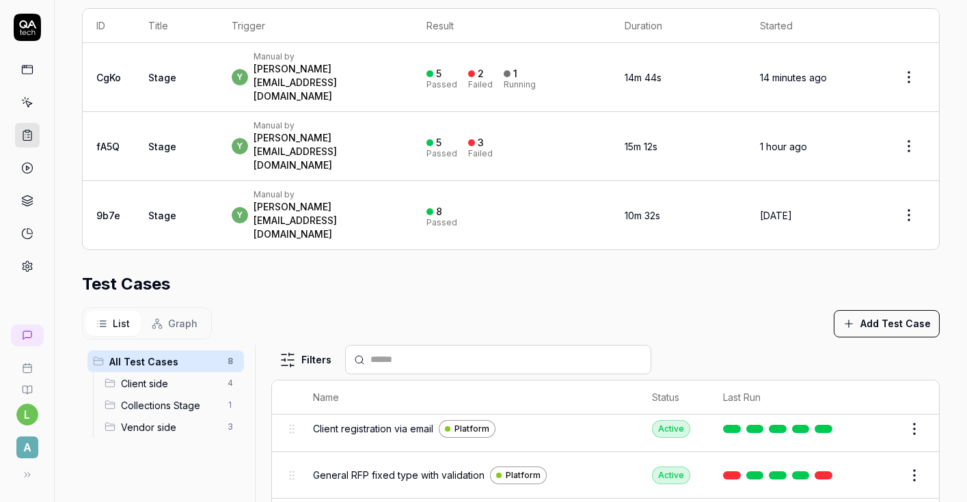
scroll to position [74, 0]
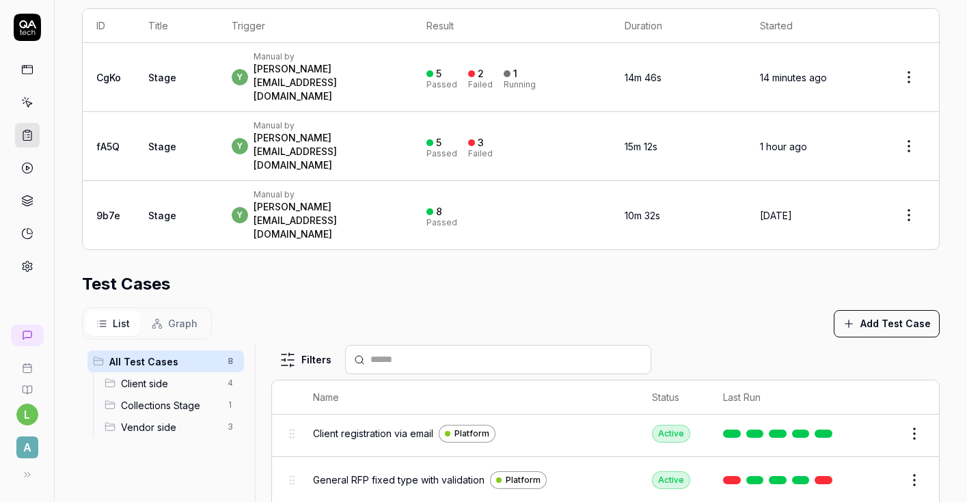
click at [881, 469] on button "Edit" at bounding box center [881, 480] width 33 height 22
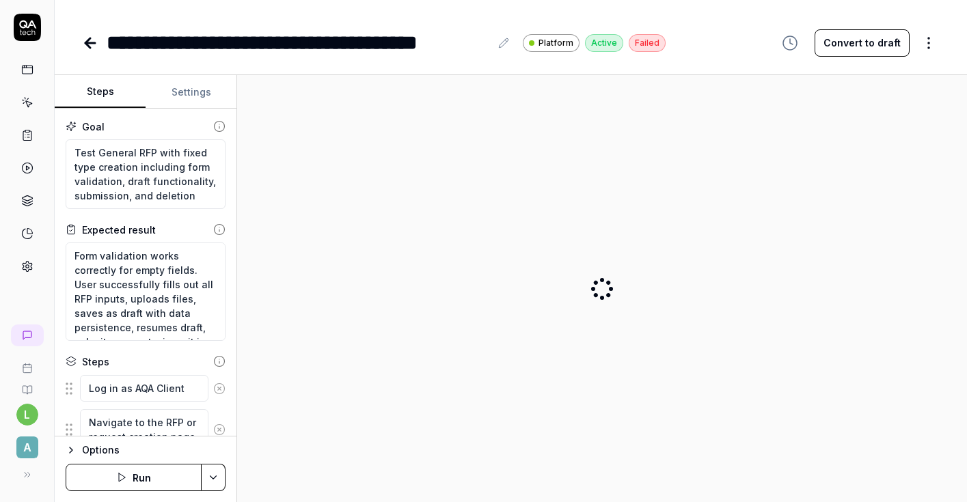
type textarea "*"
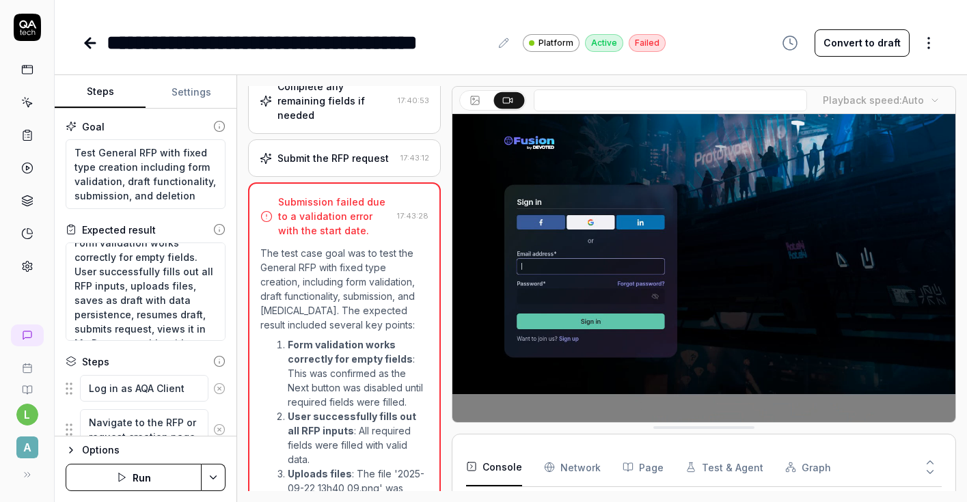
scroll to position [896, 0]
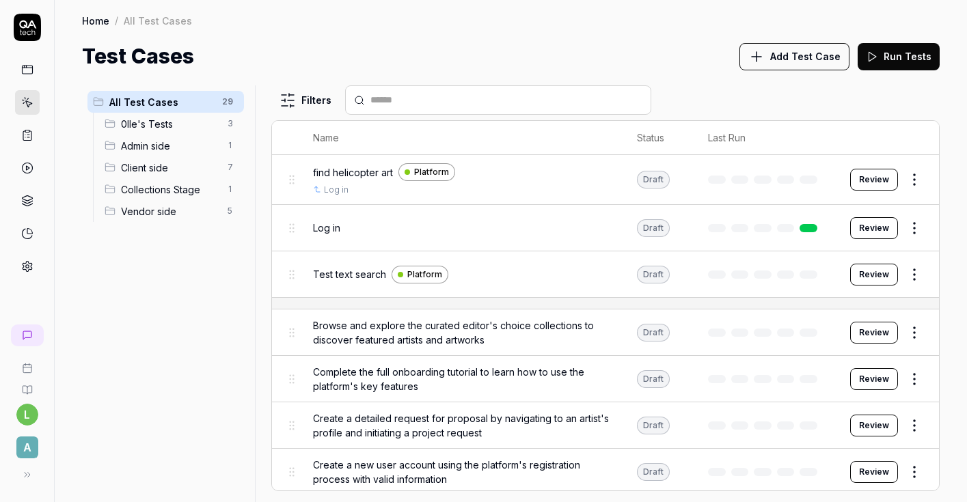
click at [167, 209] on span "Vendor side" at bounding box center [170, 211] width 98 height 14
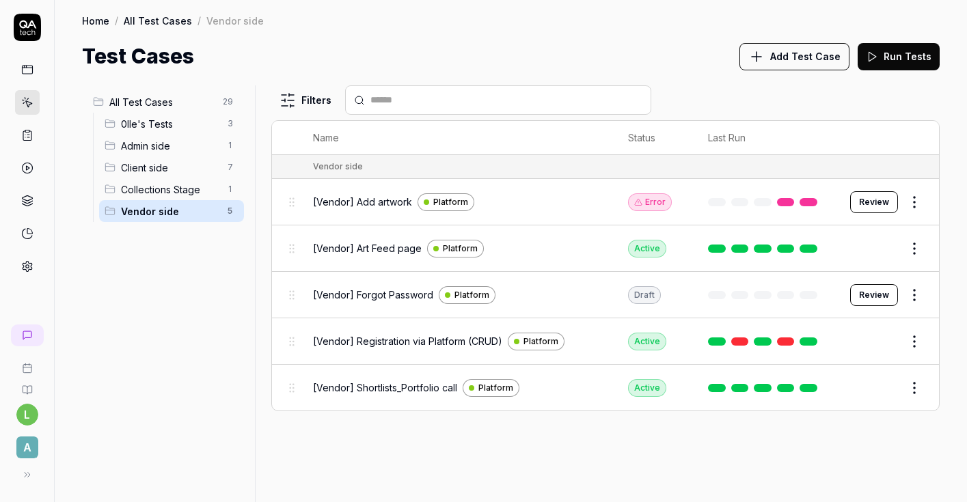
click at [28, 142] on link at bounding box center [27, 135] width 25 height 25
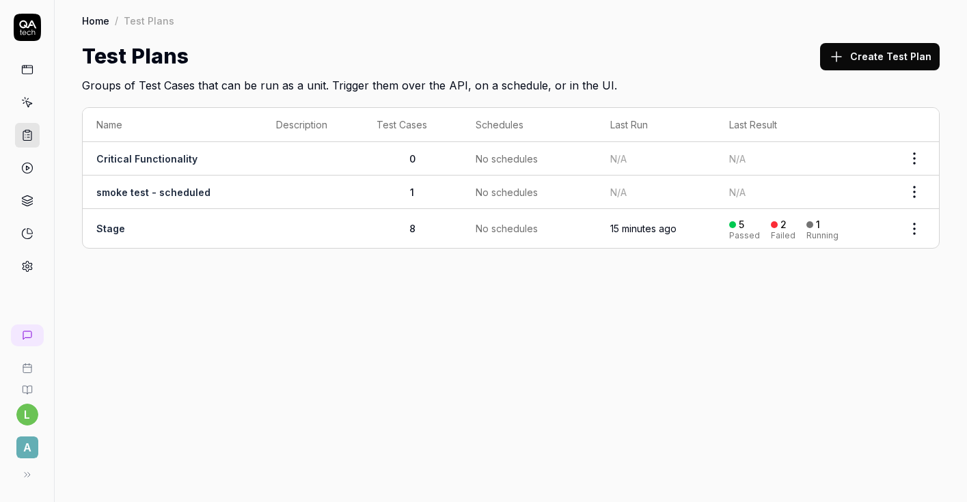
click at [169, 222] on td "Stage" at bounding box center [173, 228] width 180 height 39
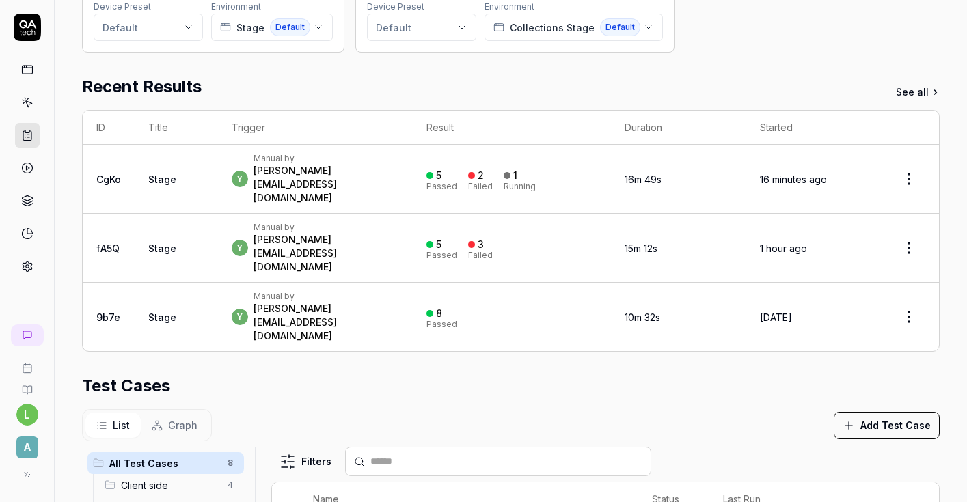
scroll to position [188, 0]
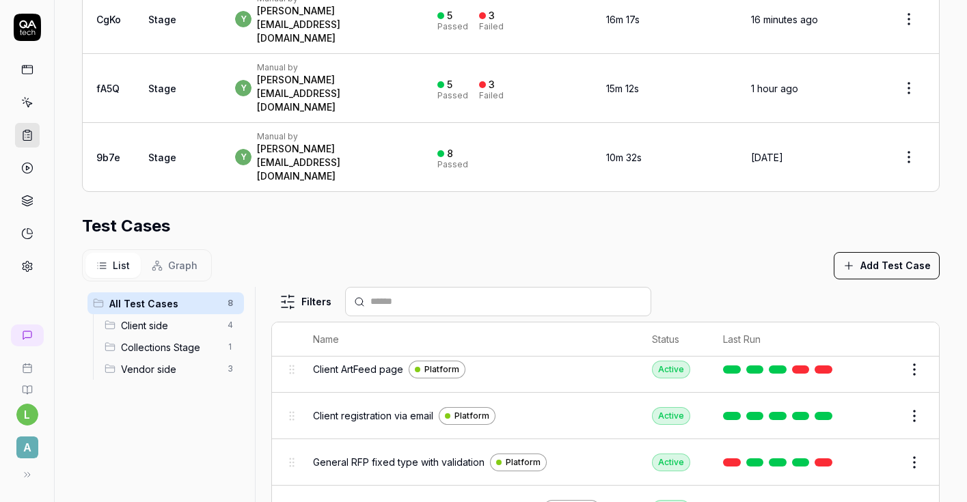
scroll to position [434, 0]
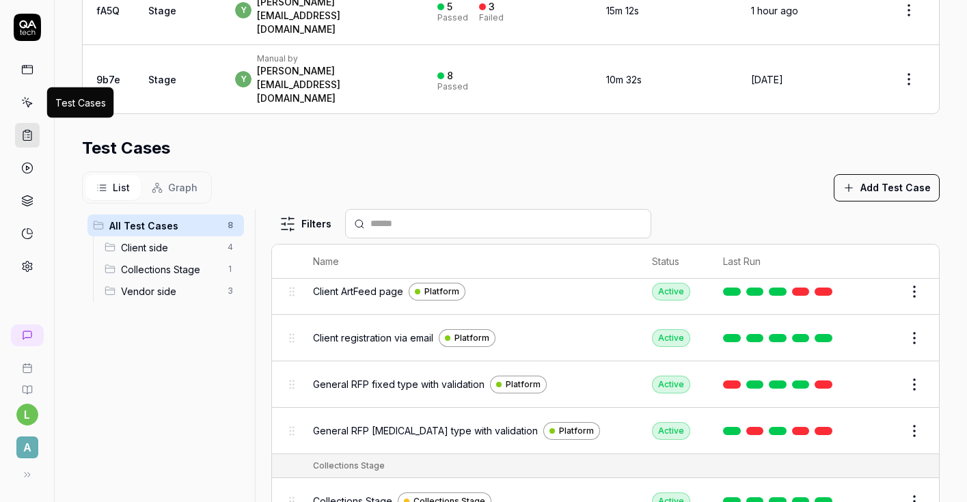
click at [23, 98] on icon at bounding box center [27, 102] width 12 height 12
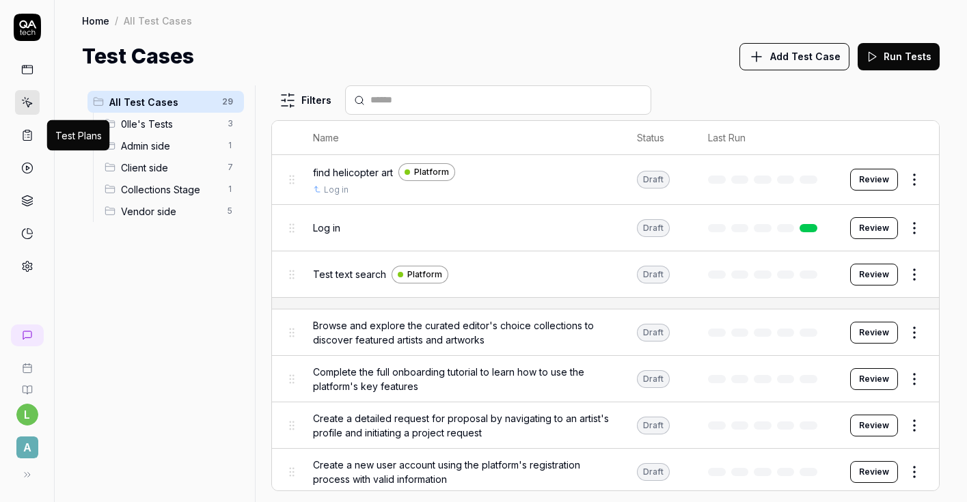
click at [27, 136] on icon at bounding box center [27, 135] width 12 height 12
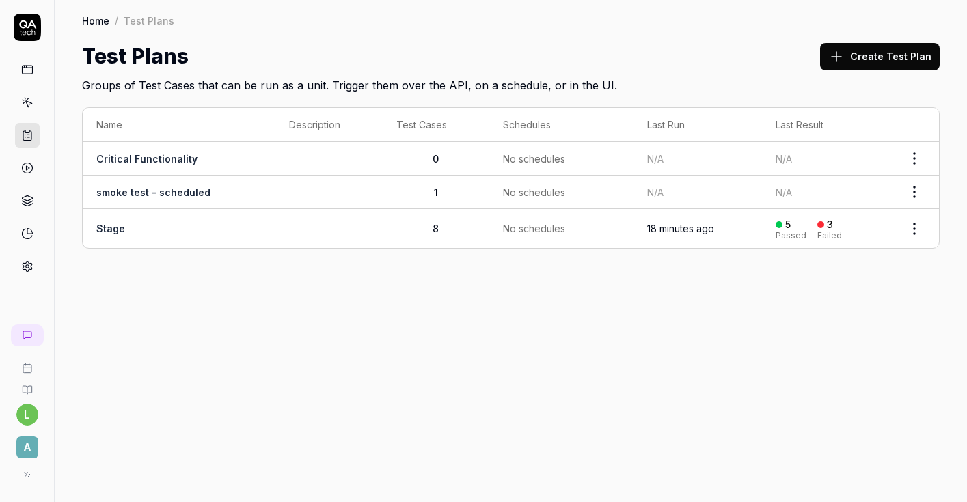
click at [301, 223] on td at bounding box center [328, 228] width 107 height 39
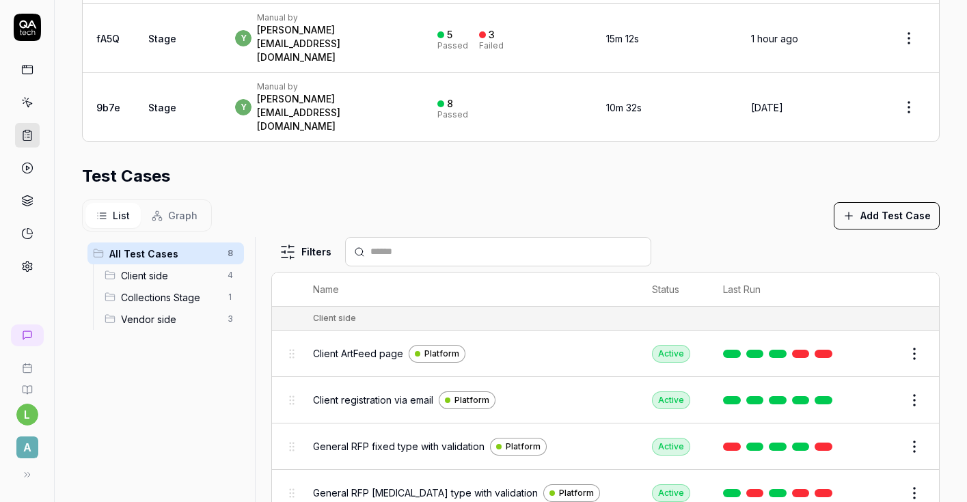
scroll to position [434, 0]
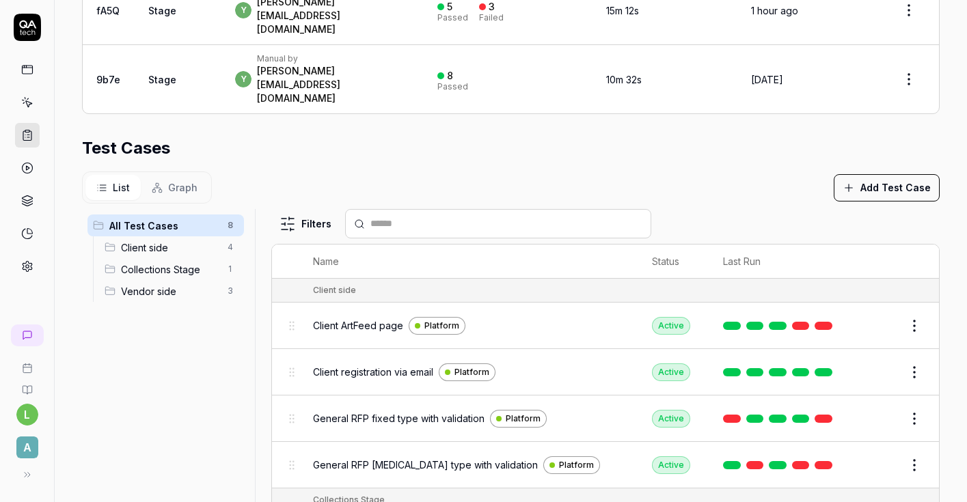
click at [878, 315] on button "Edit" at bounding box center [881, 326] width 33 height 22
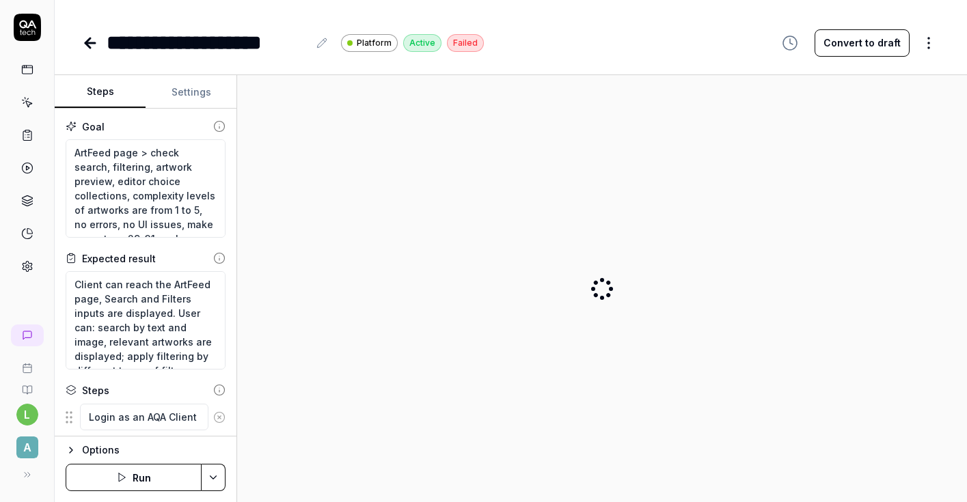
type textarea "*"
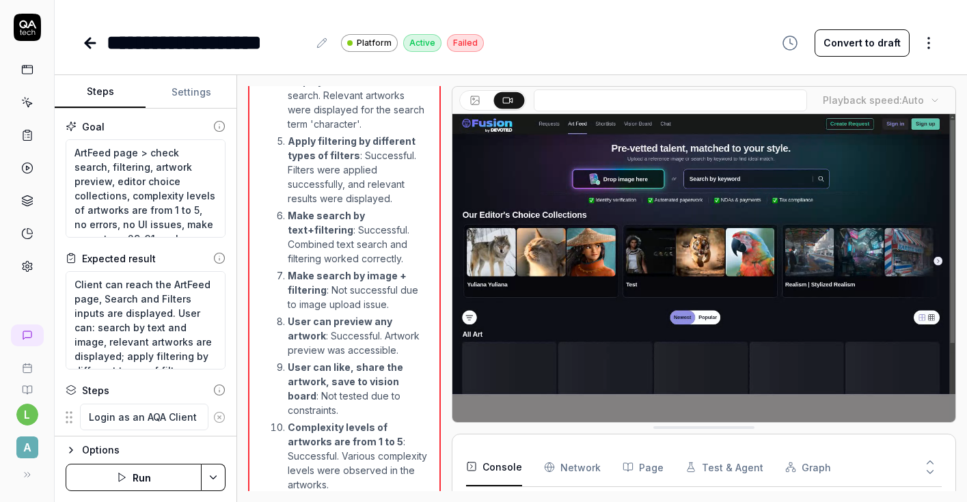
scroll to position [2150, 0]
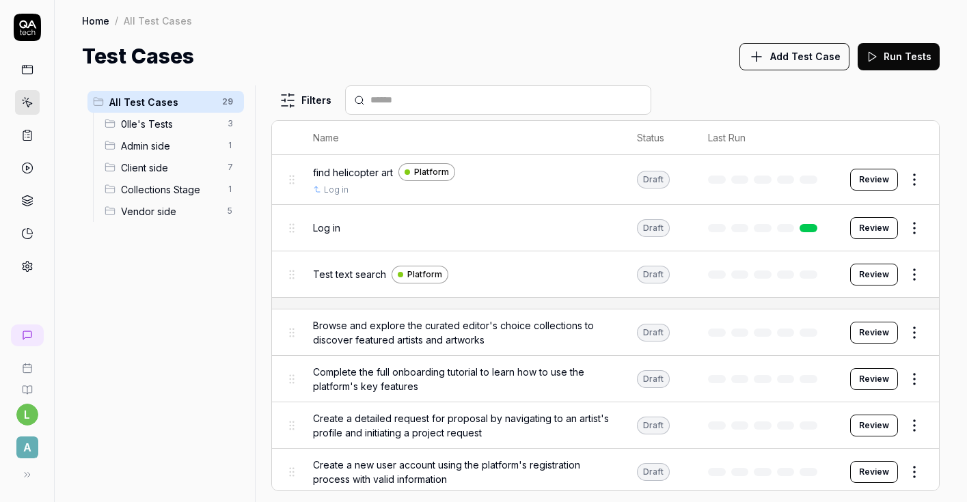
click at [32, 143] on link at bounding box center [27, 135] width 25 height 25
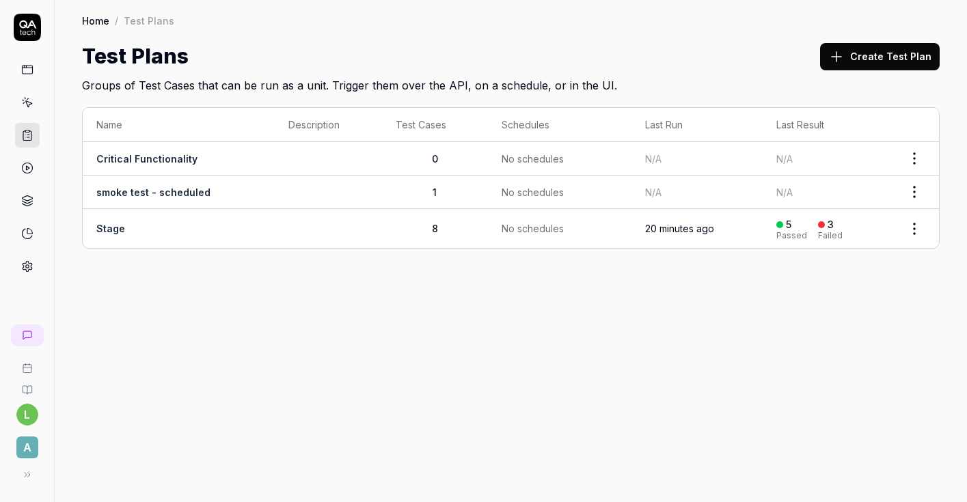
click at [110, 232] on link "Stage" at bounding box center [110, 229] width 29 height 12
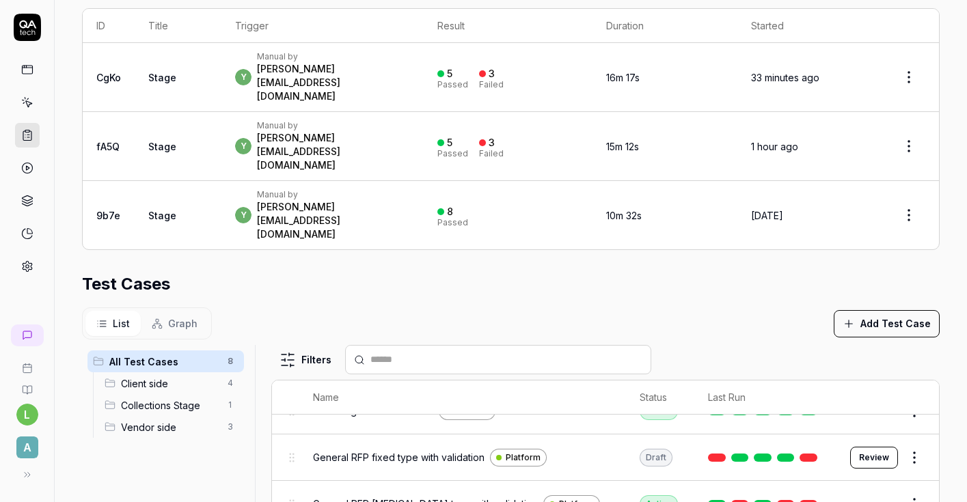
scroll to position [177, 0]
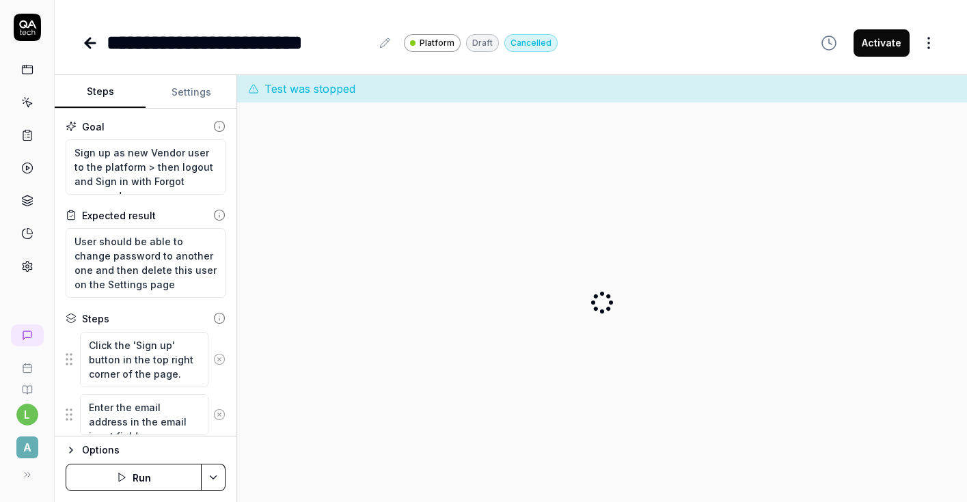
type textarea "*"
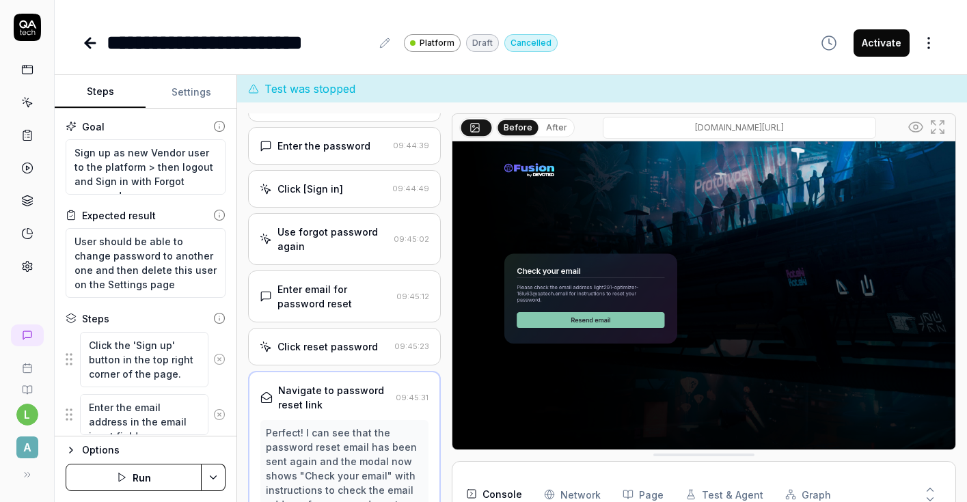
scroll to position [1958, 0]
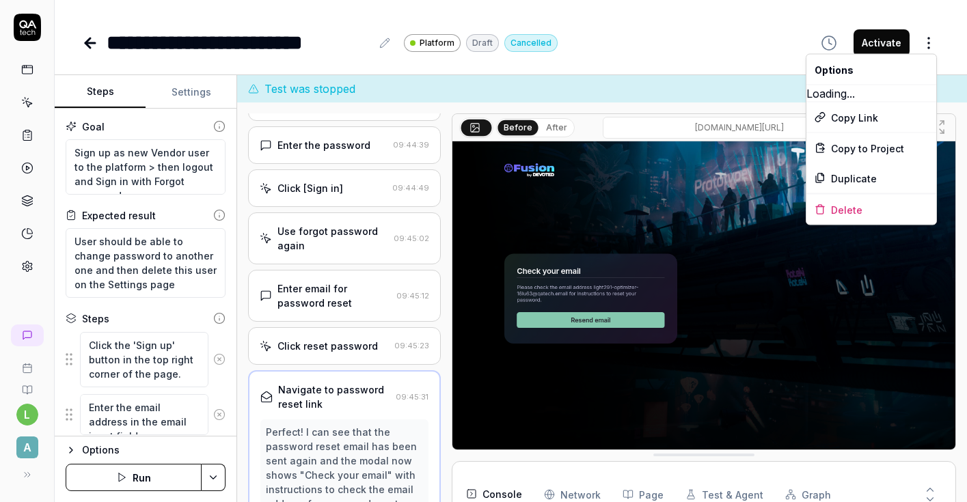
click at [932, 42] on html "**********" at bounding box center [483, 251] width 967 height 502
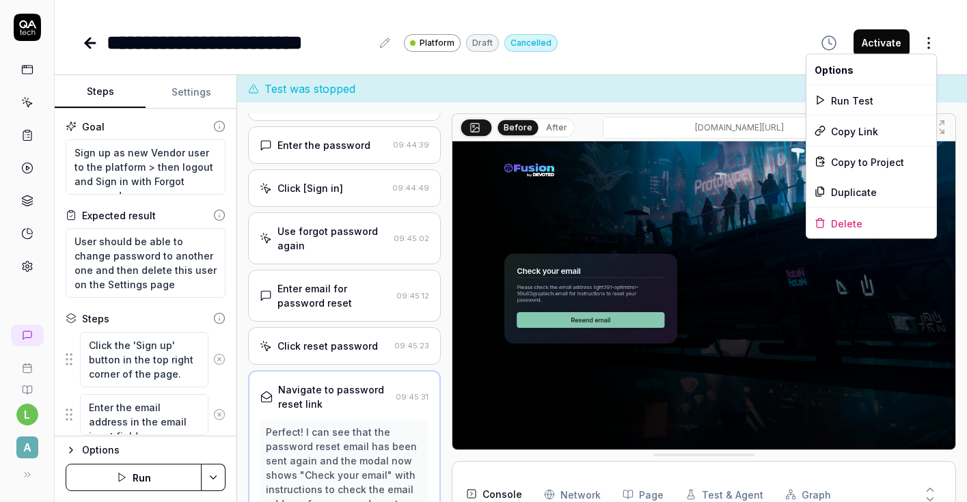
click at [694, 57] on html "**********" at bounding box center [483, 251] width 967 height 502
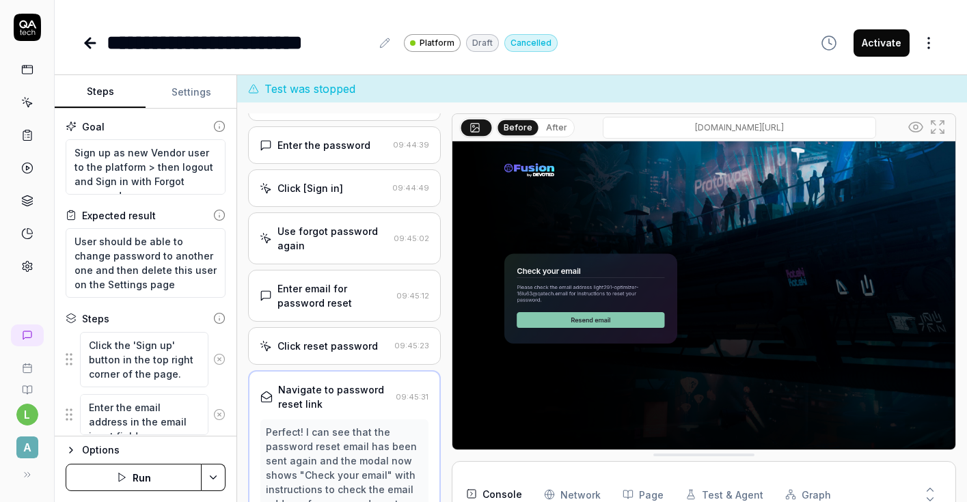
scroll to position [6, 0]
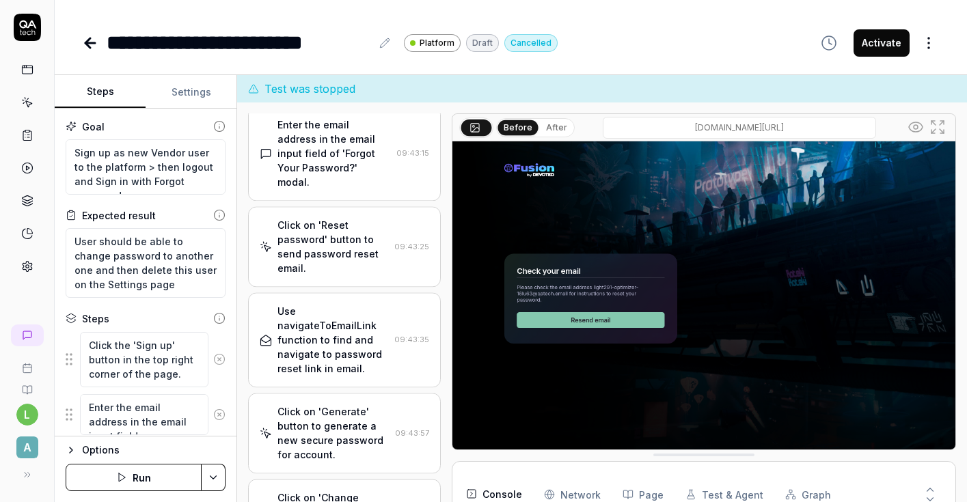
click at [85, 45] on icon at bounding box center [90, 43] width 16 height 16
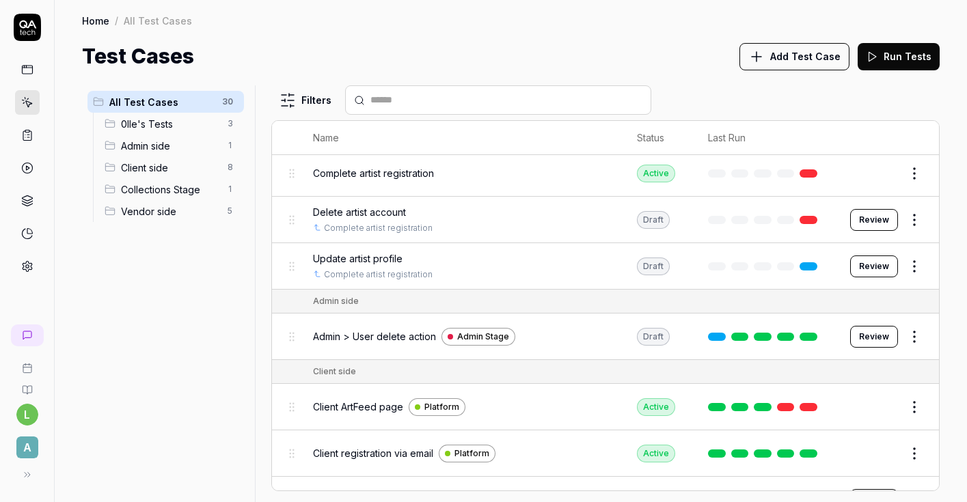
scroll to position [602, 0]
click at [146, 212] on span "Vendor side" at bounding box center [170, 211] width 98 height 14
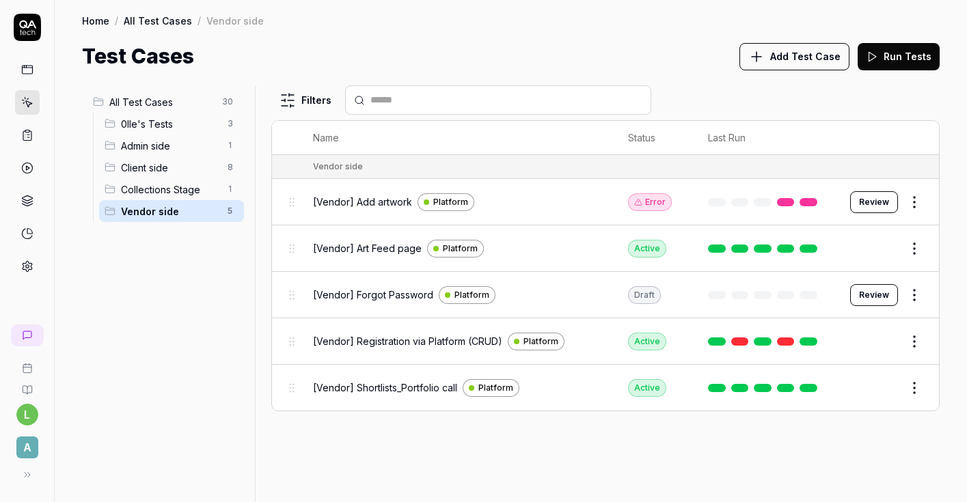
scroll to position [0, 0]
click at [384, 291] on span "[Vendor] Forgot Password" at bounding box center [373, 295] width 120 height 14
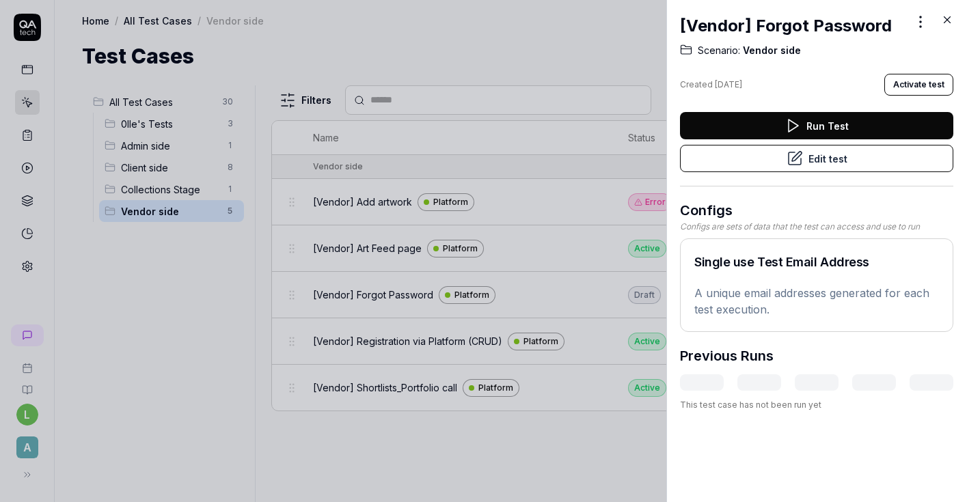
click at [803, 159] on button "Edit test" at bounding box center [816, 158] width 273 height 27
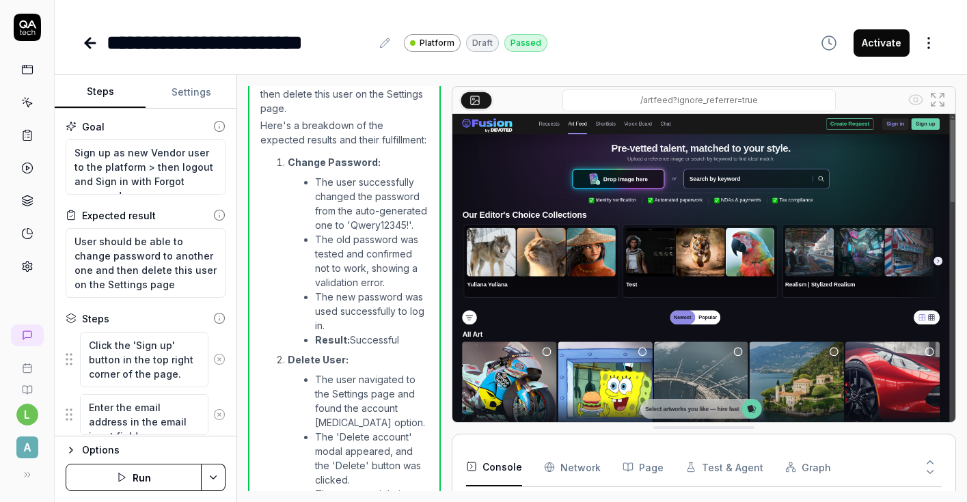
scroll to position [2816, 0]
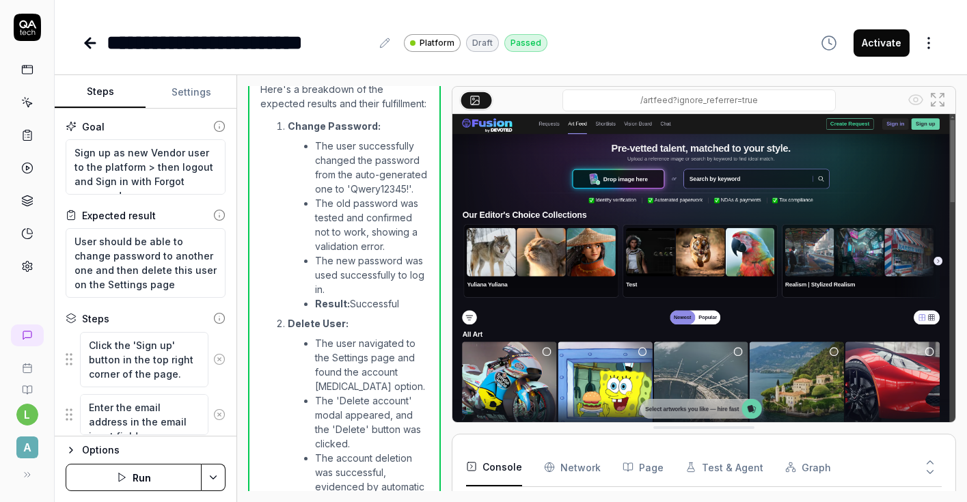
click at [831, 50] on icon "button" at bounding box center [828, 43] width 16 height 16
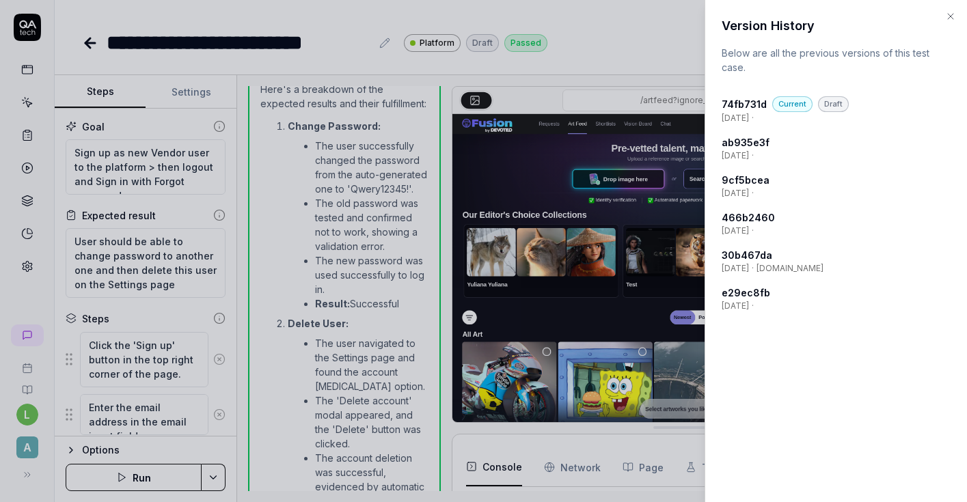
click at [952, 16] on icon "button" at bounding box center [950, 16] width 11 height 11
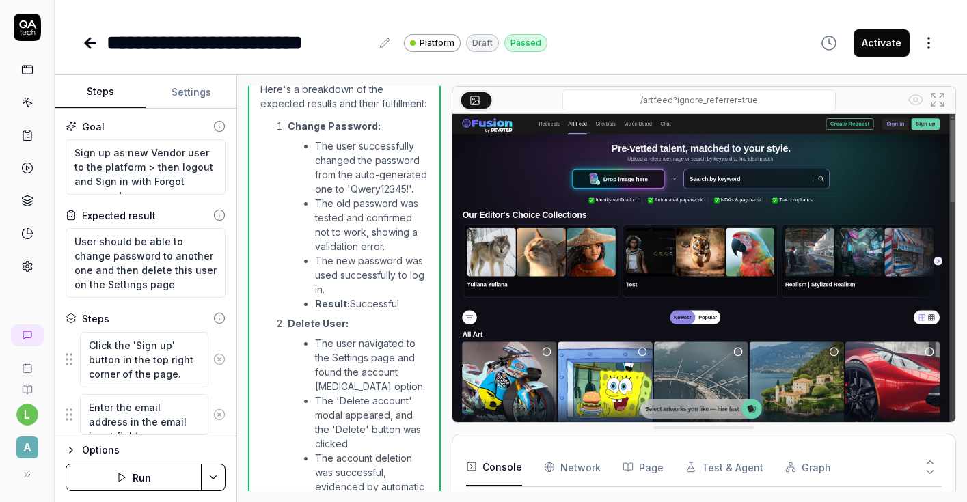
type textarea "*"
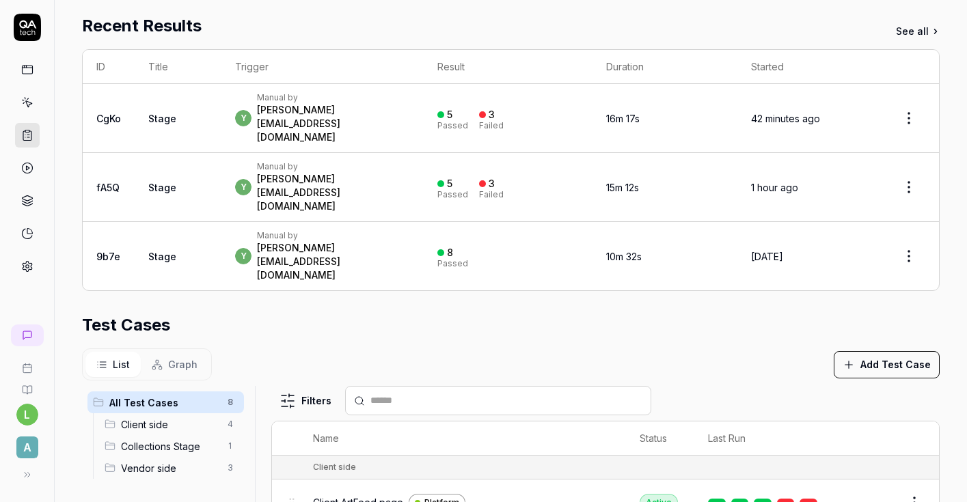
scroll to position [434, 0]
